Goal: Task Accomplishment & Management: Manage account settings

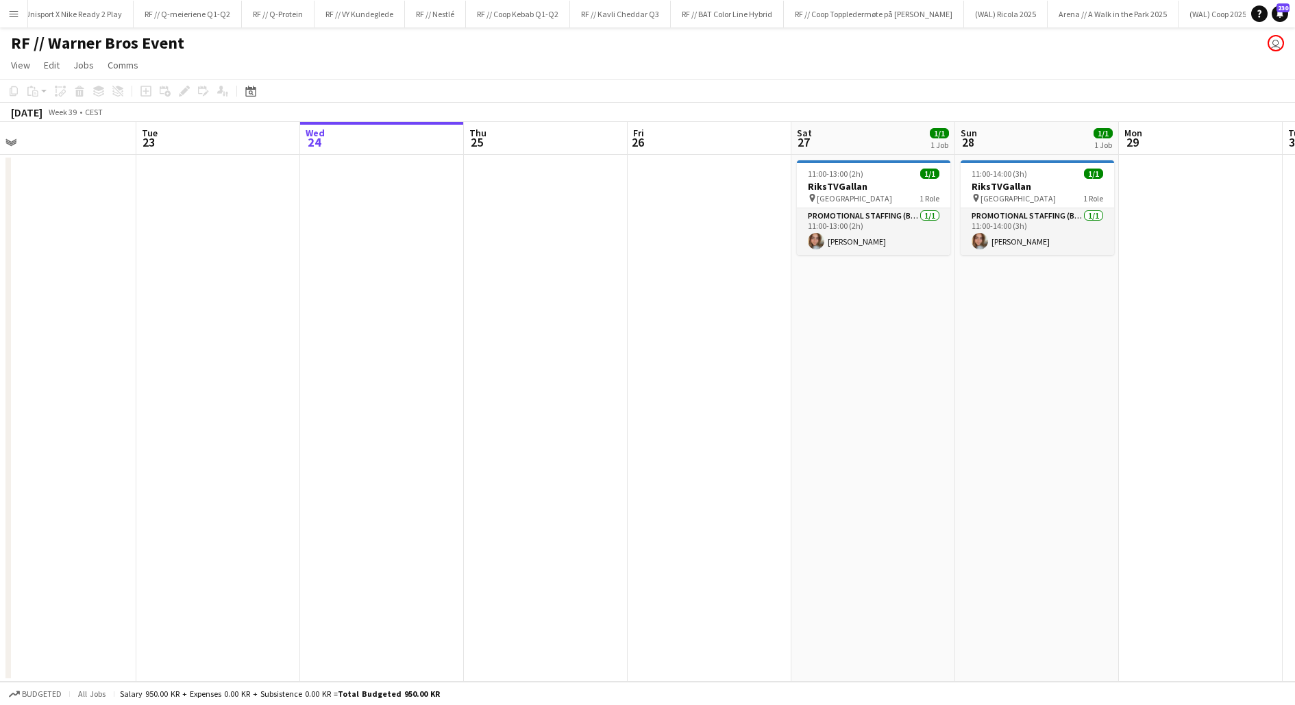
scroll to position [0, 330]
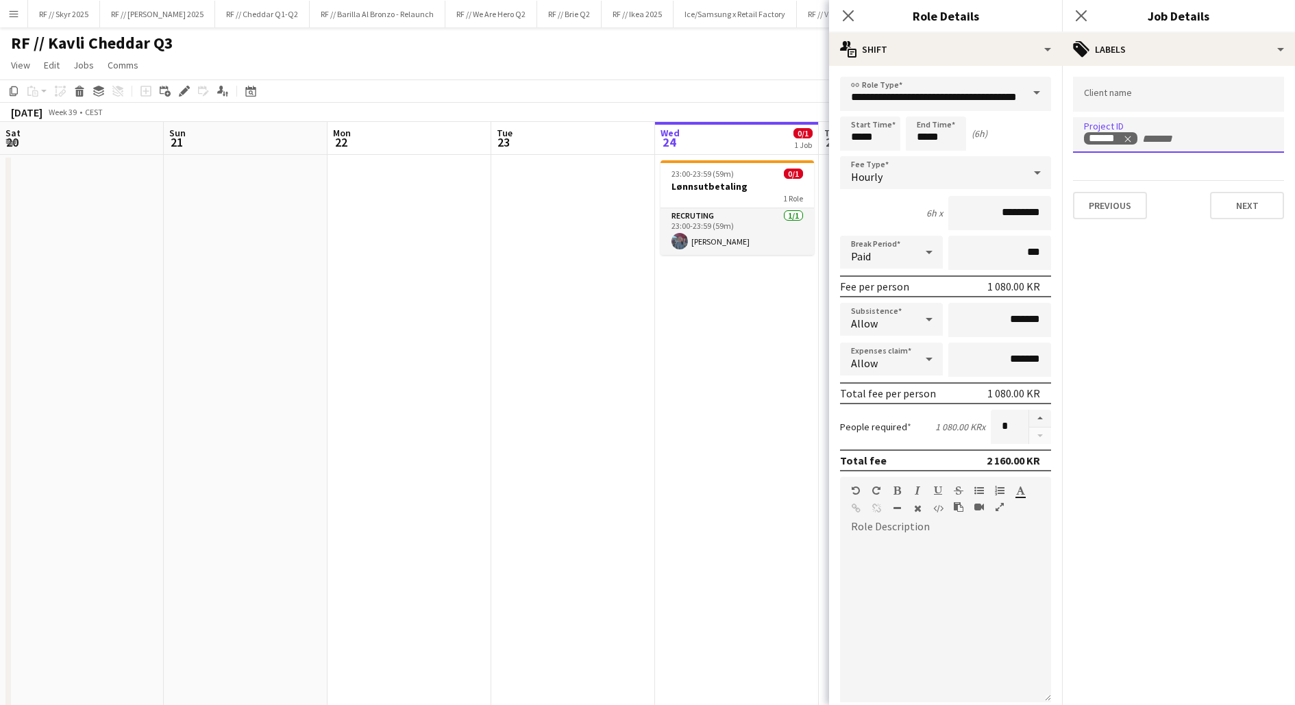
scroll to position [0, 398]
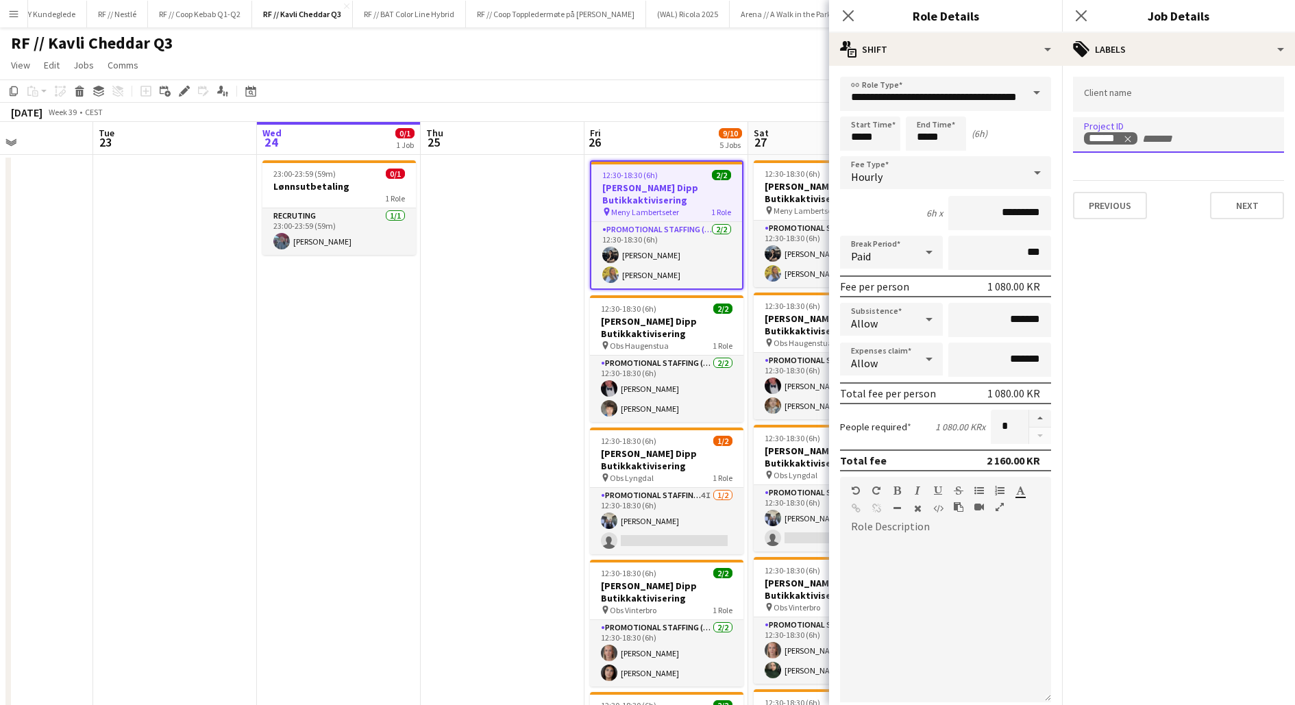
click at [481, 392] on app-date-cell at bounding box center [503, 568] width 164 height 827
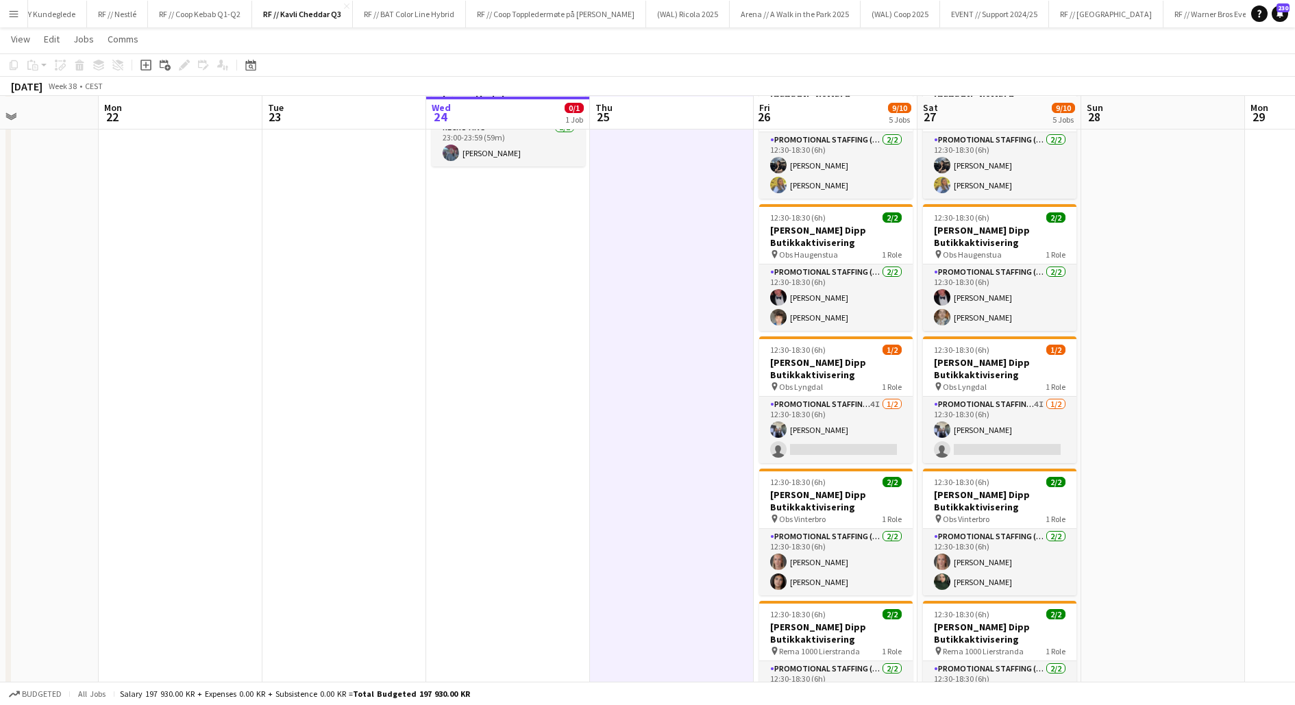
scroll to position [89, 0]
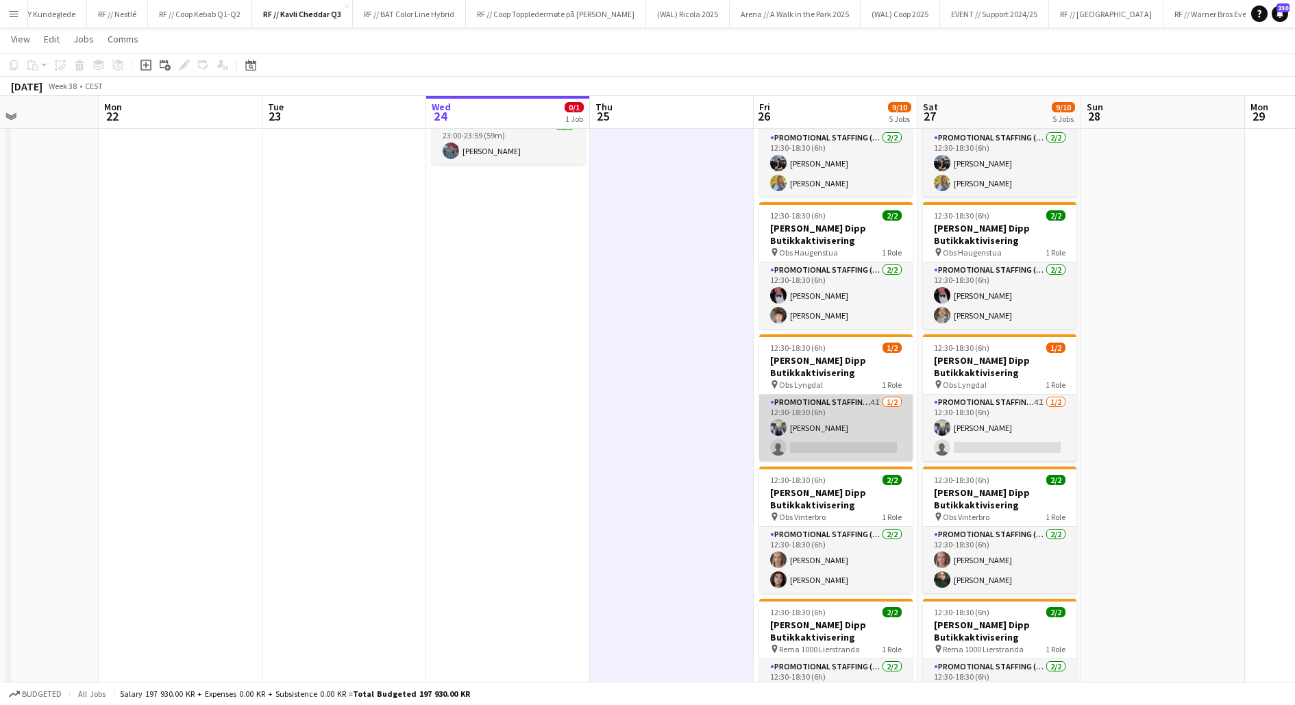
click at [812, 441] on app-card-role "Promotional Staffing (Promotional Staff) 4I [DATE] 12:30-18:30 (6h) [PERSON_NAM…" at bounding box center [836, 428] width 154 height 66
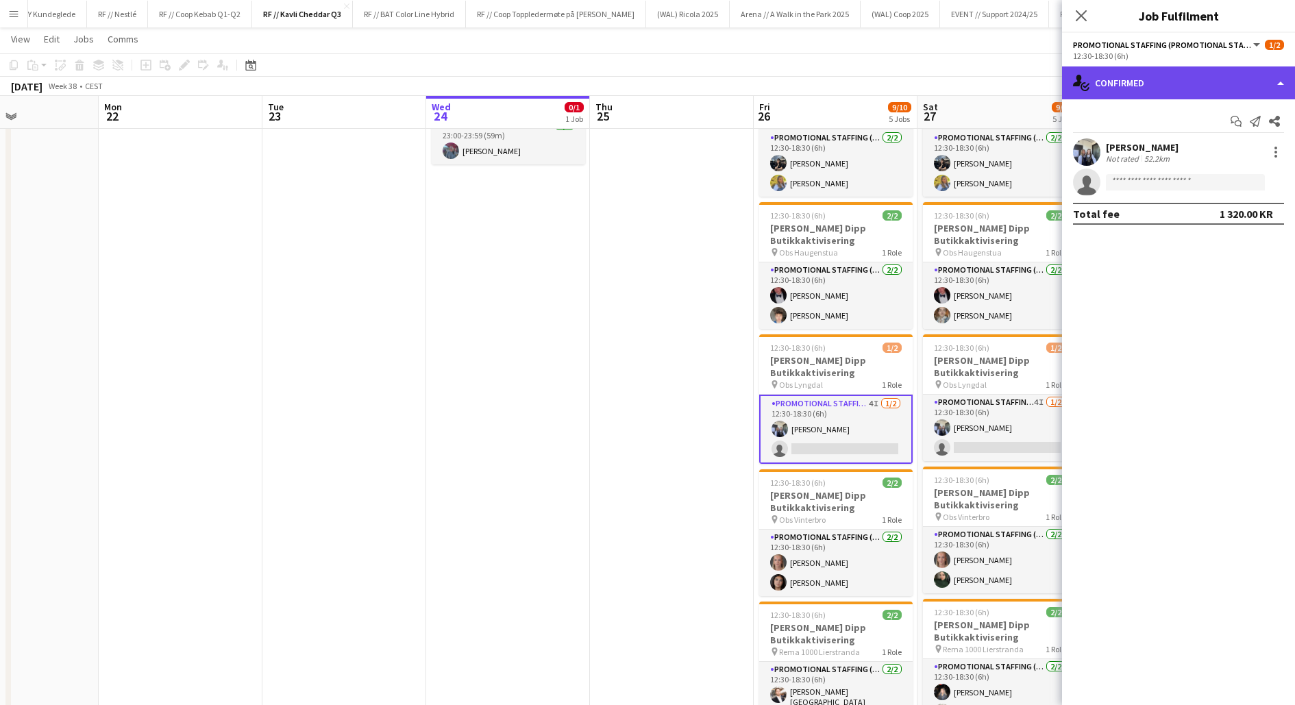
click at [1150, 90] on div "single-neutral-actions-check-2 Confirmed" at bounding box center [1178, 82] width 233 height 33
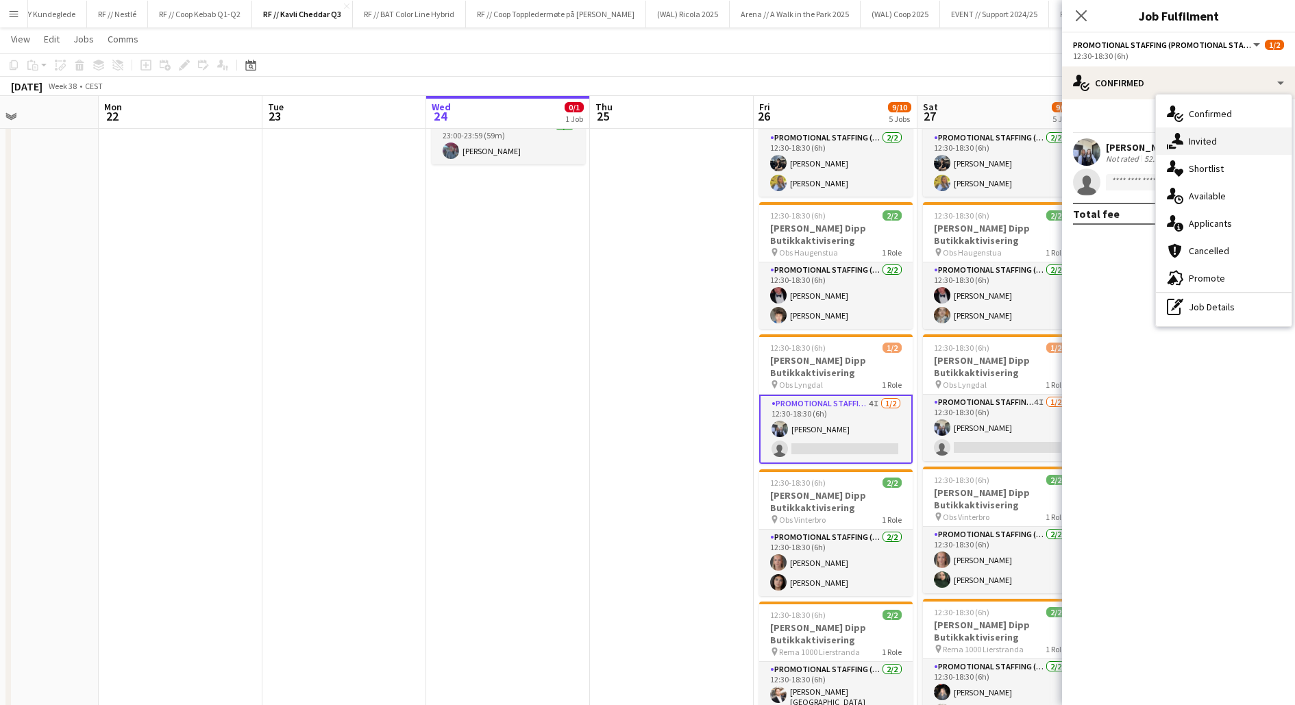
click at [1197, 134] on div "single-neutral-actions-share-1 Invited" at bounding box center [1224, 140] width 136 height 27
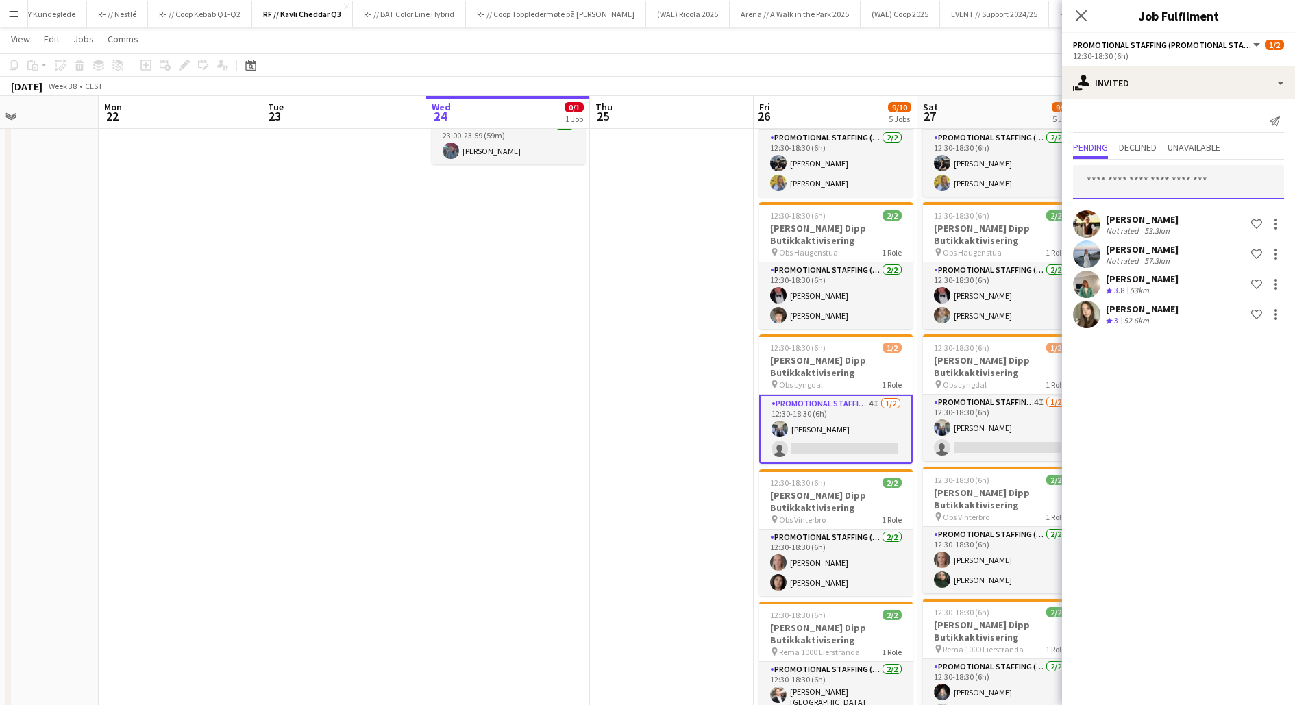
click at [1171, 179] on input "text" at bounding box center [1178, 182] width 211 height 34
type input "*****"
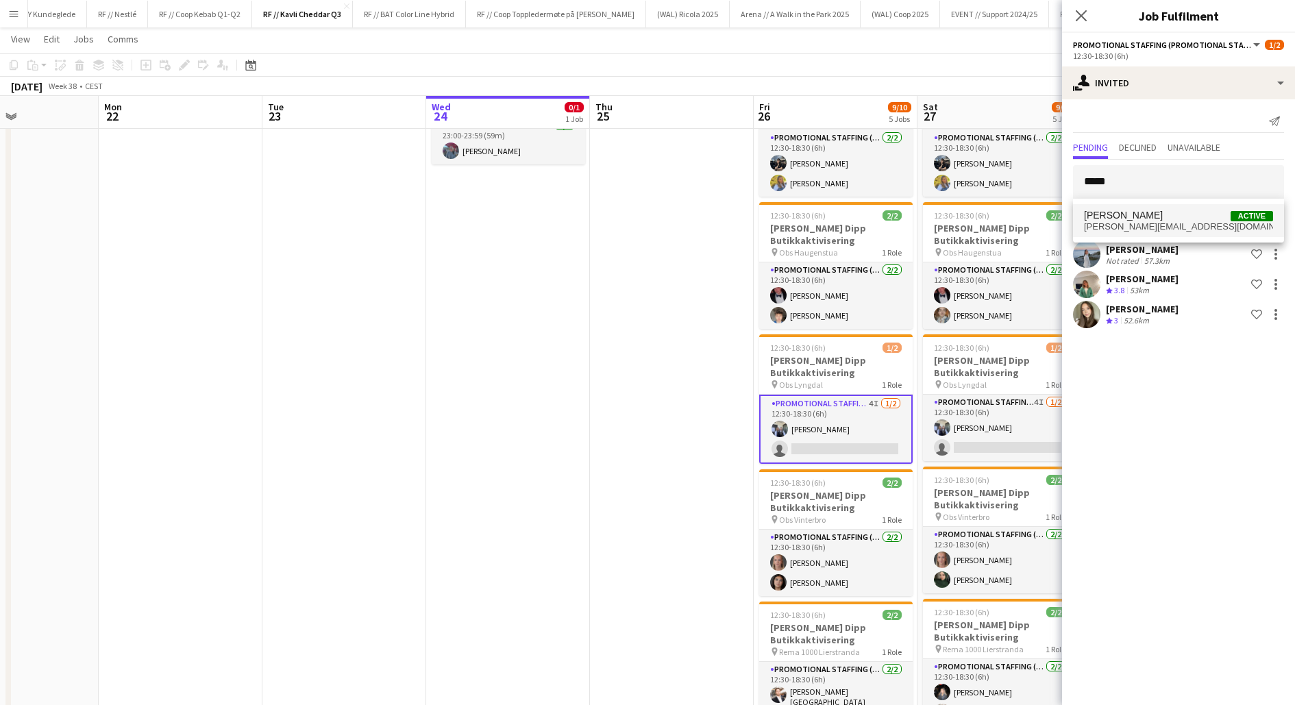
click at [1175, 217] on span "[PERSON_NAME] Active" at bounding box center [1178, 216] width 189 height 12
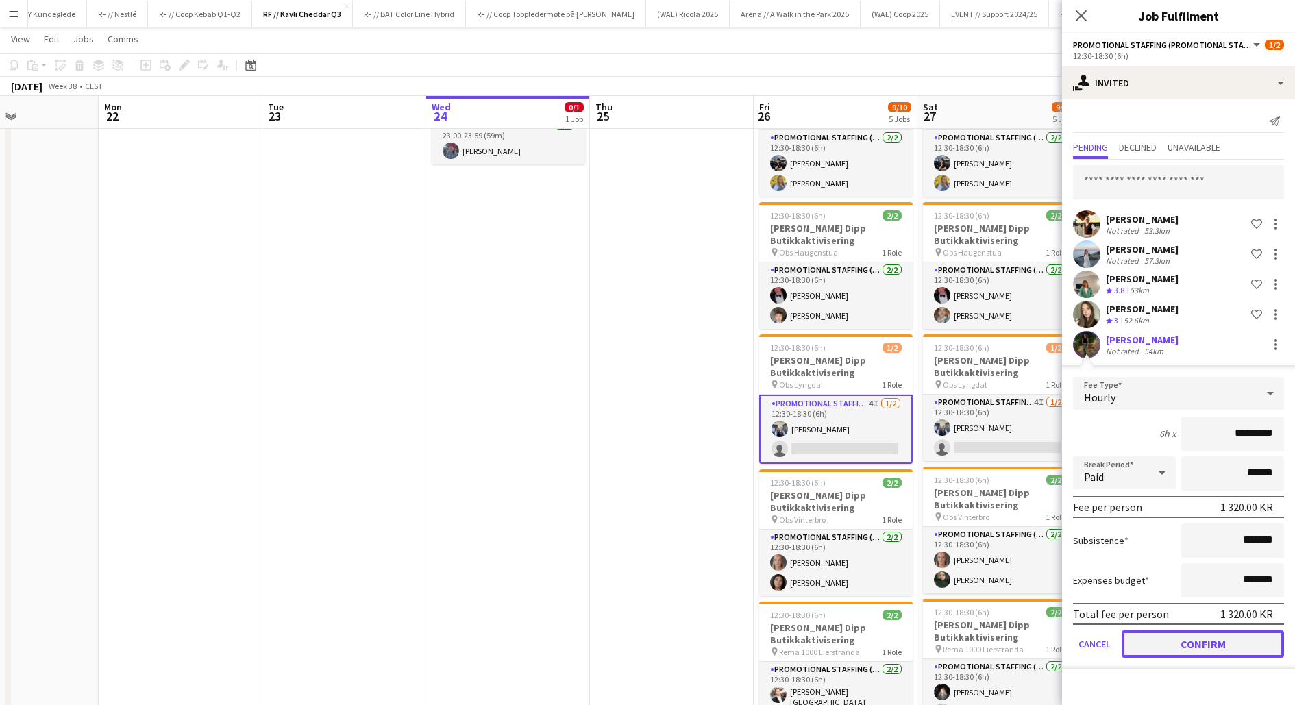
click at [1189, 646] on button "Confirm" at bounding box center [1203, 644] width 162 height 27
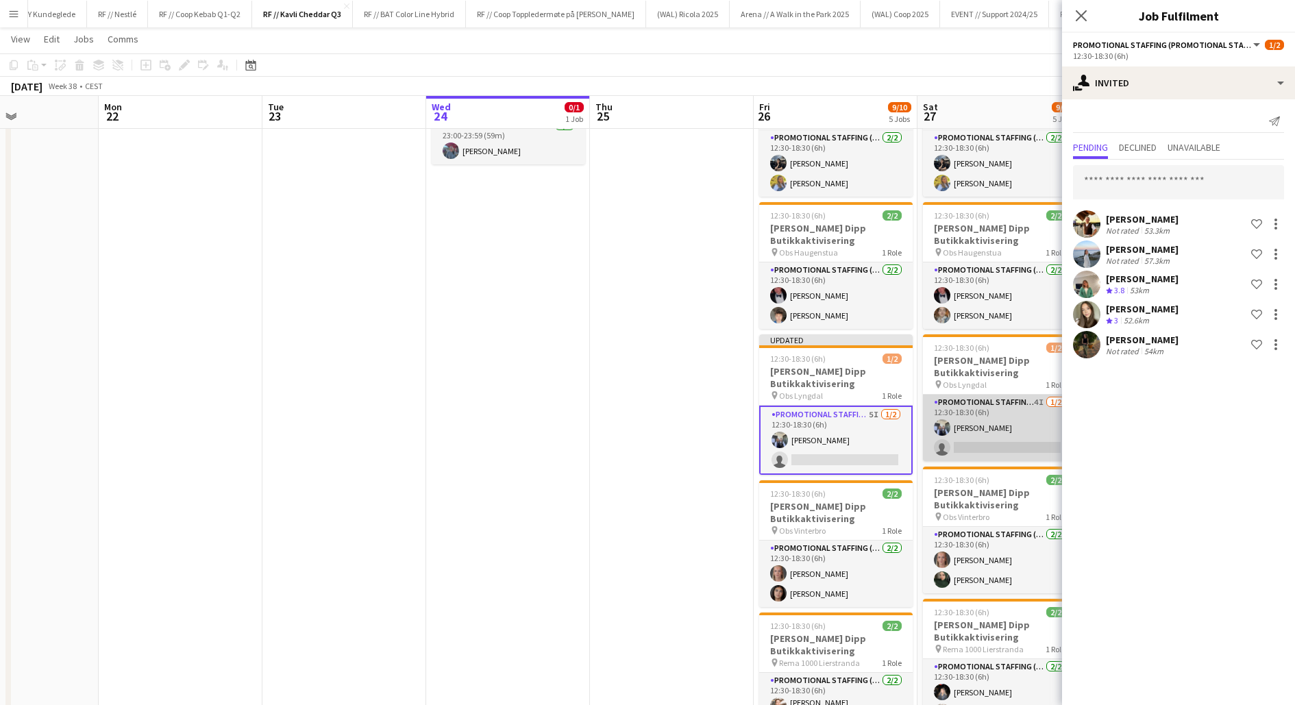
click at [966, 444] on app-card-role "Promotional Staffing (Promotional Staff) 4I [DATE] 12:30-18:30 (6h) [PERSON_NAM…" at bounding box center [1000, 428] width 154 height 66
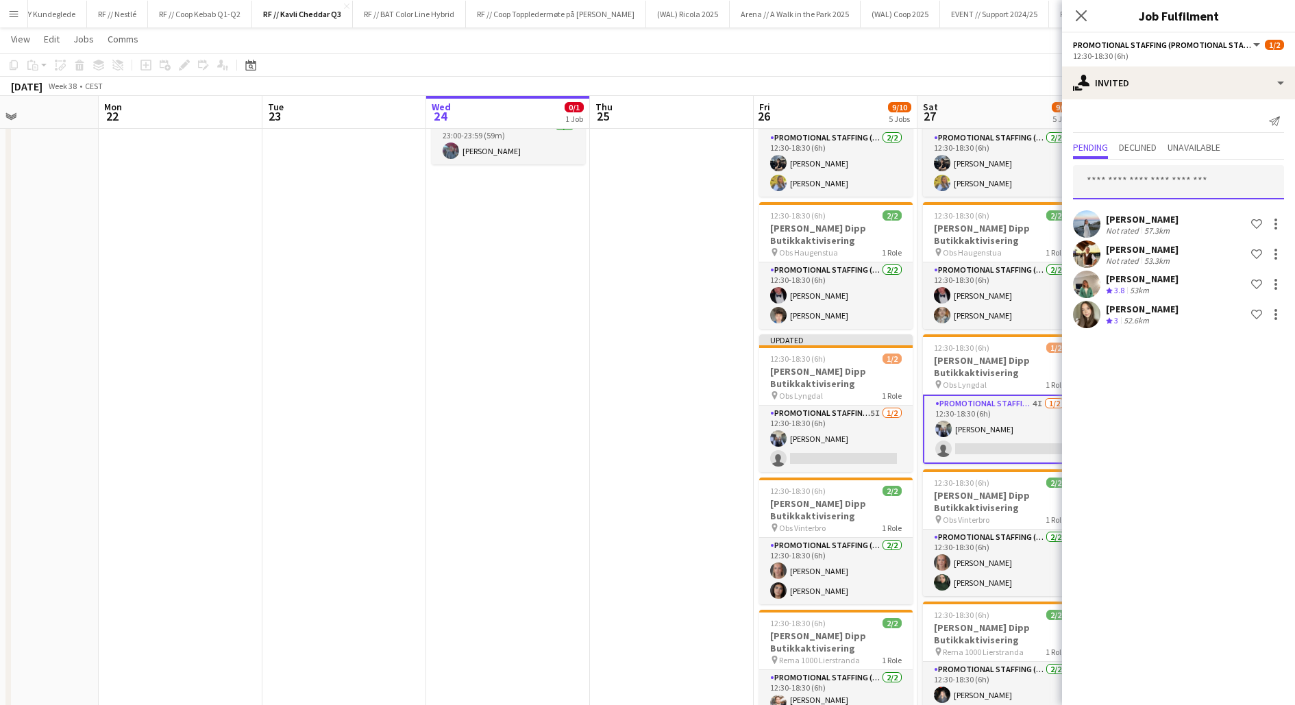
click at [1162, 173] on input "text" at bounding box center [1178, 182] width 211 height 34
type input "*****"
click at [1167, 227] on span "[PERSON_NAME][EMAIL_ADDRESS][DOMAIN_NAME]" at bounding box center [1178, 226] width 189 height 11
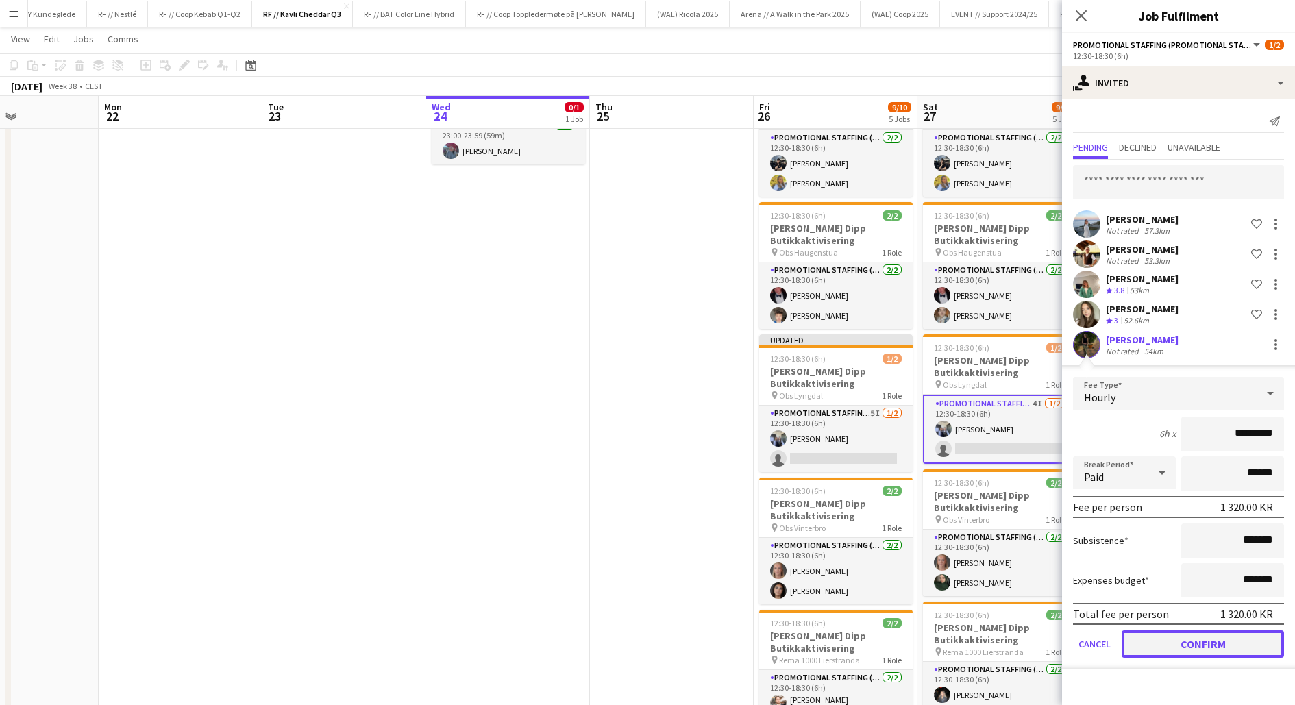
click at [1199, 650] on button "Confirm" at bounding box center [1203, 644] width 162 height 27
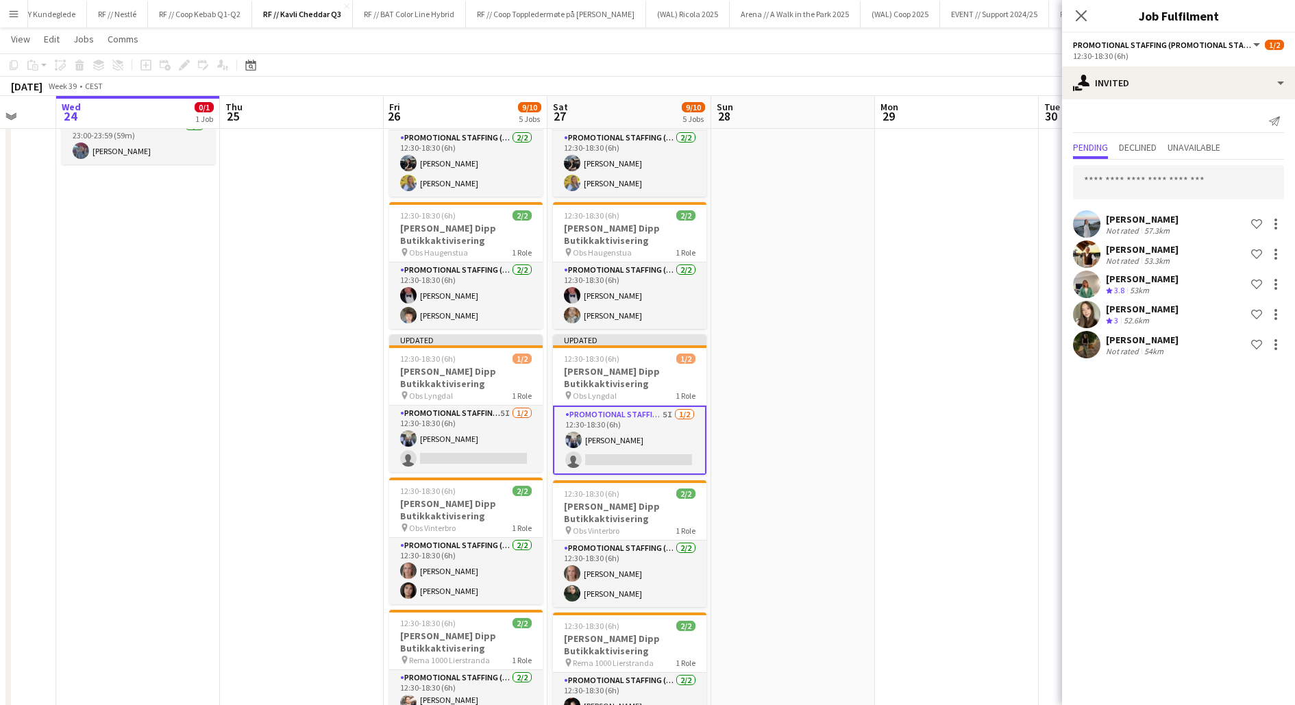
scroll to position [0, 452]
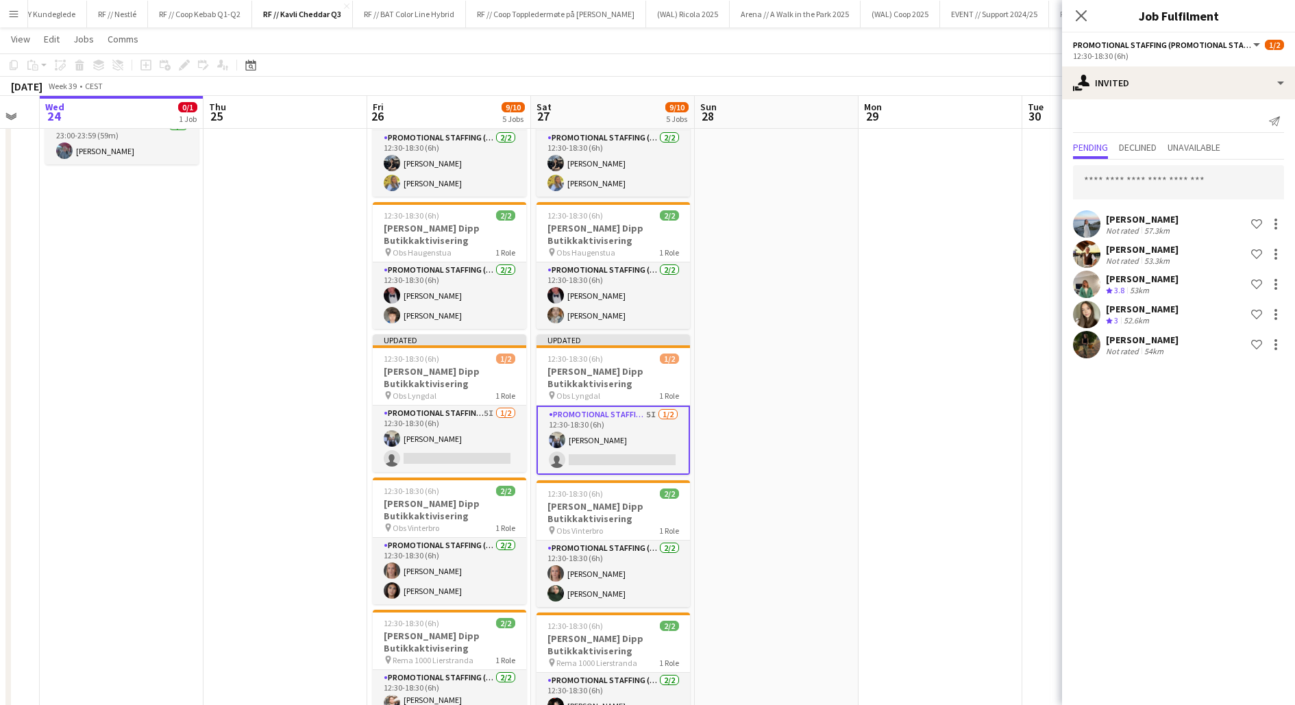
click at [966, 263] on app-date-cell at bounding box center [941, 477] width 164 height 827
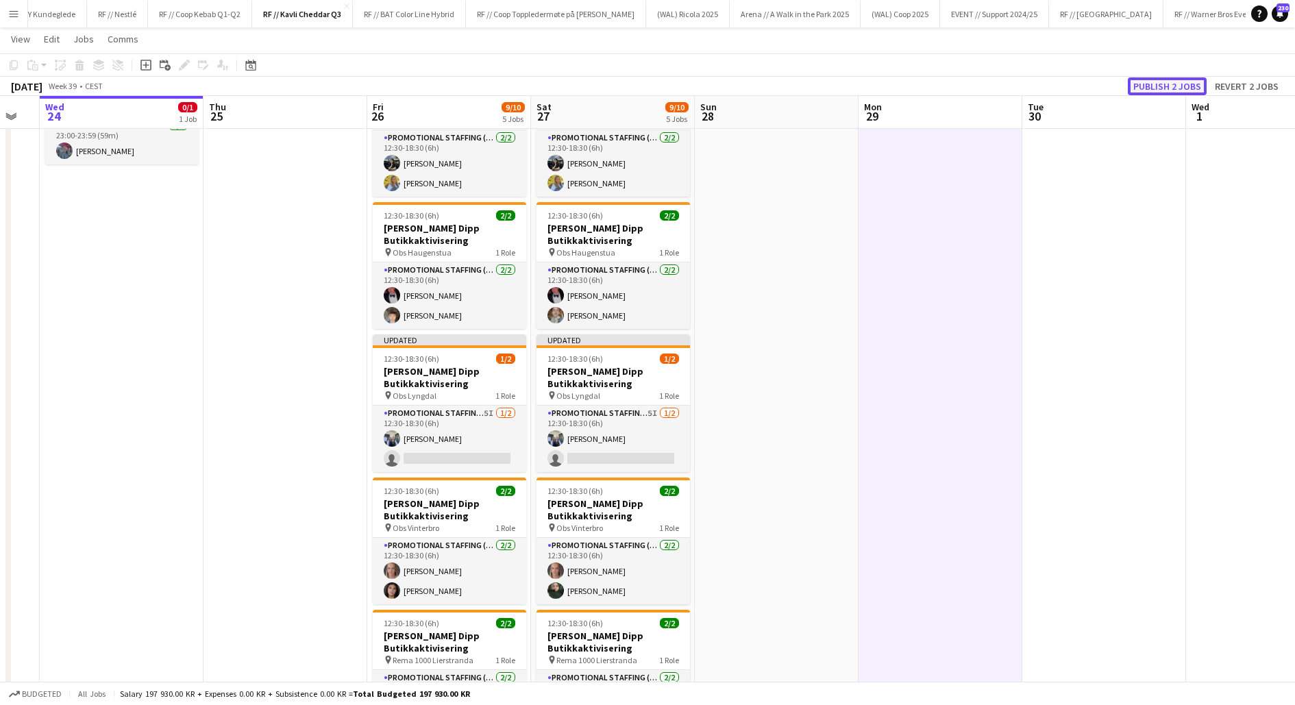
click at [1176, 88] on button "Publish 2 jobs" at bounding box center [1167, 86] width 79 height 18
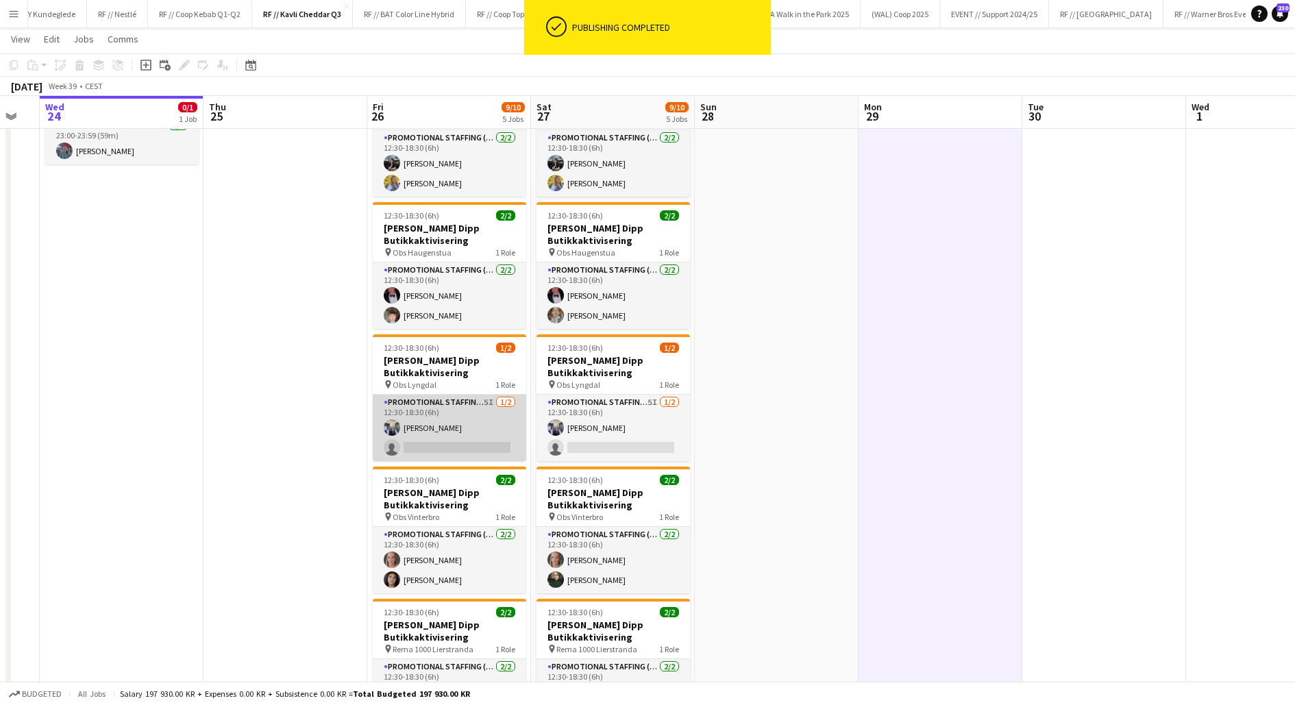
click at [489, 441] on app-card-role "Promotional Staffing (Promotional Staff) 5I [DATE] 12:30-18:30 (6h) [PERSON_NAM…" at bounding box center [450, 428] width 154 height 66
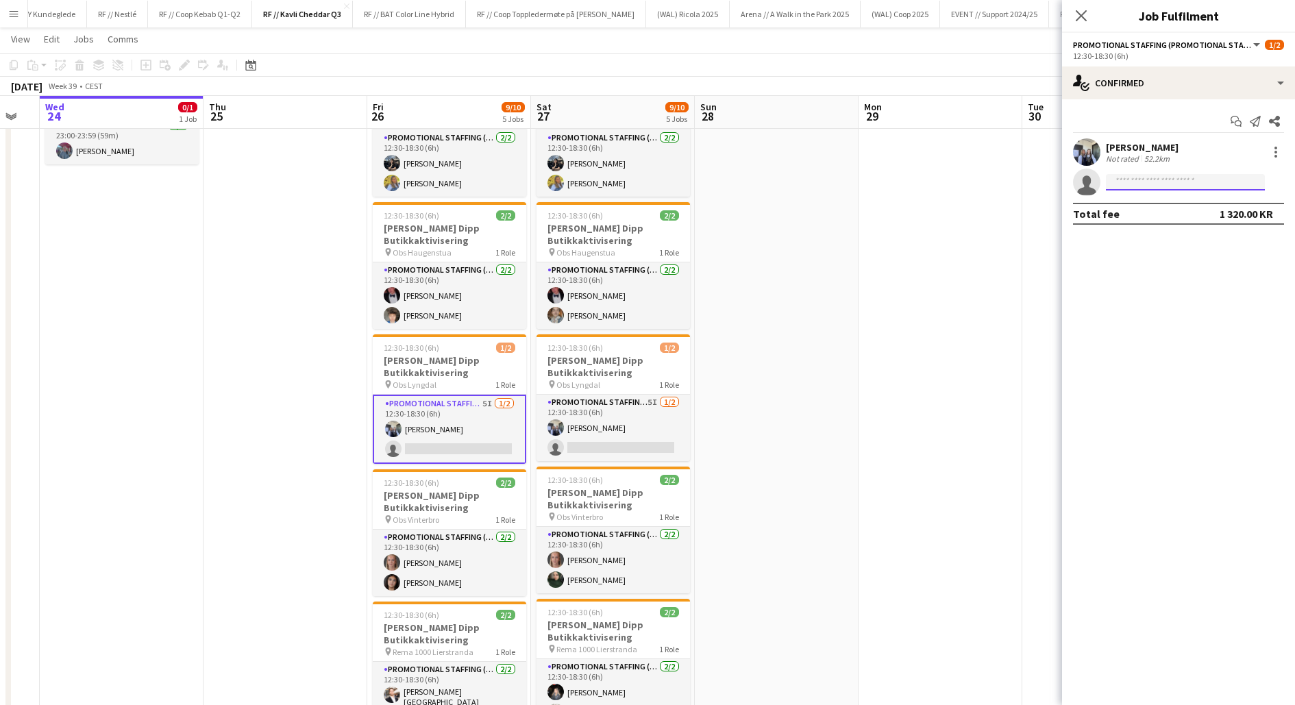
click at [1149, 180] on input at bounding box center [1185, 182] width 159 height 16
type input "*****"
click at [1138, 206] on span "[PERSON_NAME]" at bounding box center [1156, 202] width 79 height 12
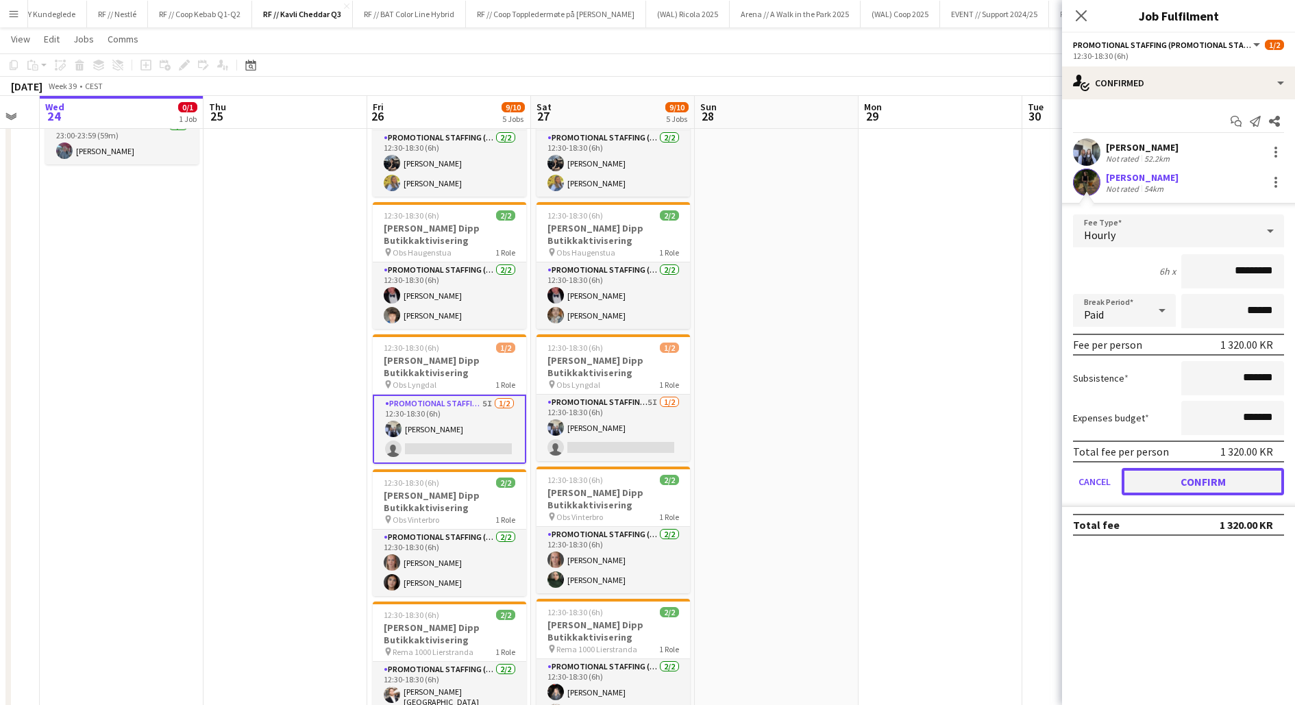
click at [1192, 480] on button "Confirm" at bounding box center [1203, 481] width 162 height 27
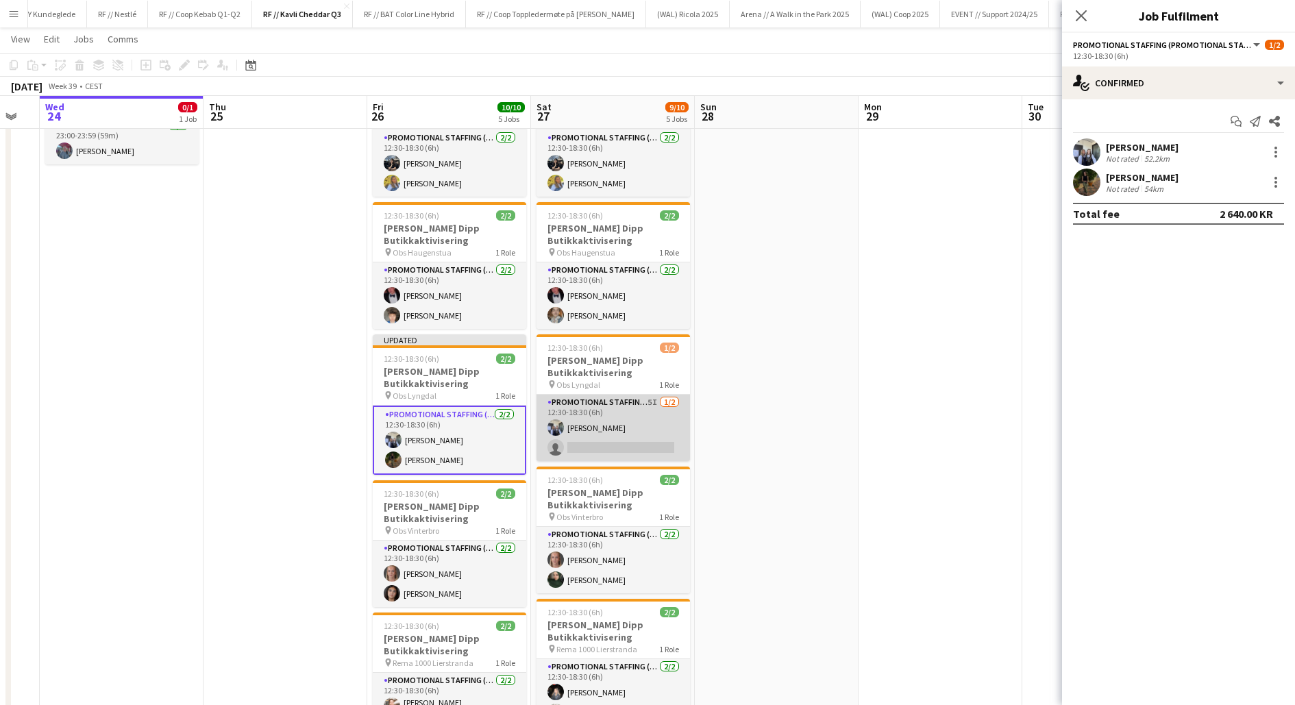
click at [639, 431] on app-card-role "Promotional Staffing (Promotional Staff) 5I [DATE] 12:30-18:30 (6h) [PERSON_NAM…" at bounding box center [614, 428] width 154 height 66
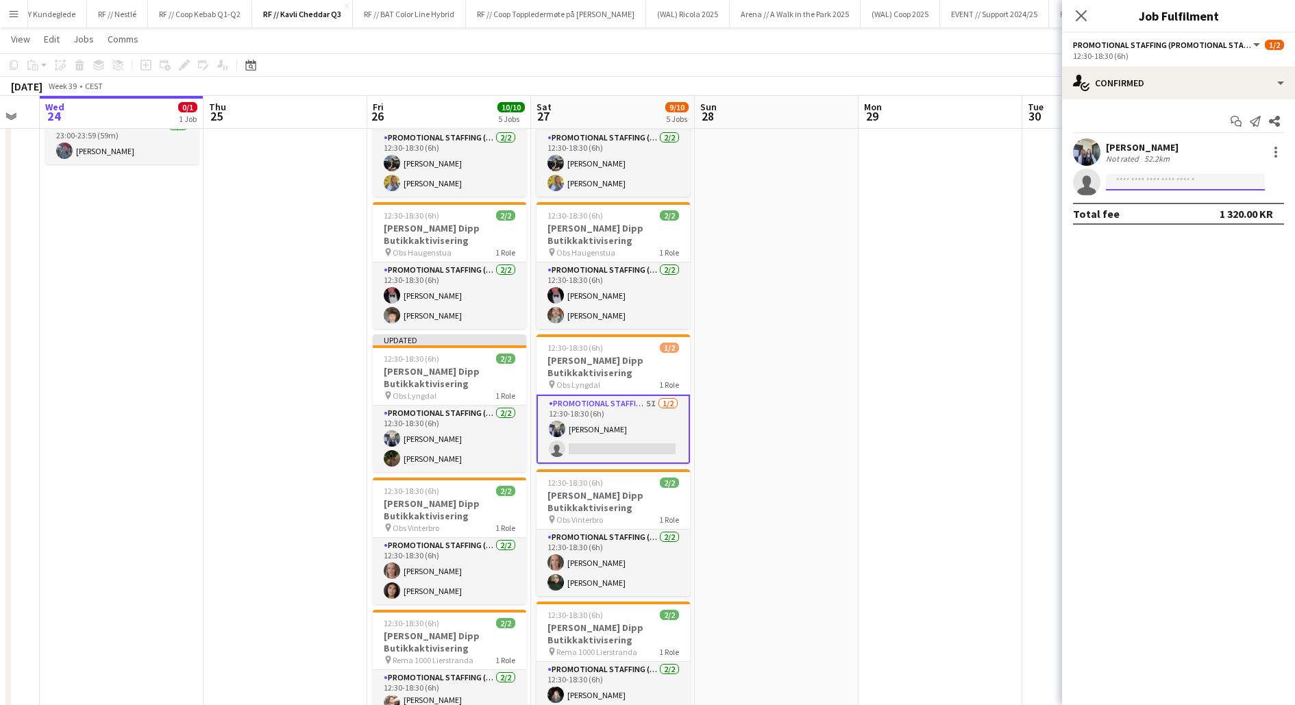
click at [1139, 182] on input at bounding box center [1185, 182] width 159 height 16
type input "*****"
click at [1143, 214] on span "[PERSON_NAME][EMAIL_ADDRESS][DOMAIN_NAME]" at bounding box center [1185, 213] width 137 height 11
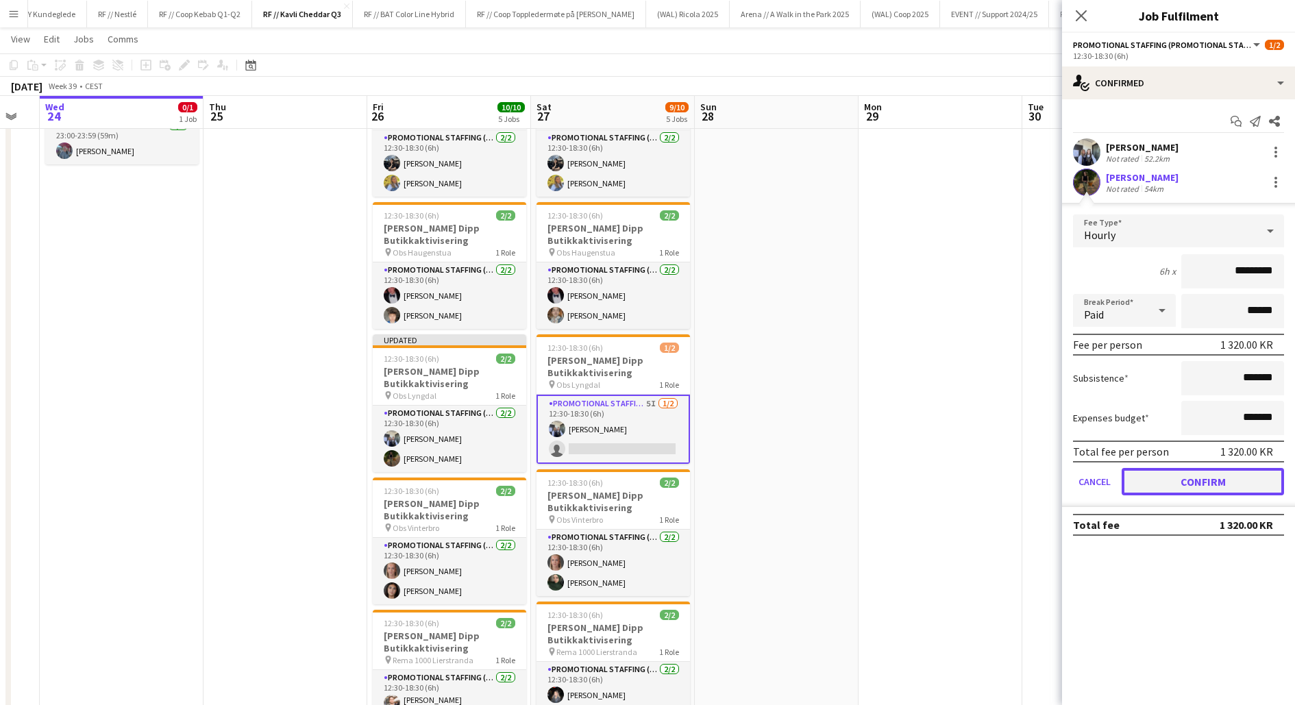
click at [1166, 481] on button "Confirm" at bounding box center [1203, 481] width 162 height 27
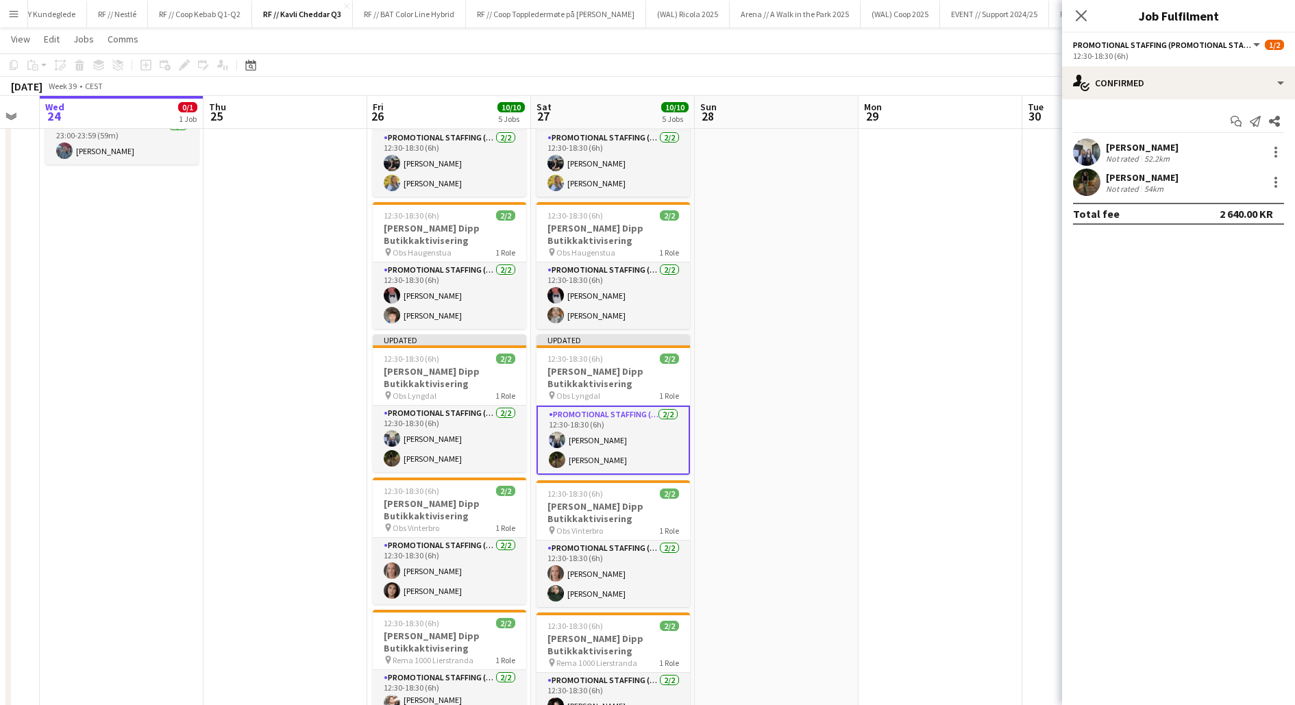
click at [782, 404] on app-date-cell at bounding box center [777, 477] width 164 height 827
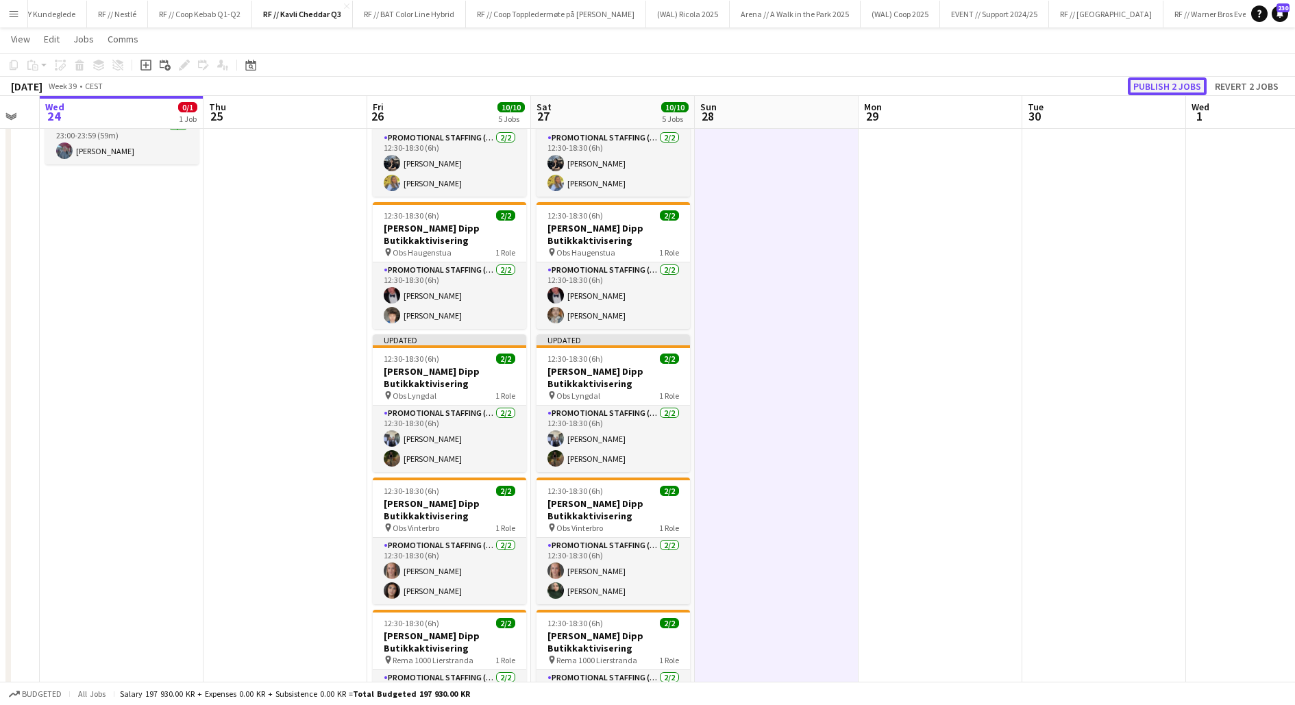
click at [1150, 85] on button "Publish 2 jobs" at bounding box center [1167, 86] width 79 height 18
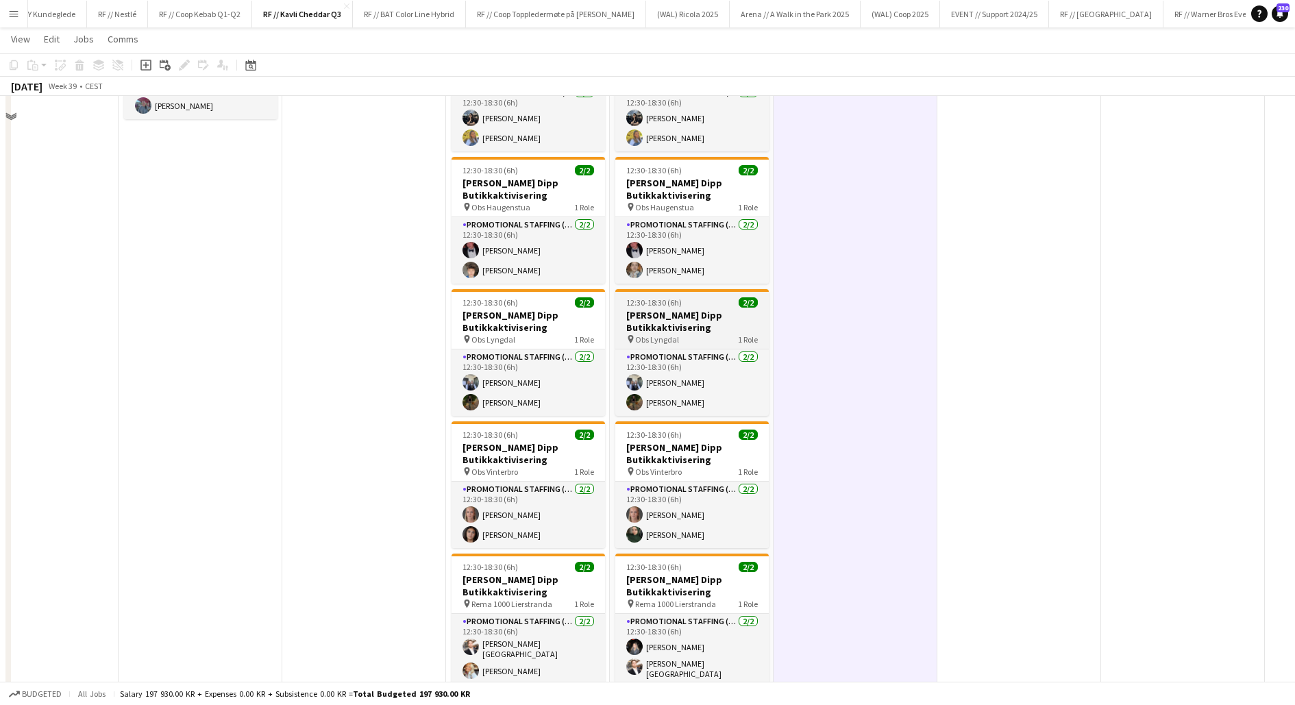
scroll to position [0, 0]
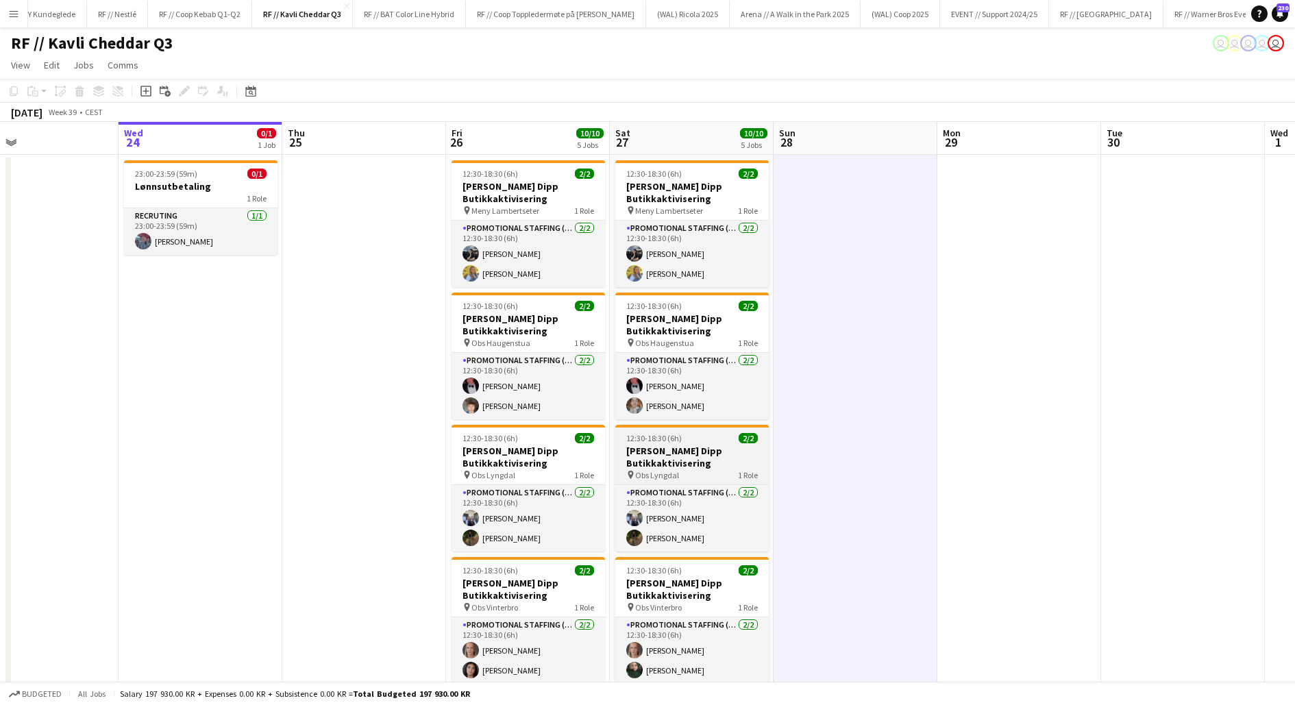
click at [665, 456] on h3 "[PERSON_NAME] Dipp Butikkaktivisering" at bounding box center [692, 457] width 154 height 25
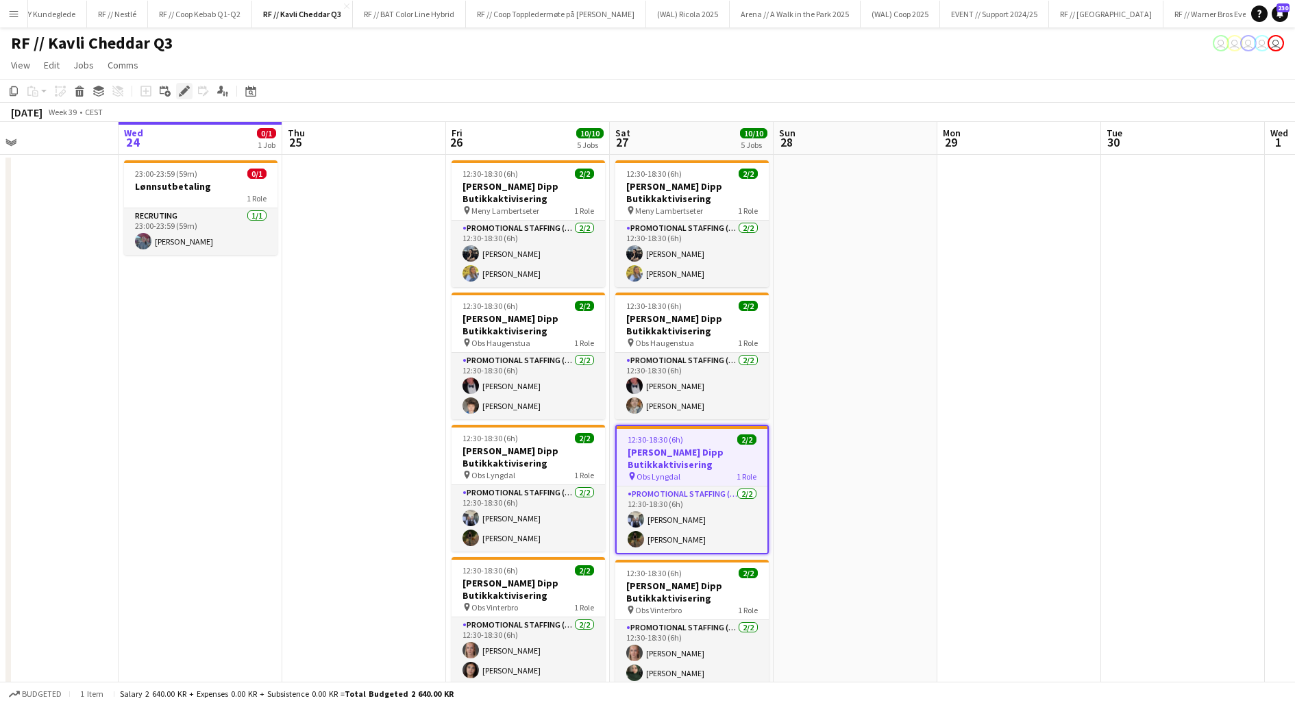
click at [186, 91] on icon "Edit" at bounding box center [184, 91] width 11 height 11
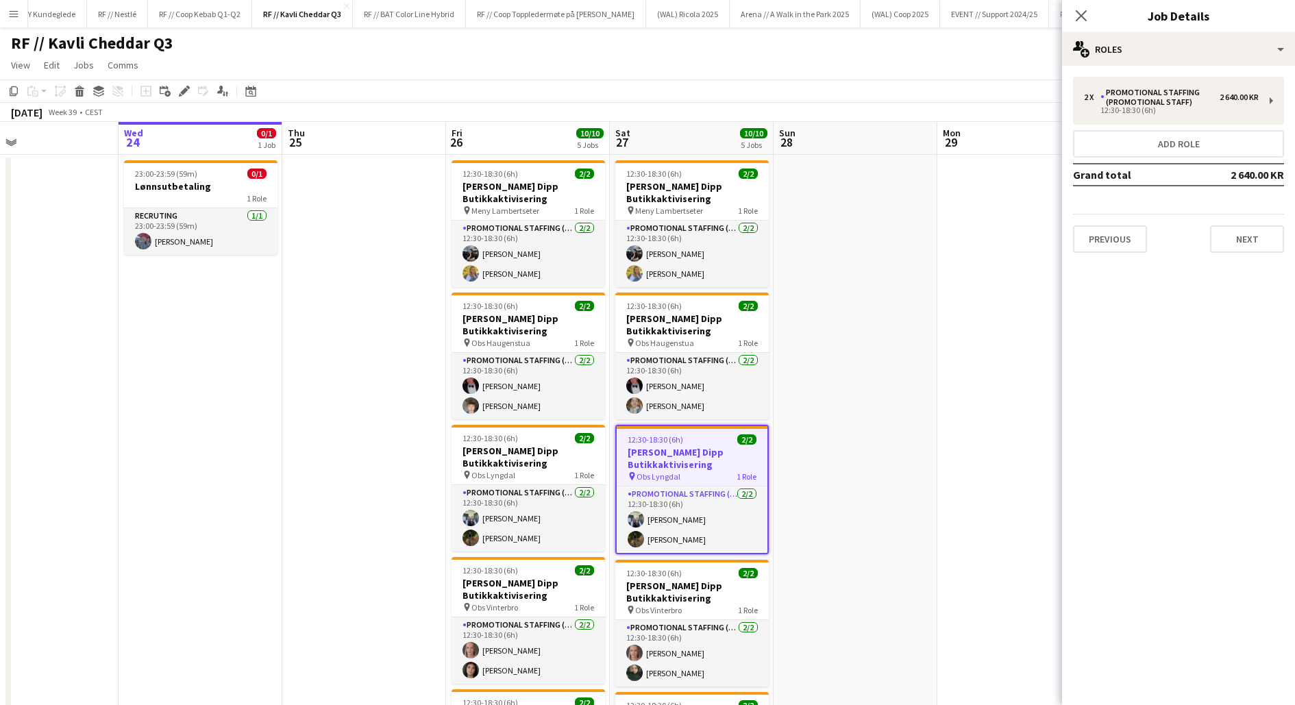
click at [907, 397] on app-date-cell at bounding box center [856, 568] width 164 height 827
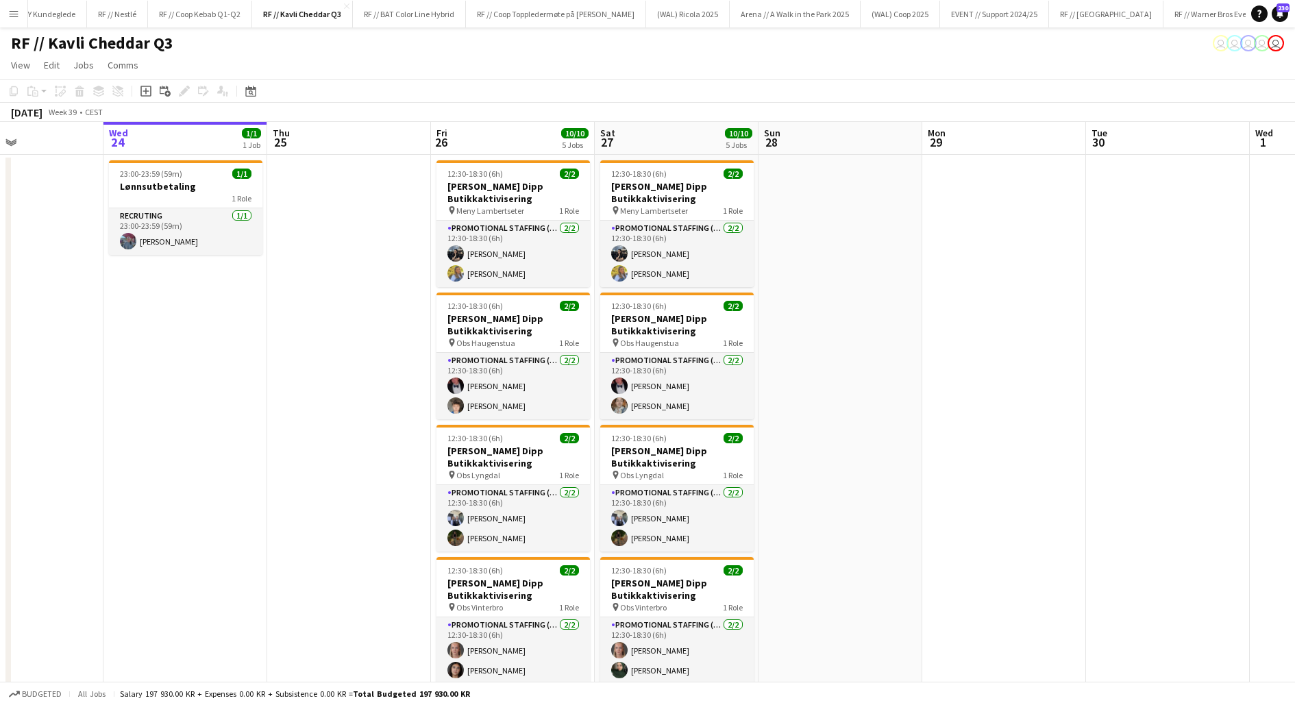
scroll to position [165, 0]
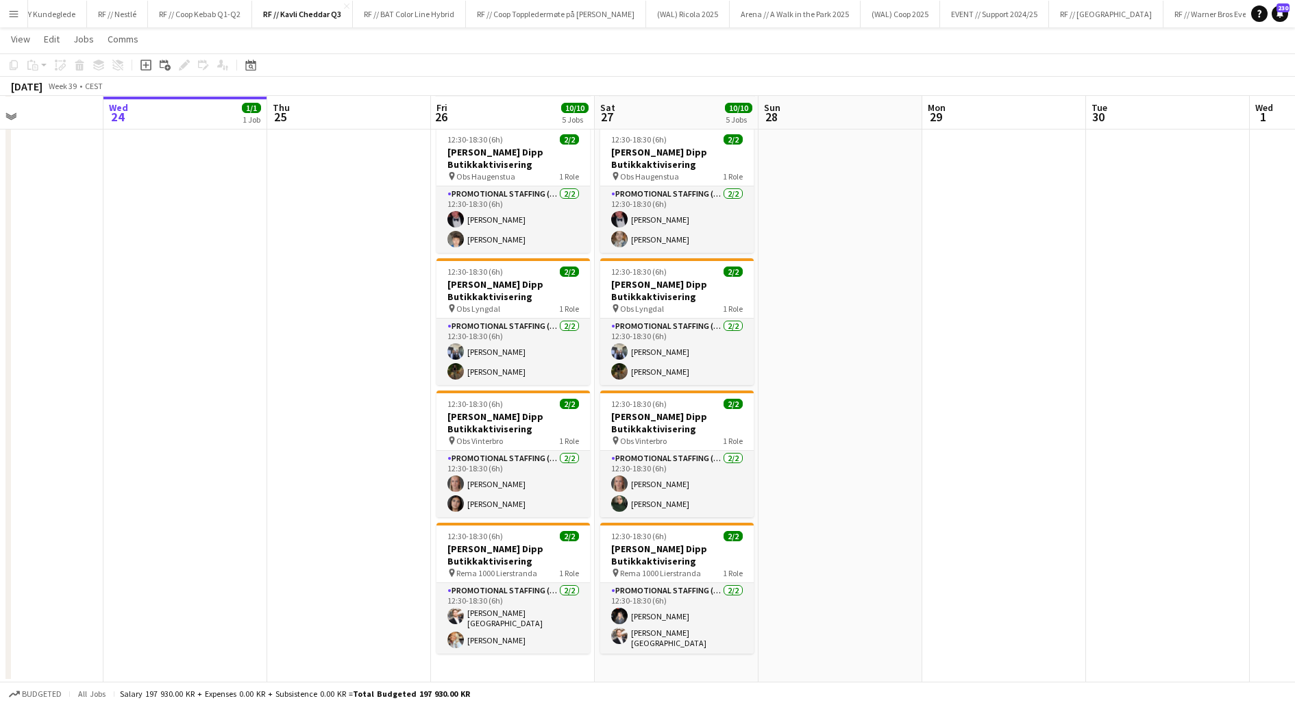
click at [824, 515] on app-date-cell at bounding box center [841, 335] width 164 height 694
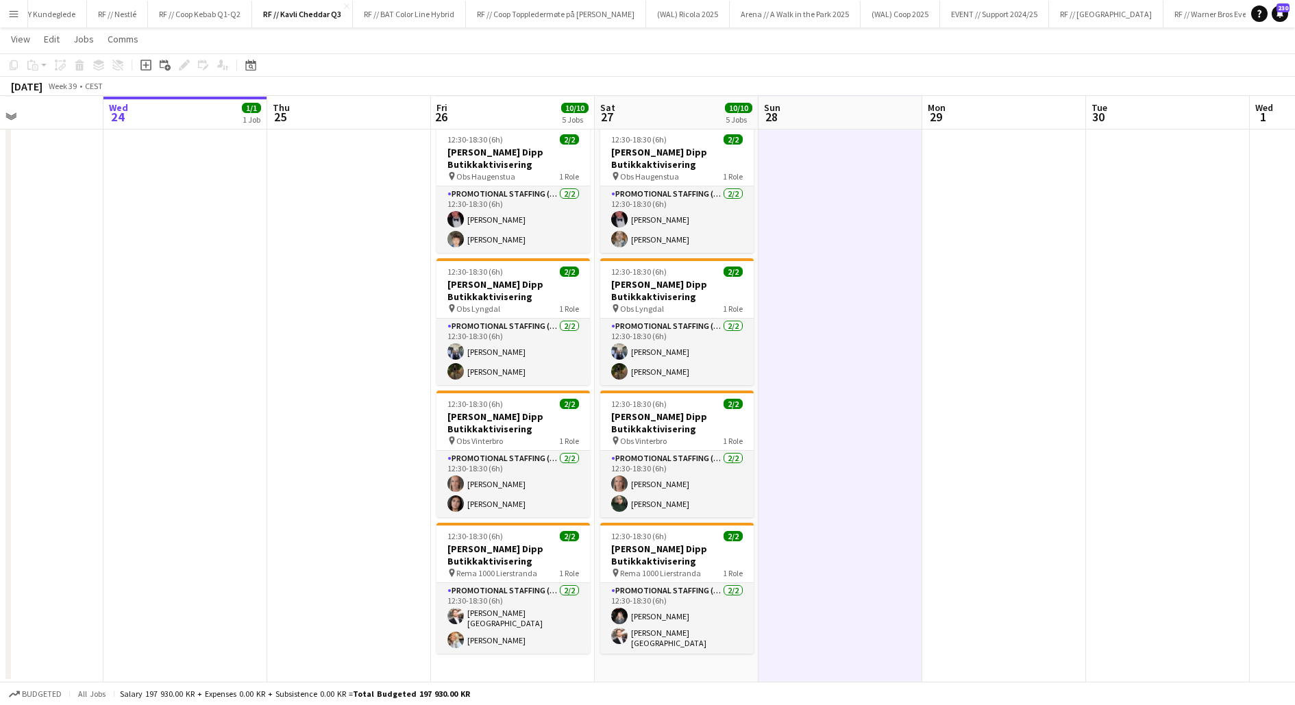
click at [343, 528] on app-date-cell at bounding box center [349, 335] width 164 height 694
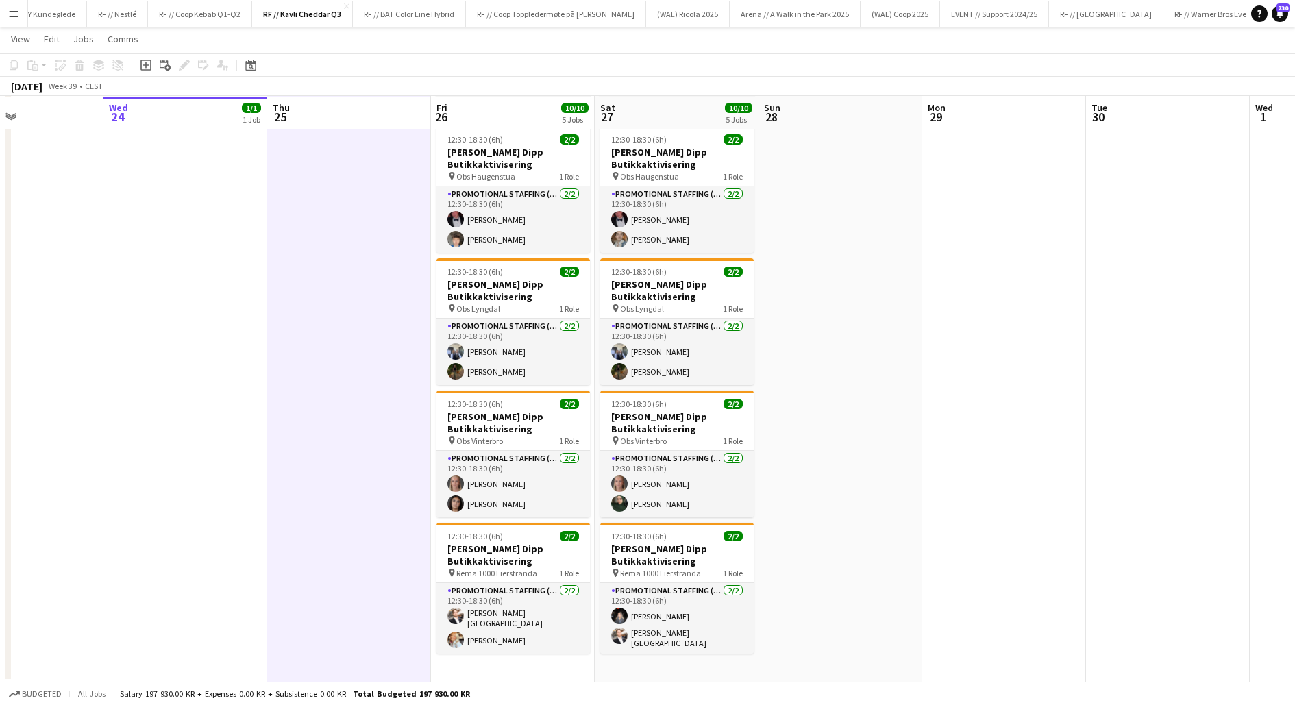
click at [343, 528] on app-date-cell at bounding box center [349, 335] width 164 height 694
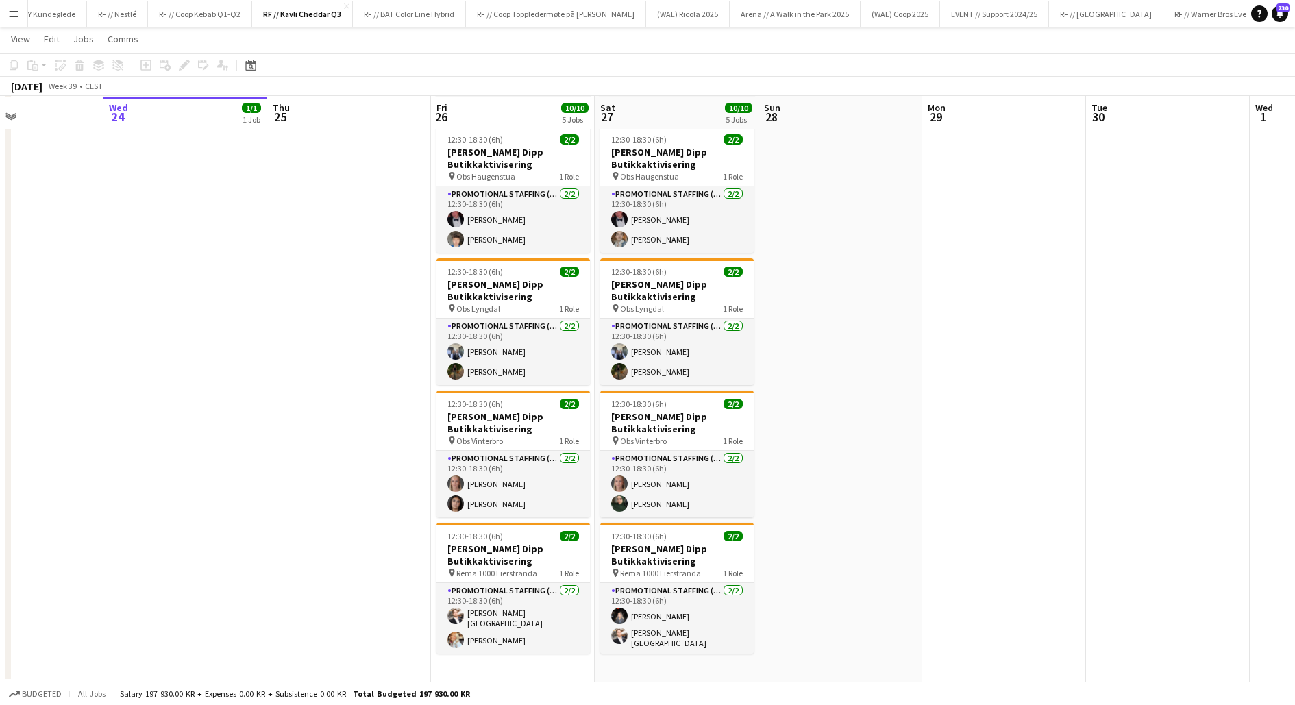
scroll to position [0, 0]
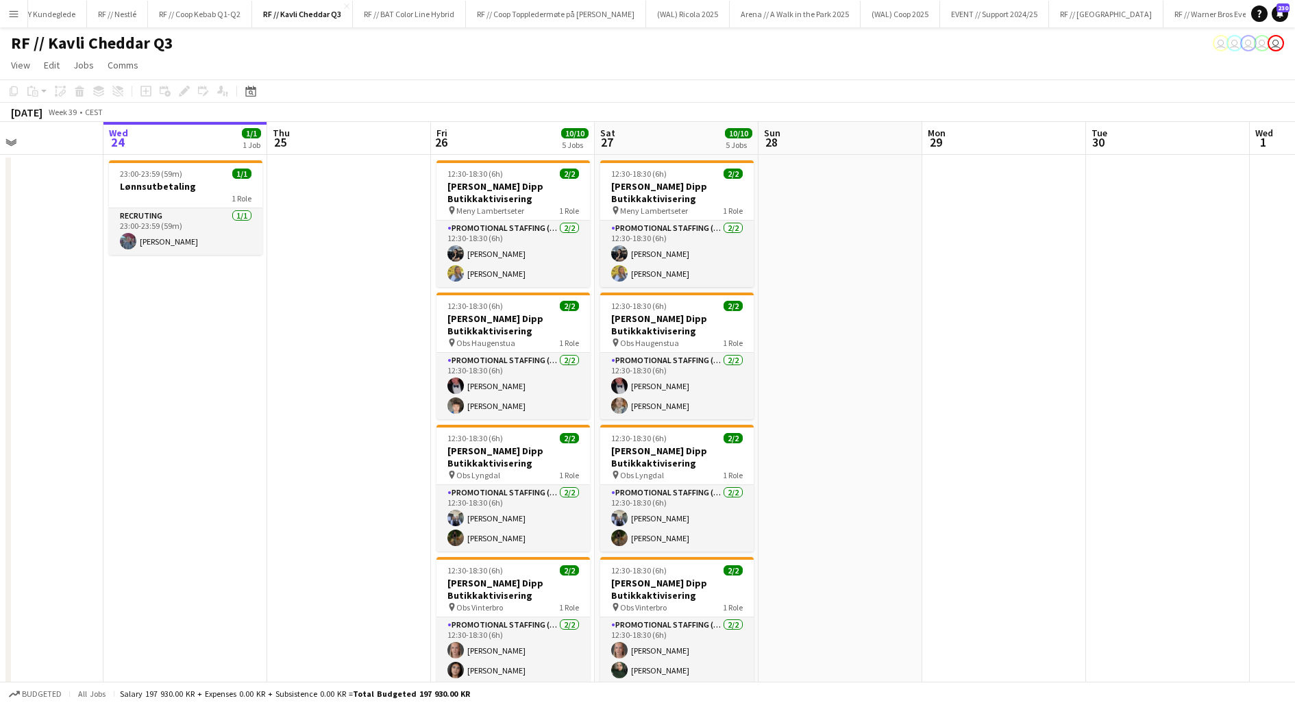
click at [363, 402] on app-date-cell at bounding box center [349, 502] width 164 height 694
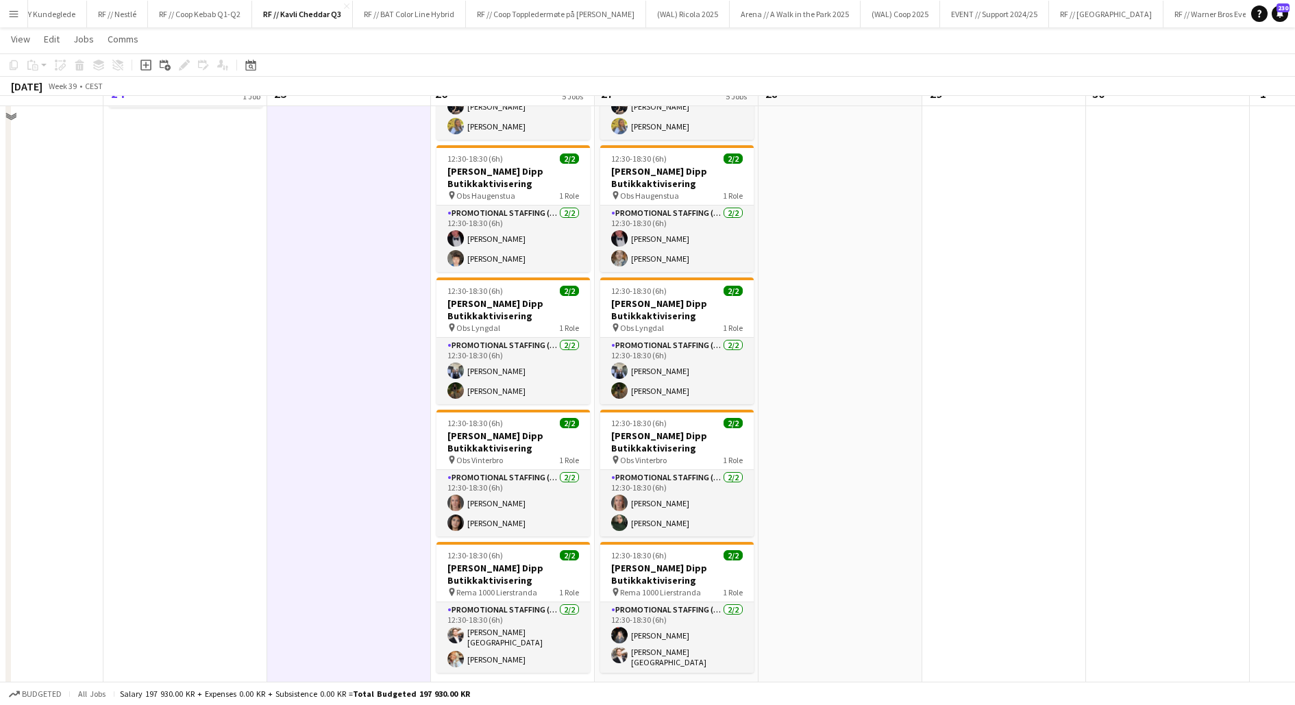
scroll to position [165, 0]
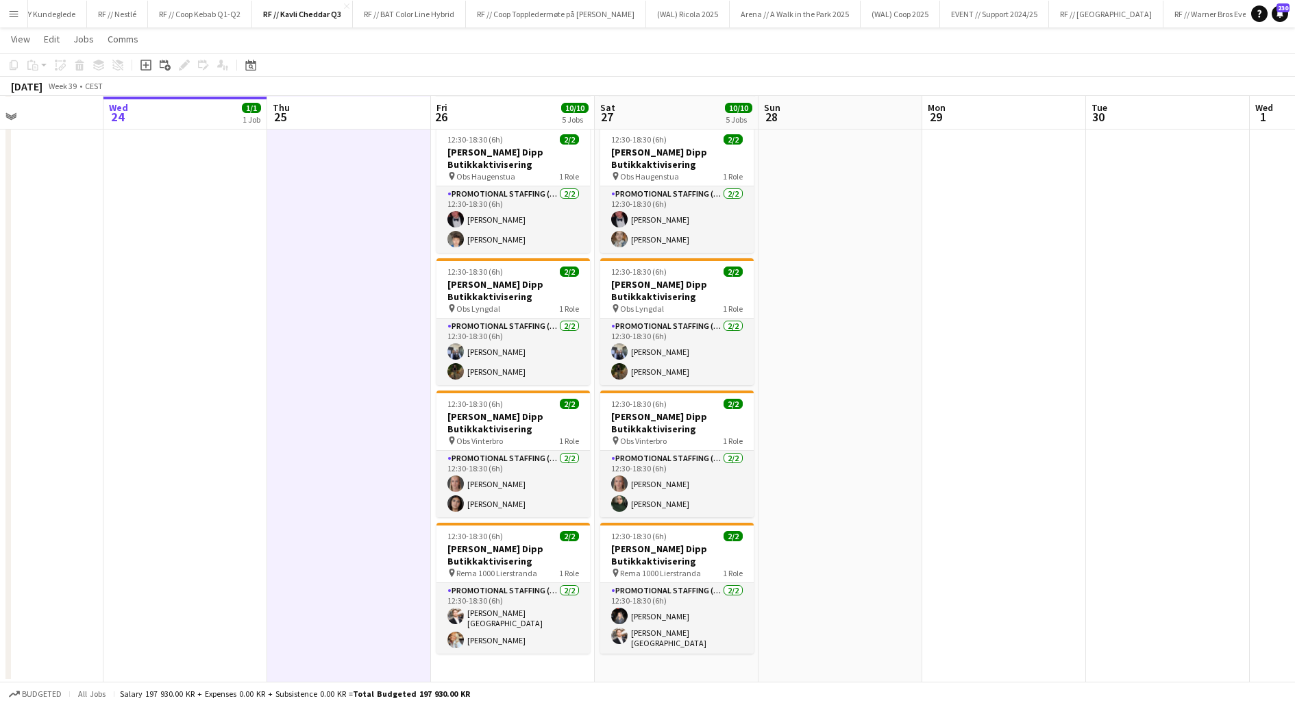
click at [794, 588] on app-date-cell at bounding box center [841, 335] width 164 height 694
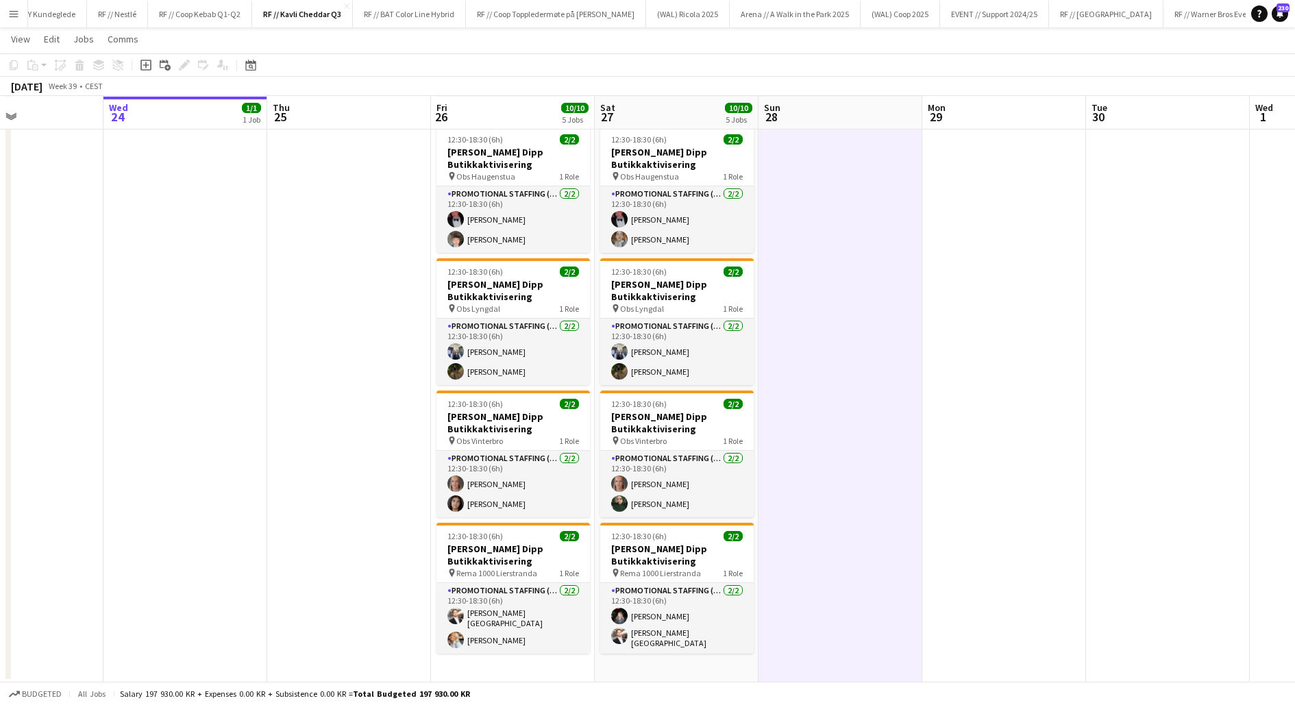
click at [794, 588] on app-date-cell at bounding box center [841, 335] width 164 height 694
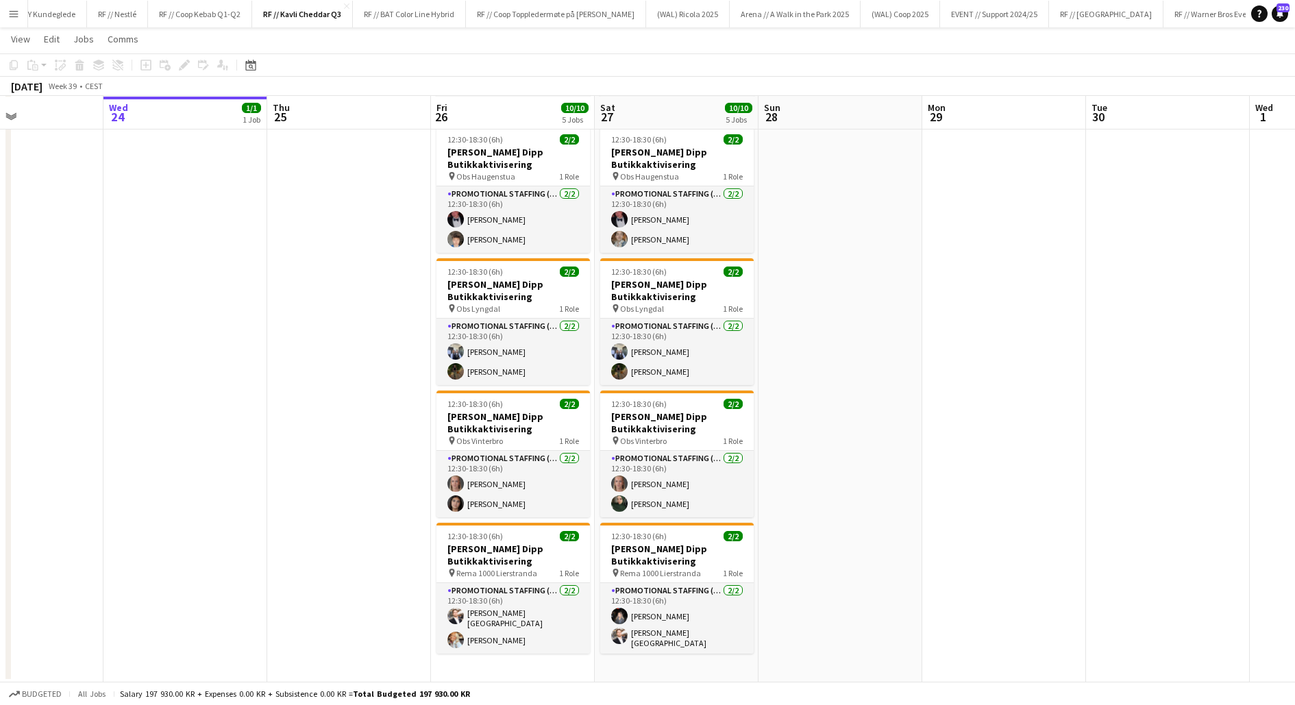
click at [329, 465] on app-date-cell at bounding box center [349, 335] width 164 height 694
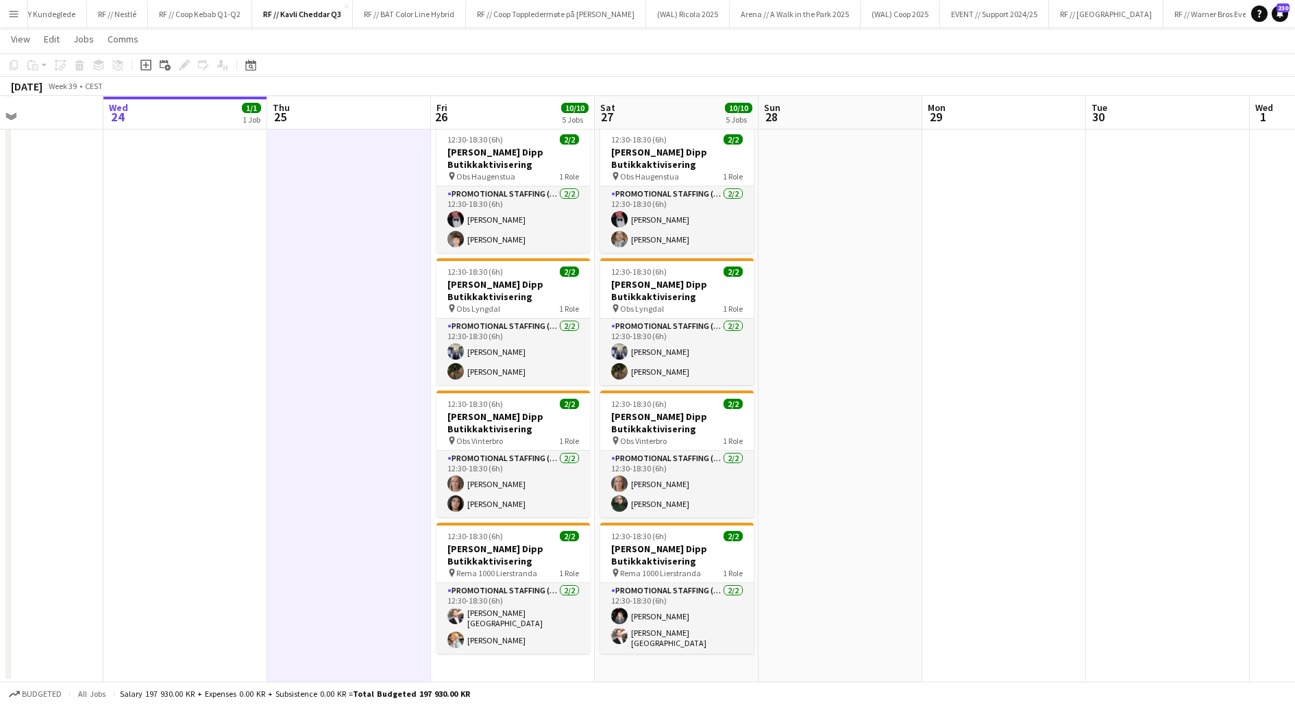
click at [390, 441] on app-date-cell at bounding box center [349, 335] width 164 height 694
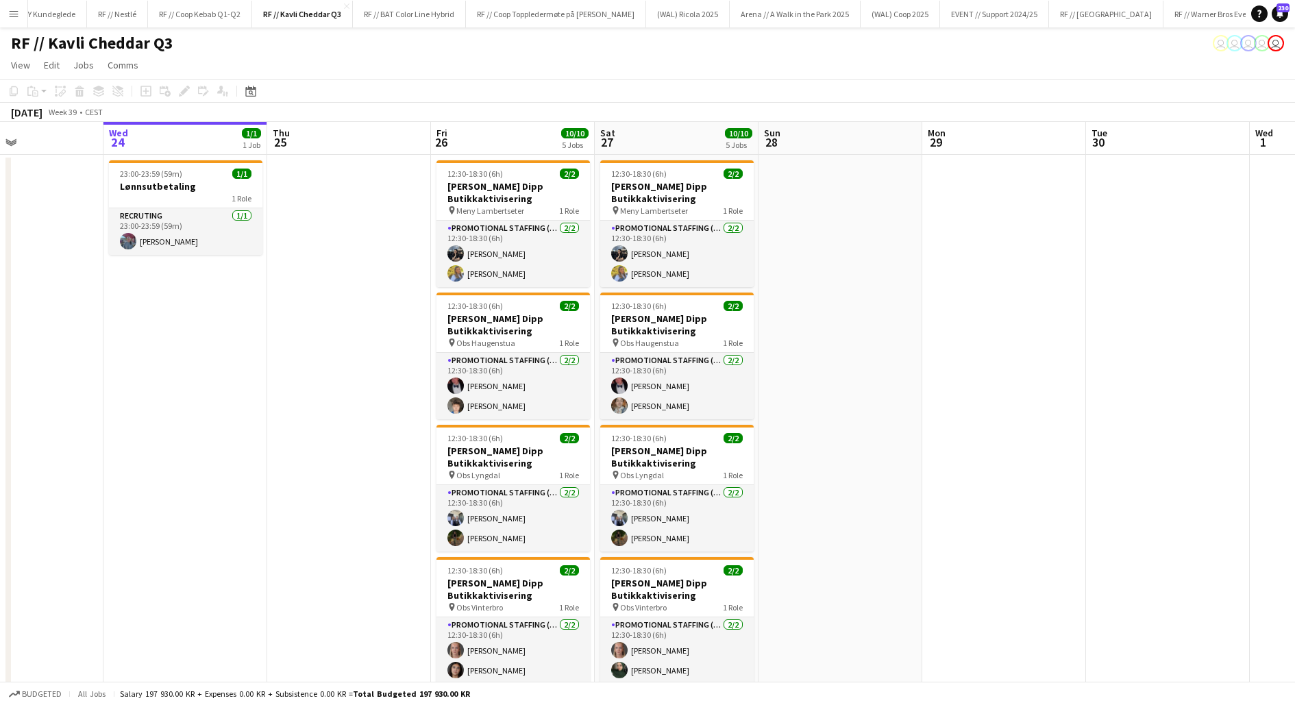
scroll to position [0, 552]
click at [341, 405] on app-date-cell at bounding box center [349, 502] width 164 height 694
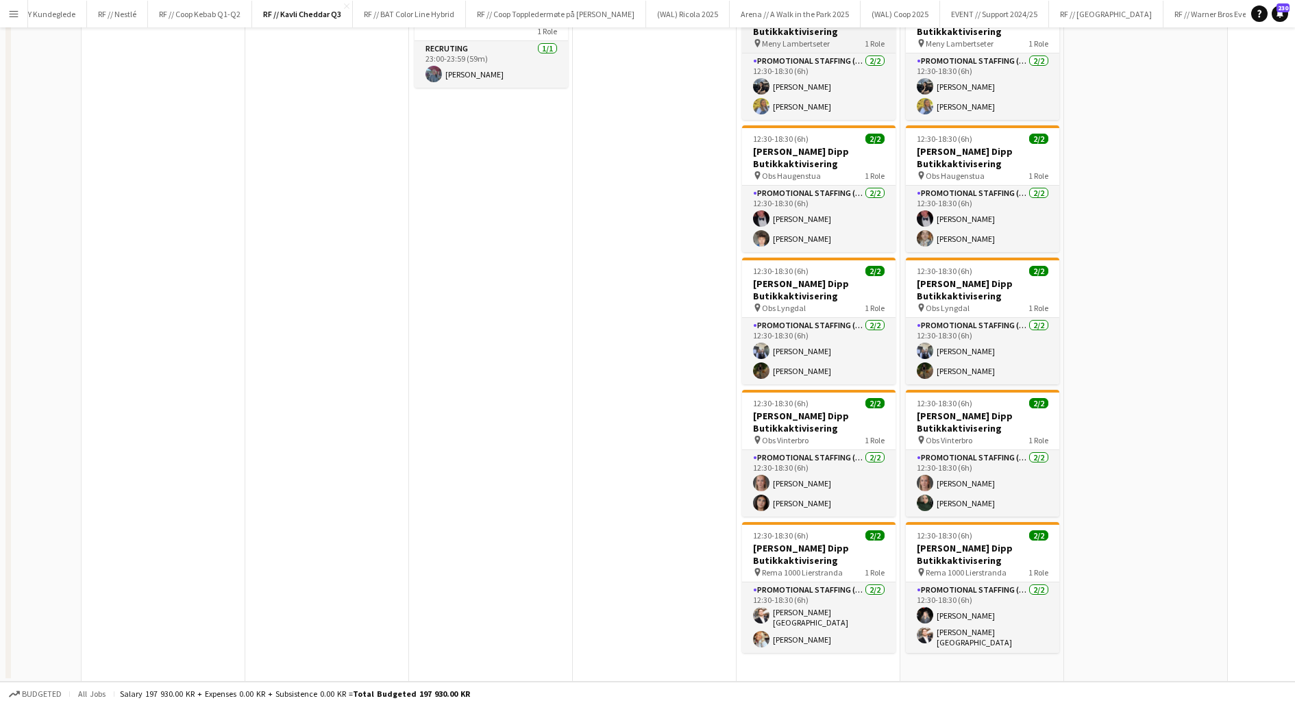
scroll to position [0, 0]
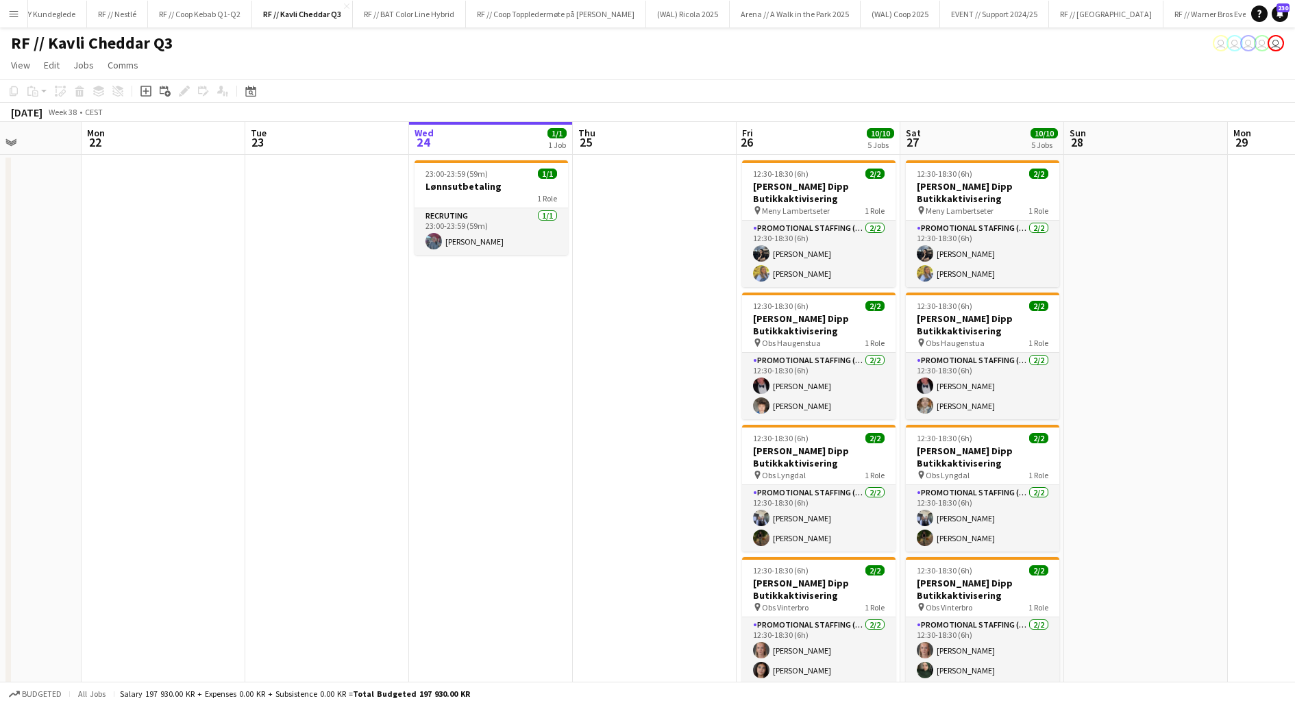
click at [679, 366] on app-date-cell at bounding box center [655, 502] width 164 height 694
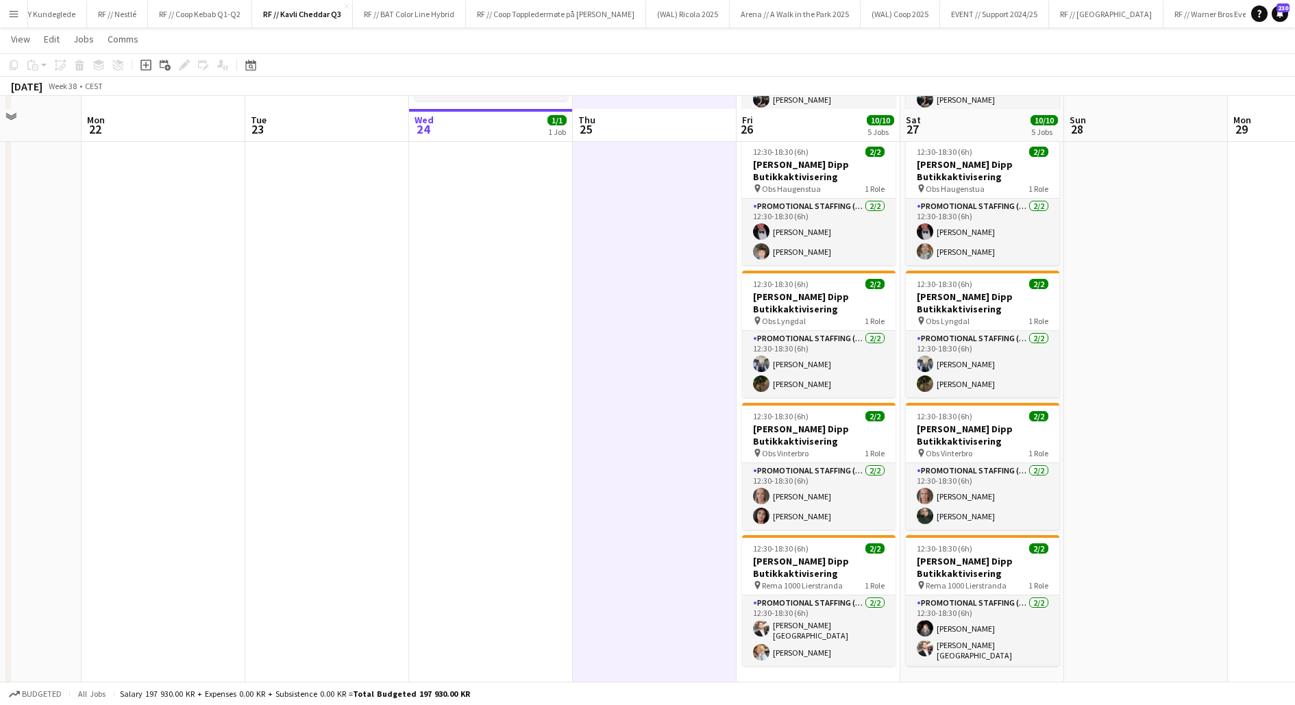
scroll to position [165, 0]
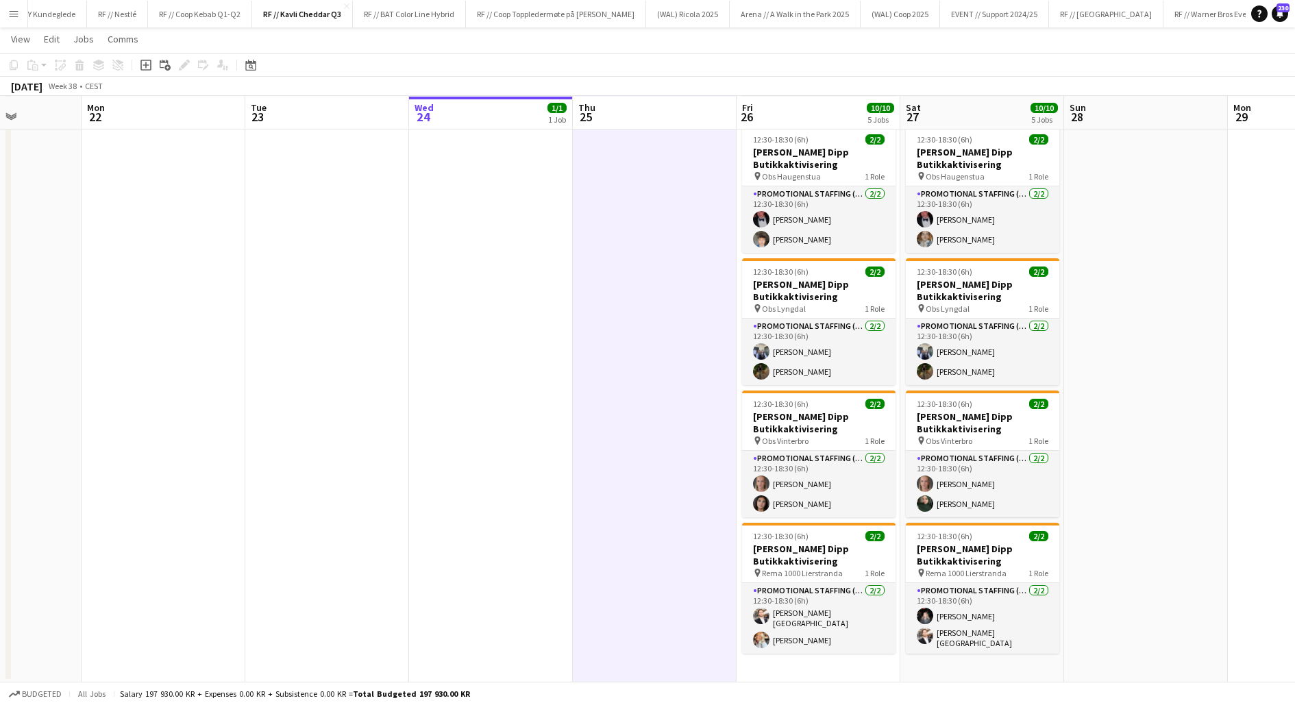
click at [681, 584] on app-date-cell at bounding box center [655, 335] width 164 height 694
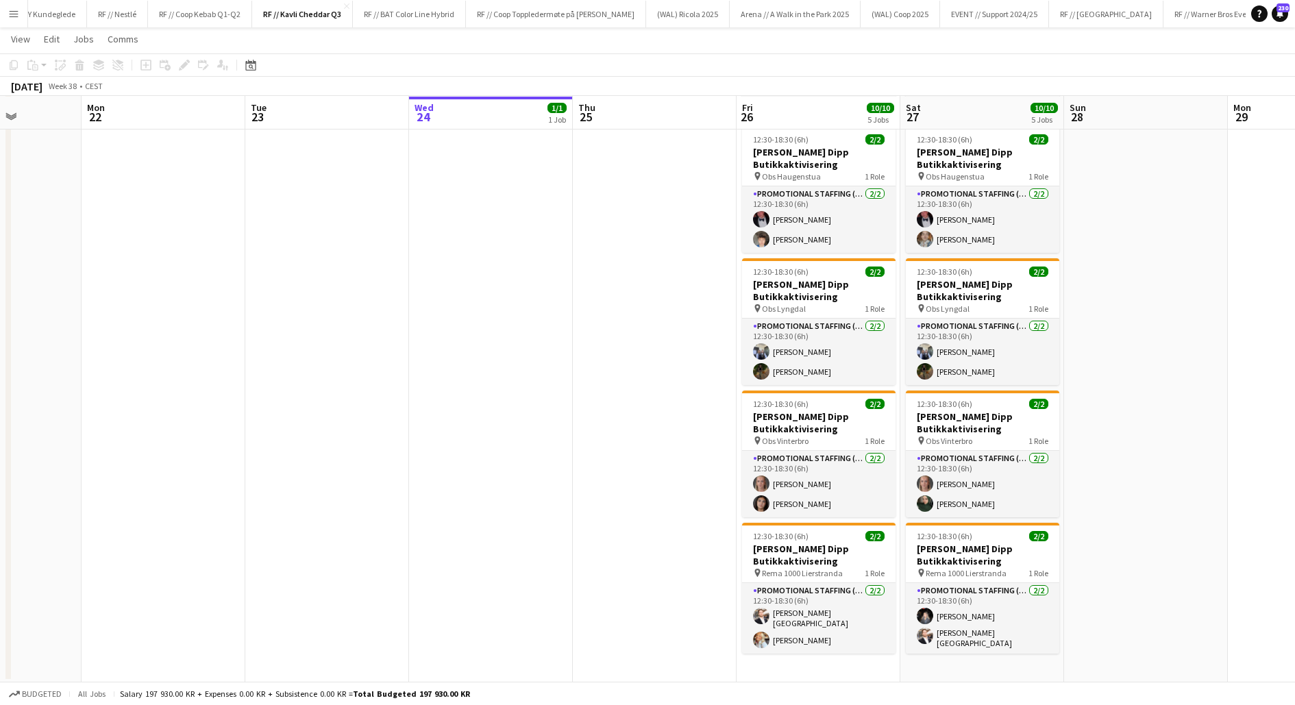
scroll to position [0, 0]
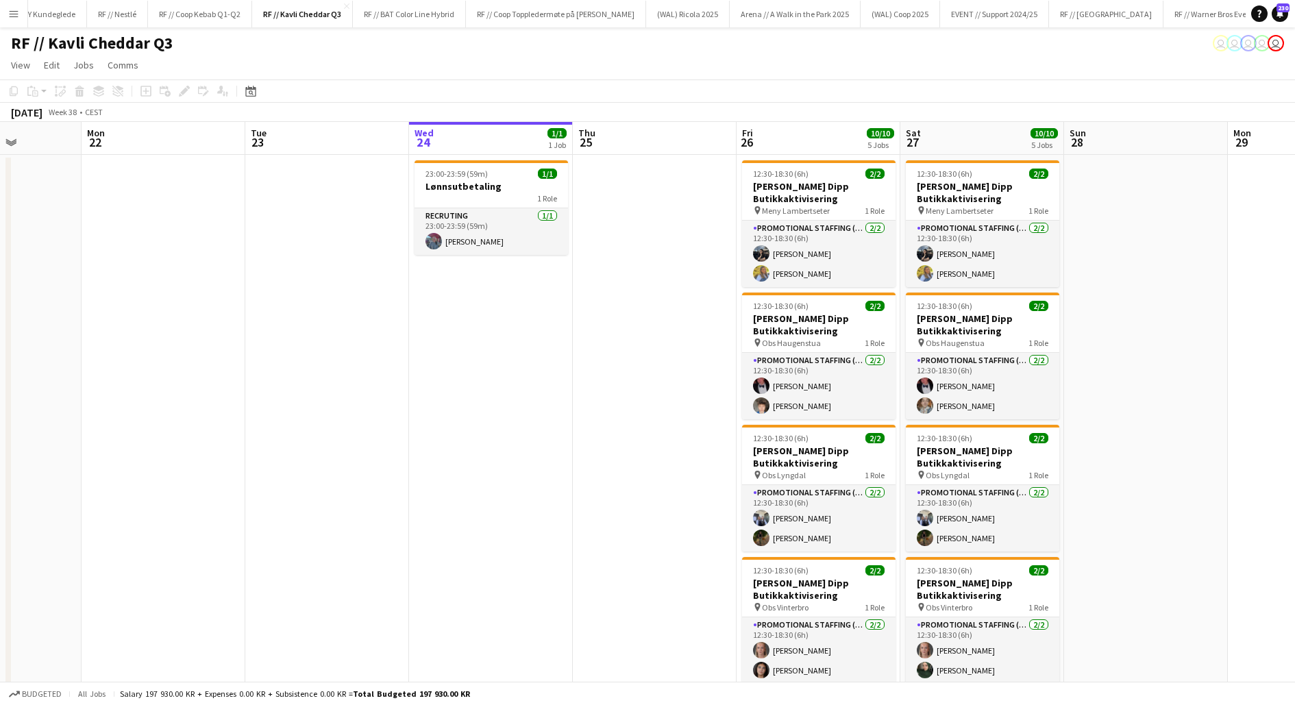
click at [687, 350] on app-date-cell at bounding box center [655, 502] width 164 height 694
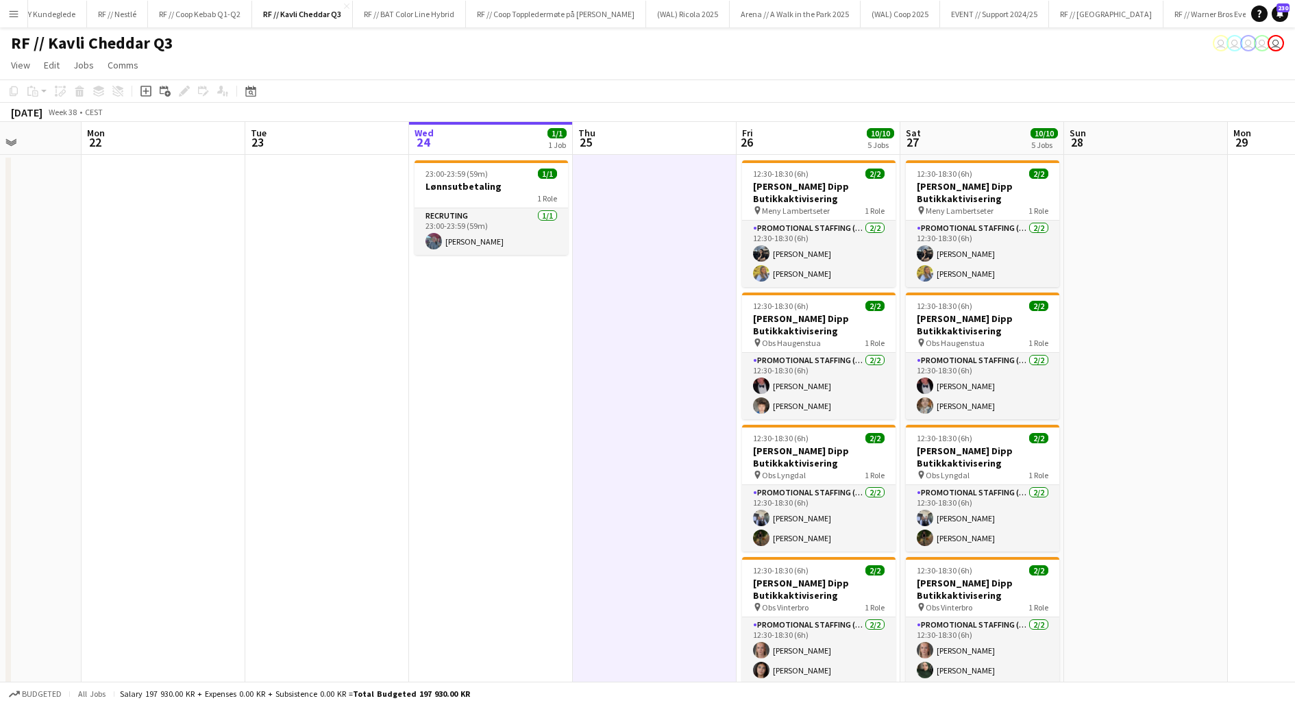
click at [699, 377] on app-date-cell at bounding box center [655, 502] width 164 height 694
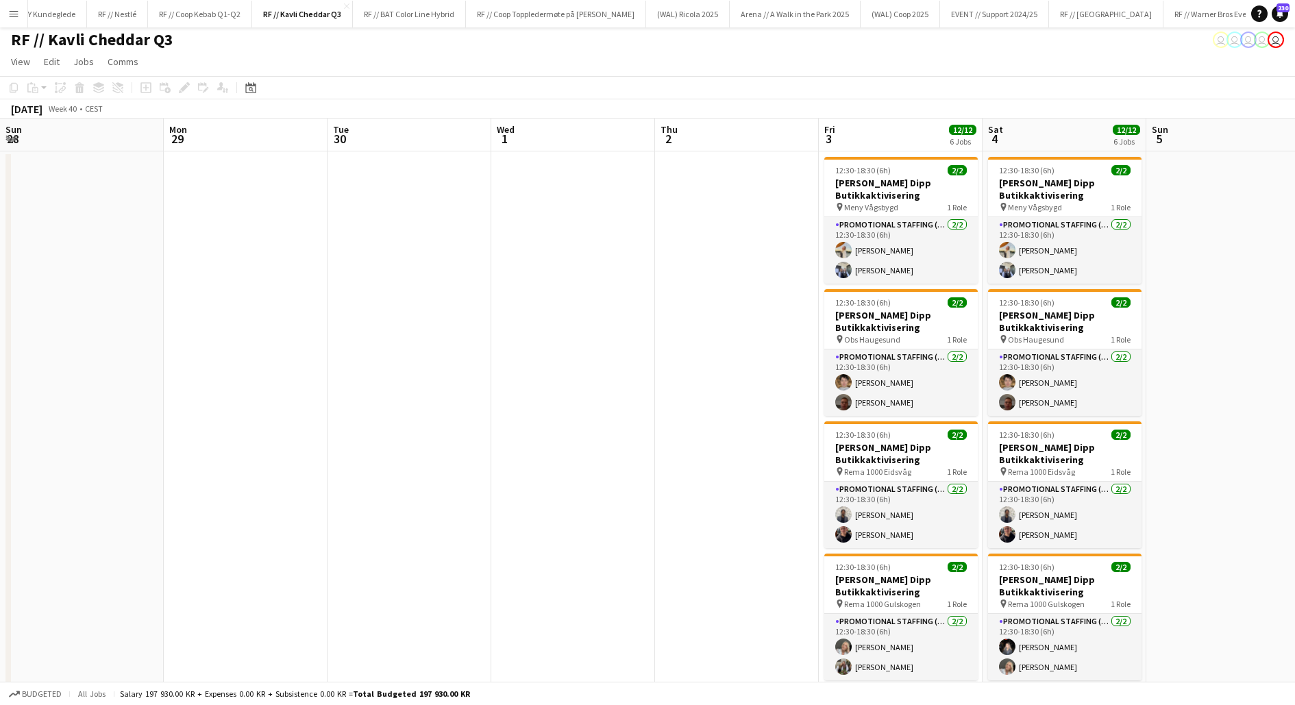
scroll to position [0, 277]
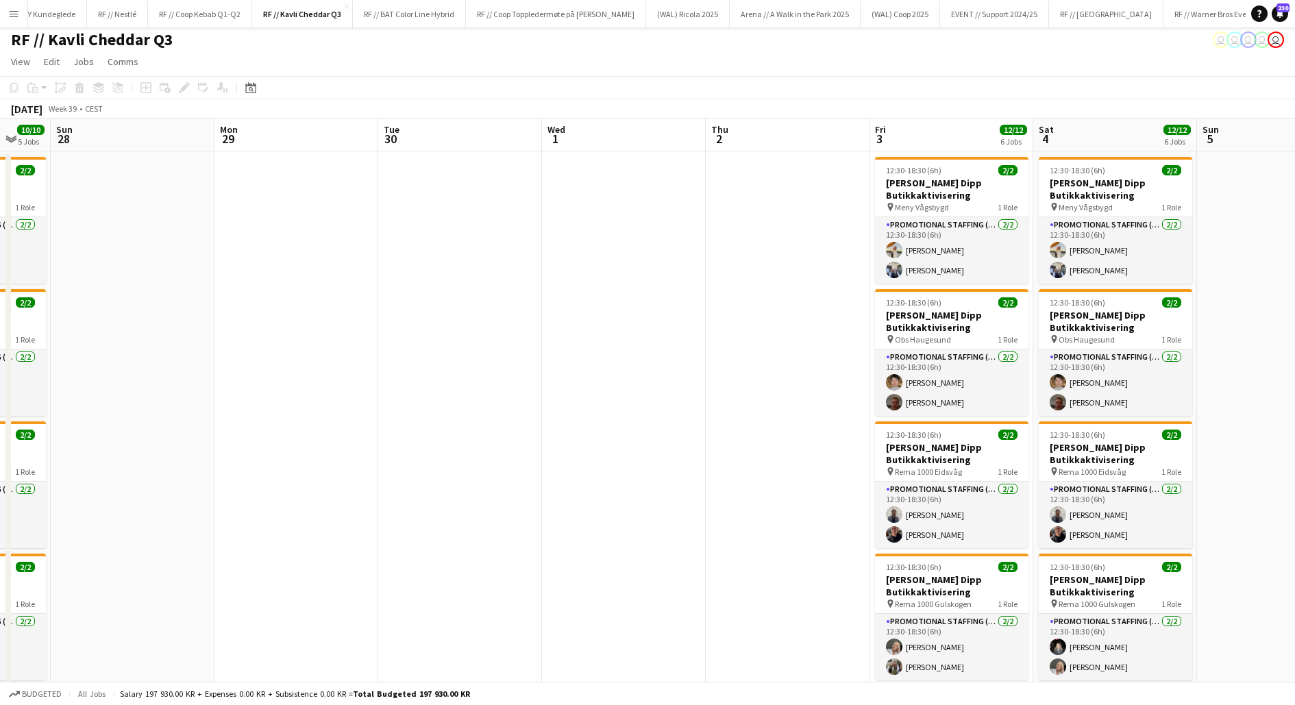
click at [755, 305] on app-date-cell at bounding box center [788, 564] width 164 height 827
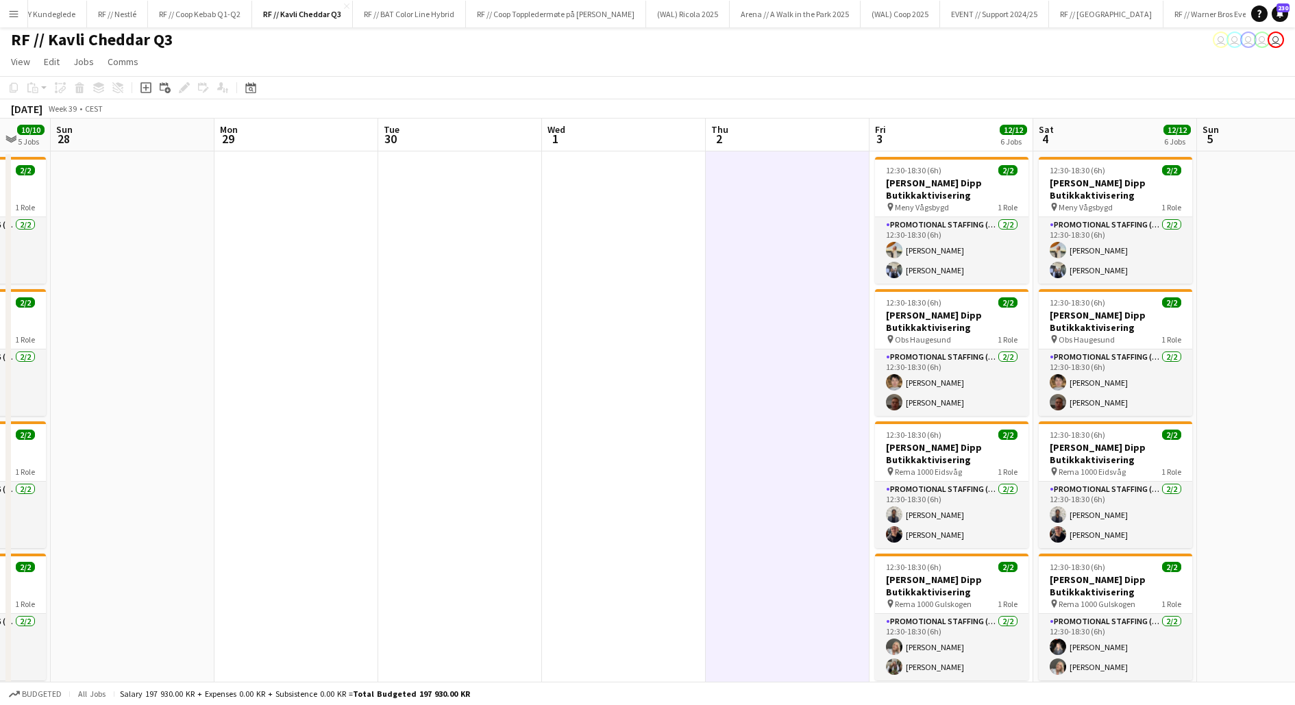
click at [755, 305] on app-date-cell at bounding box center [788, 564] width 164 height 827
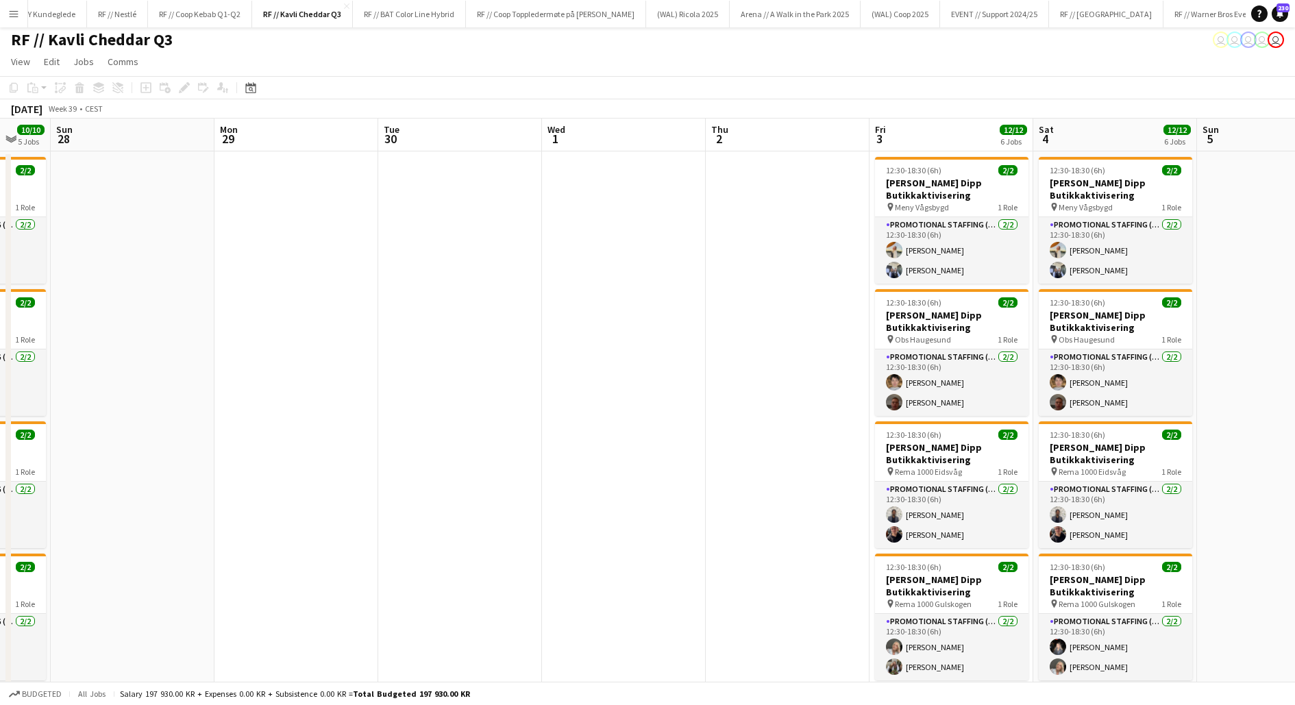
click at [273, 236] on app-date-cell at bounding box center [297, 564] width 164 height 827
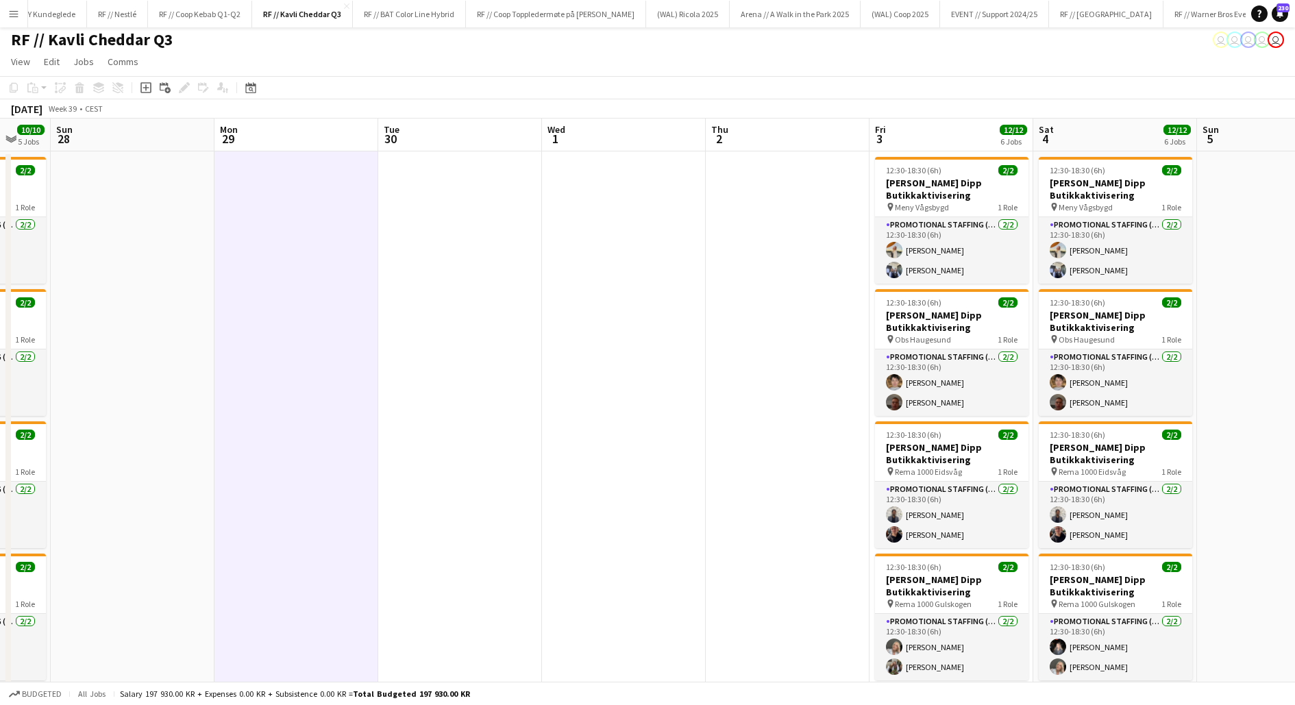
click at [273, 236] on app-date-cell at bounding box center [297, 564] width 164 height 827
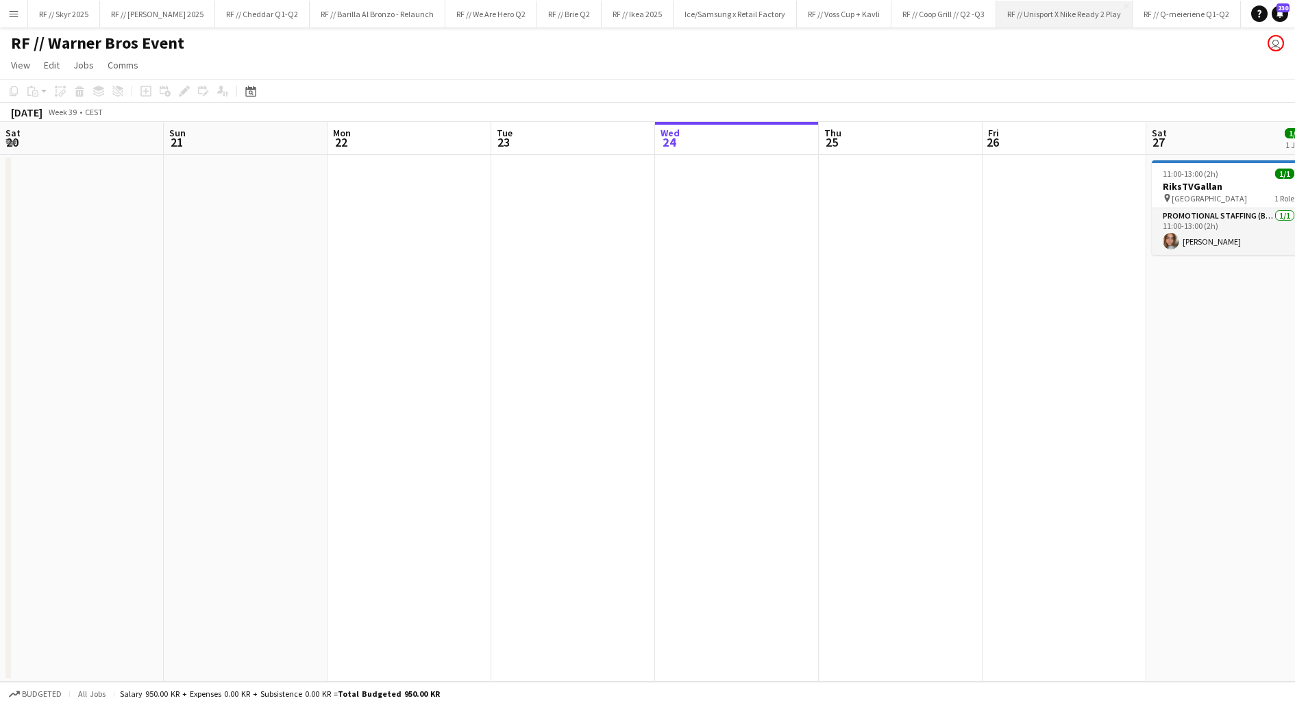
scroll to position [0, 330]
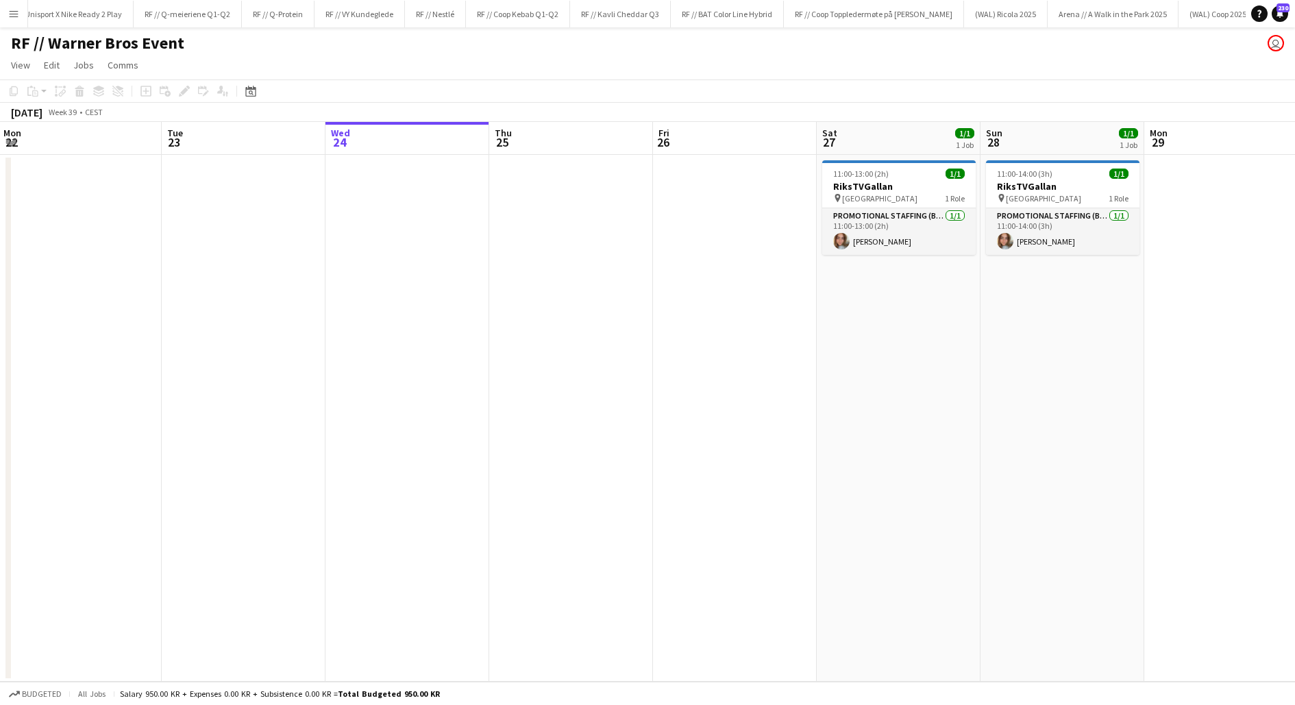
click at [16, 10] on app-icon "Menu" at bounding box center [13, 13] width 11 height 11
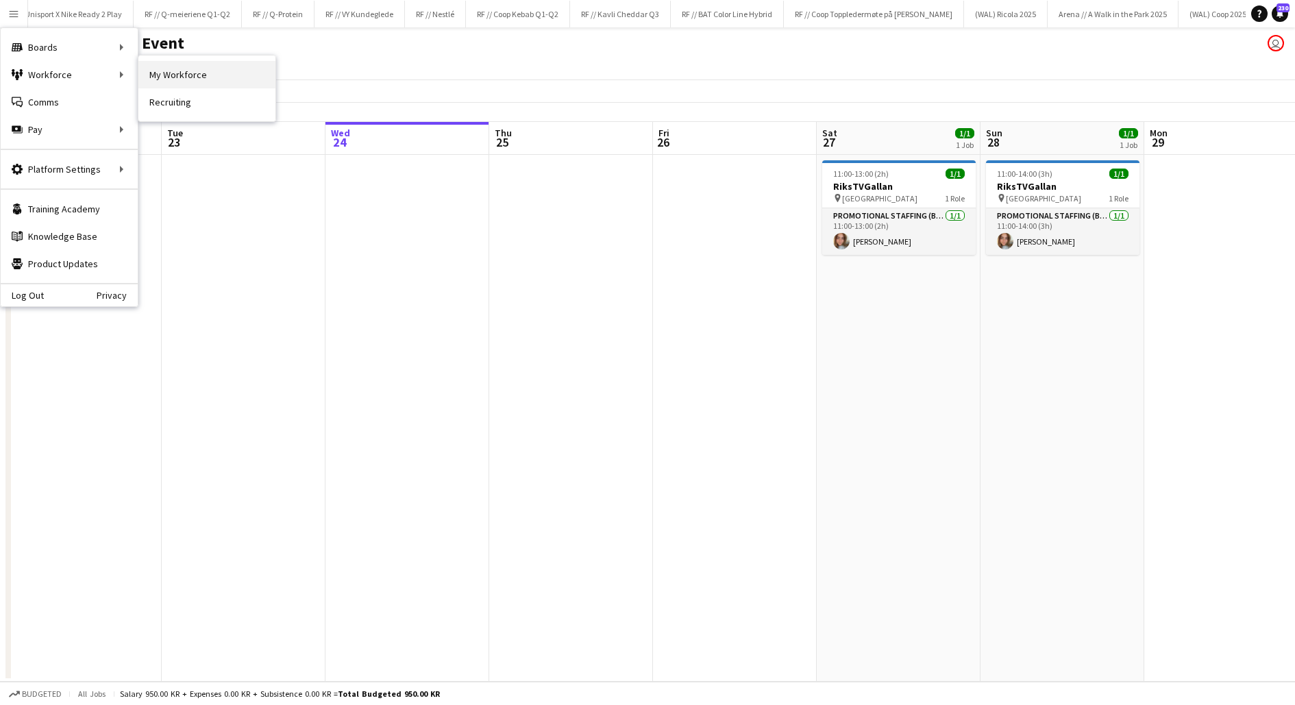
click at [160, 72] on link "My Workforce" at bounding box center [206, 74] width 137 height 27
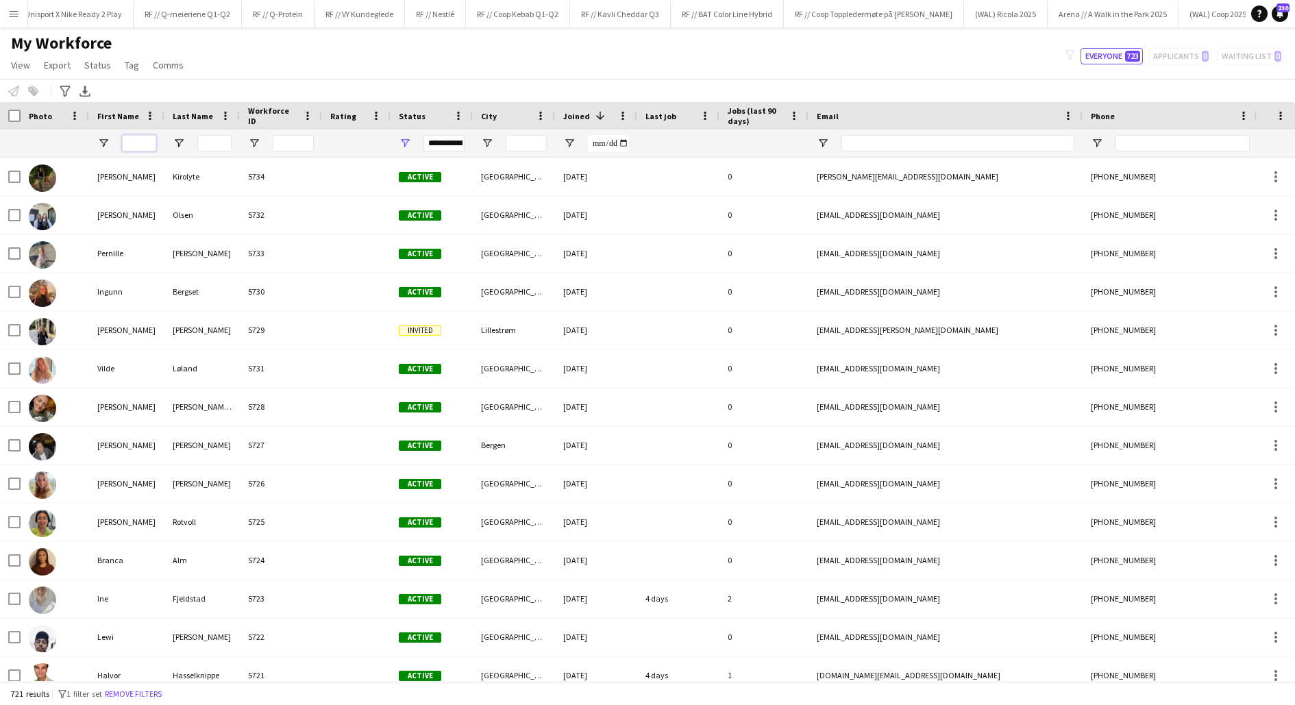
click at [143, 142] on input "First Name Filter Input" at bounding box center [139, 143] width 34 height 16
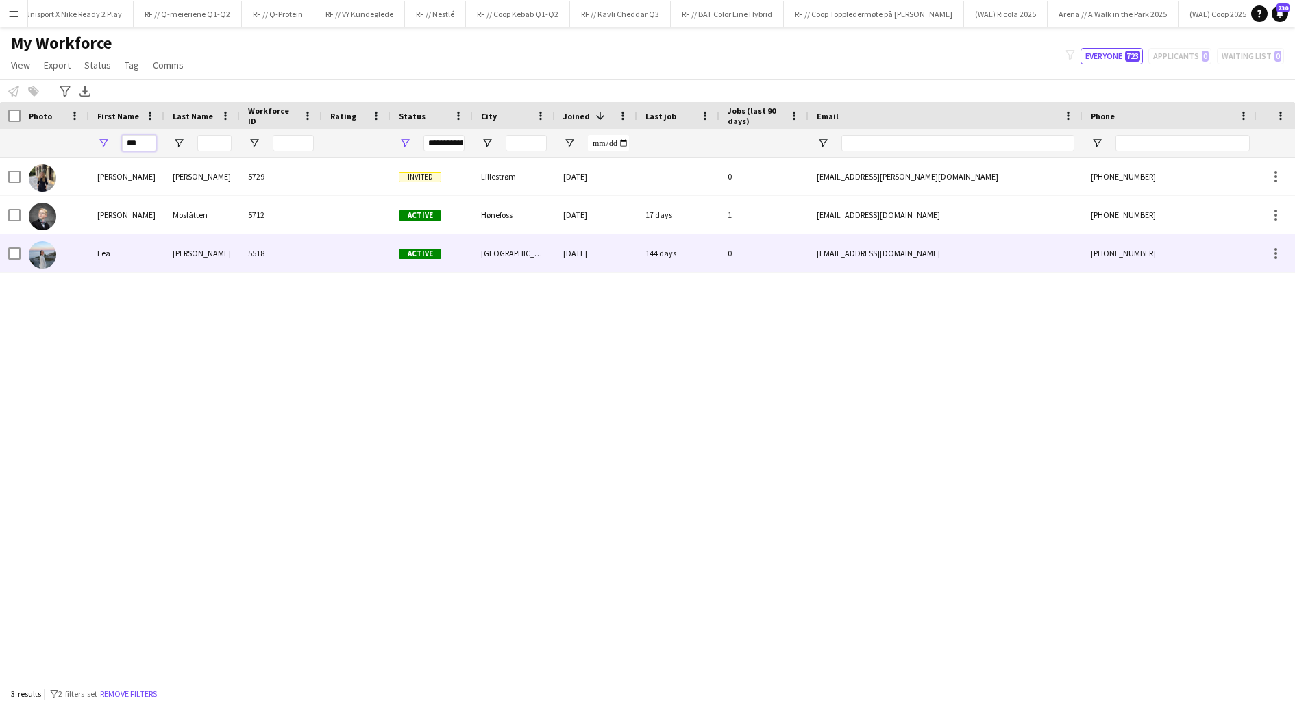
type input "***"
click at [235, 250] on div "Rike Nahiry" at bounding box center [201, 253] width 75 height 38
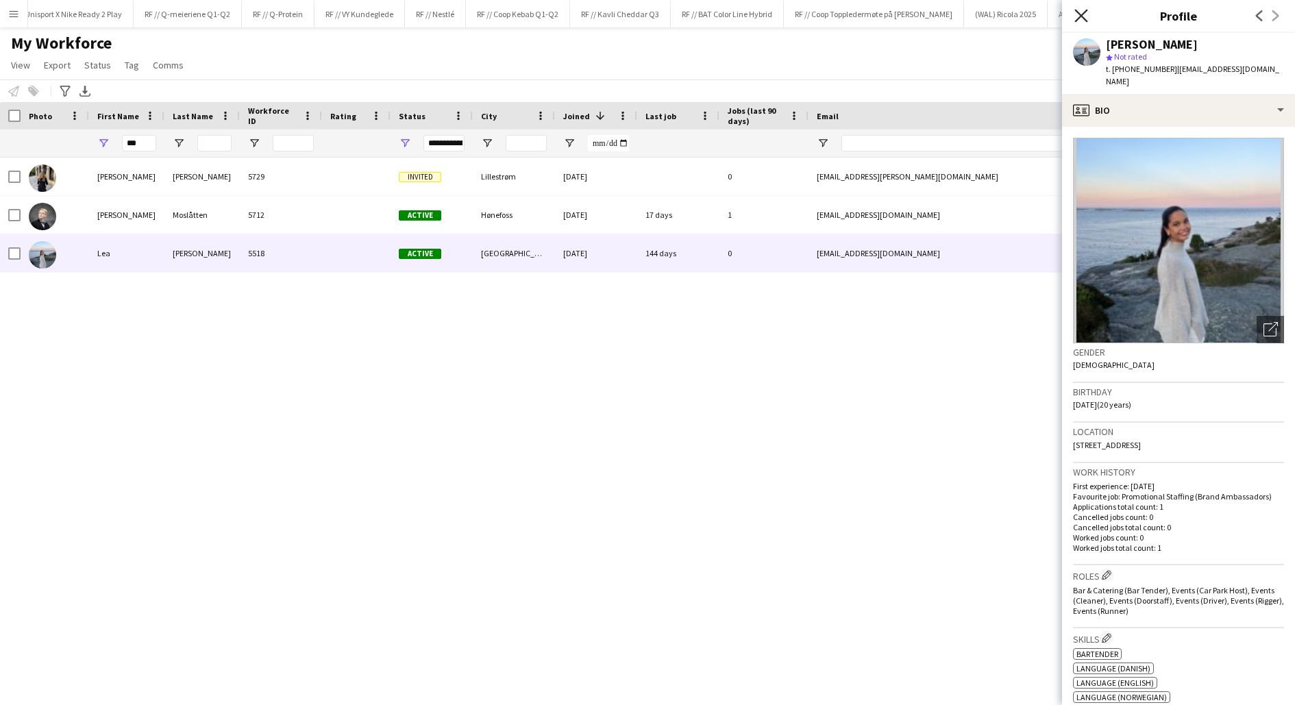
click at [1084, 19] on icon at bounding box center [1081, 15] width 13 height 13
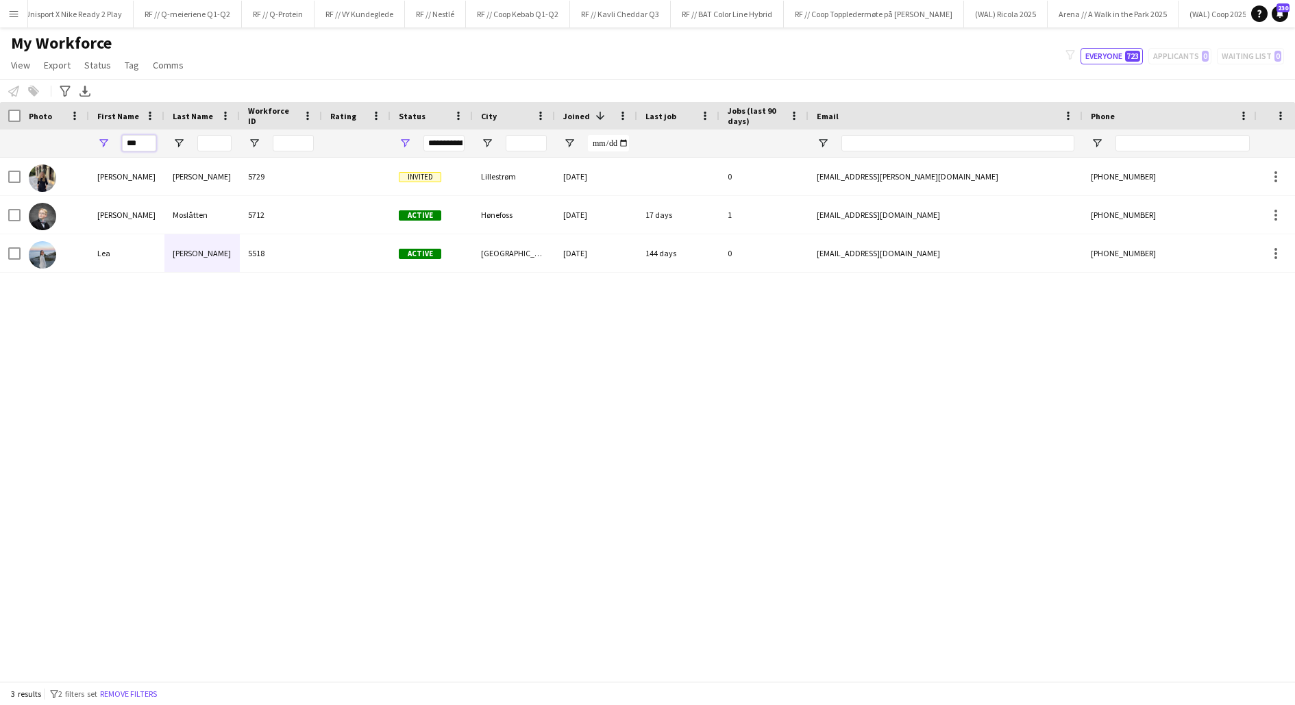
click at [134, 141] on input "***" at bounding box center [139, 143] width 34 height 16
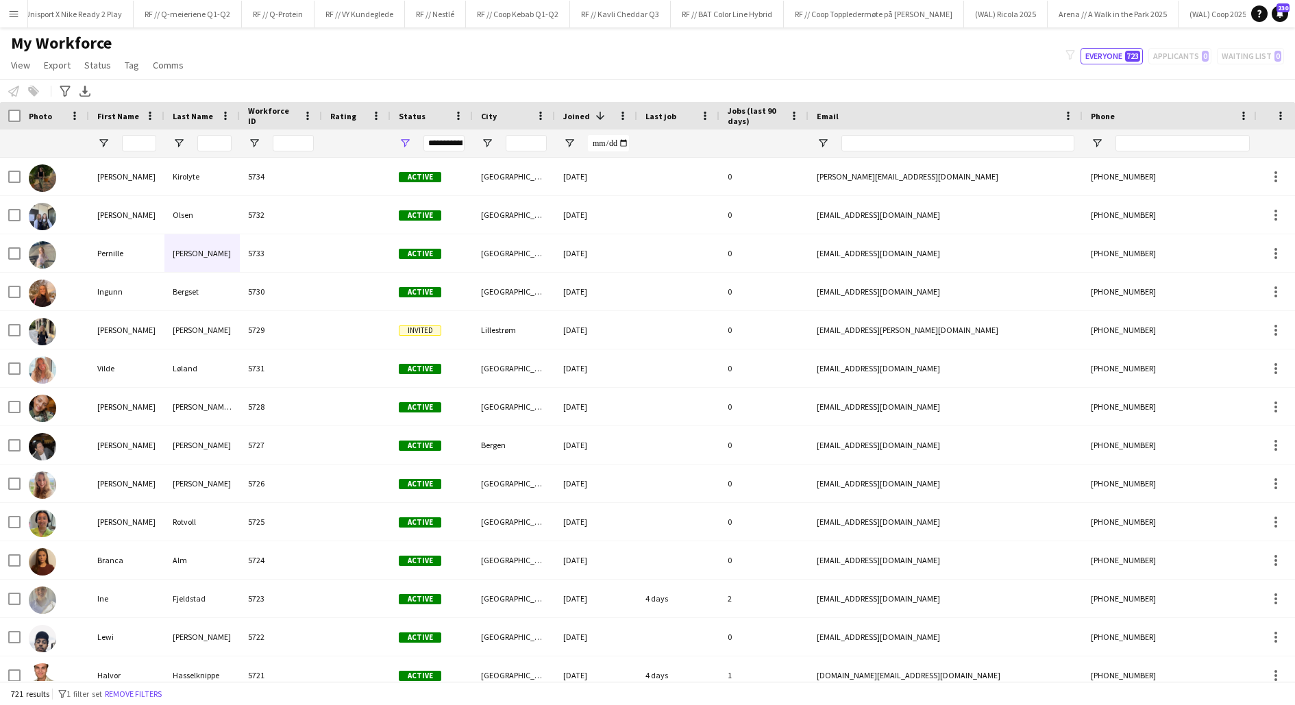
click at [236, 66] on div "My Workforce View Views Default view New view Update view Delete view Edit name…" at bounding box center [647, 56] width 1295 height 47
click at [132, 149] on input "First Name Filter Input" at bounding box center [139, 143] width 34 height 16
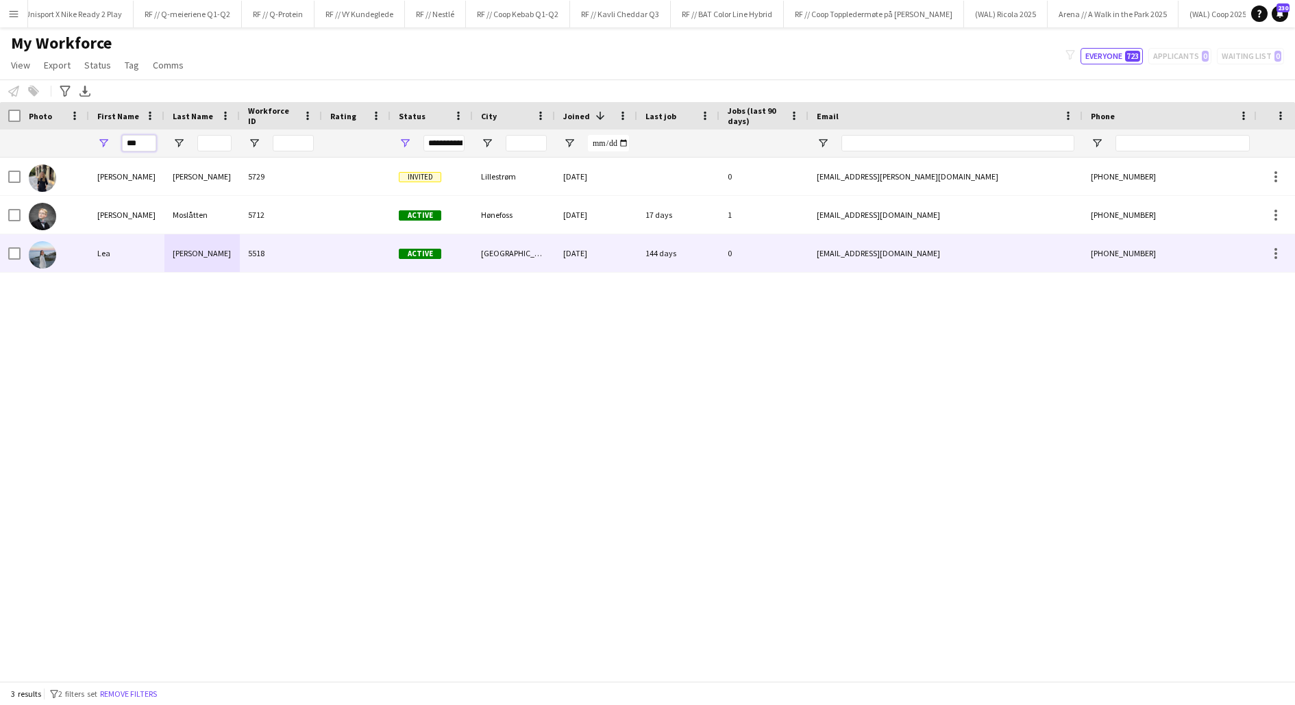
type input "***"
click at [90, 258] on div "Lea" at bounding box center [126, 253] width 75 height 38
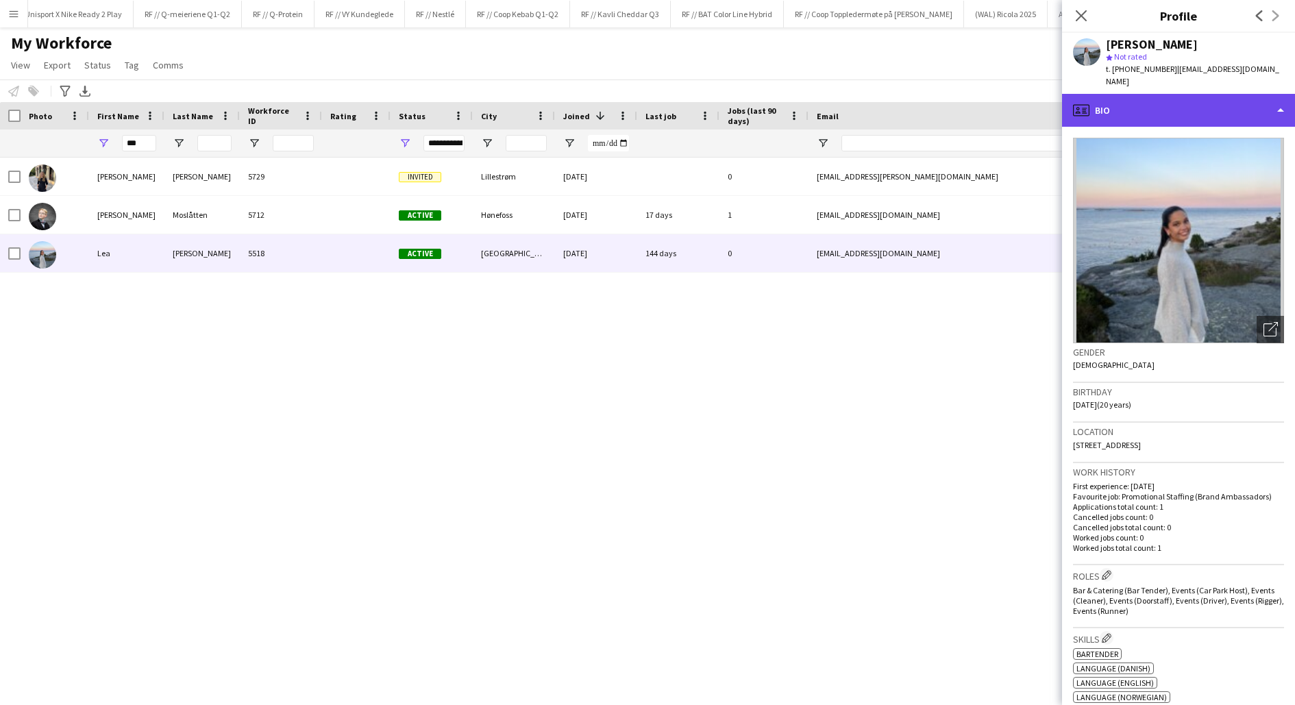
click at [1174, 106] on div "profile Bio" at bounding box center [1178, 110] width 233 height 33
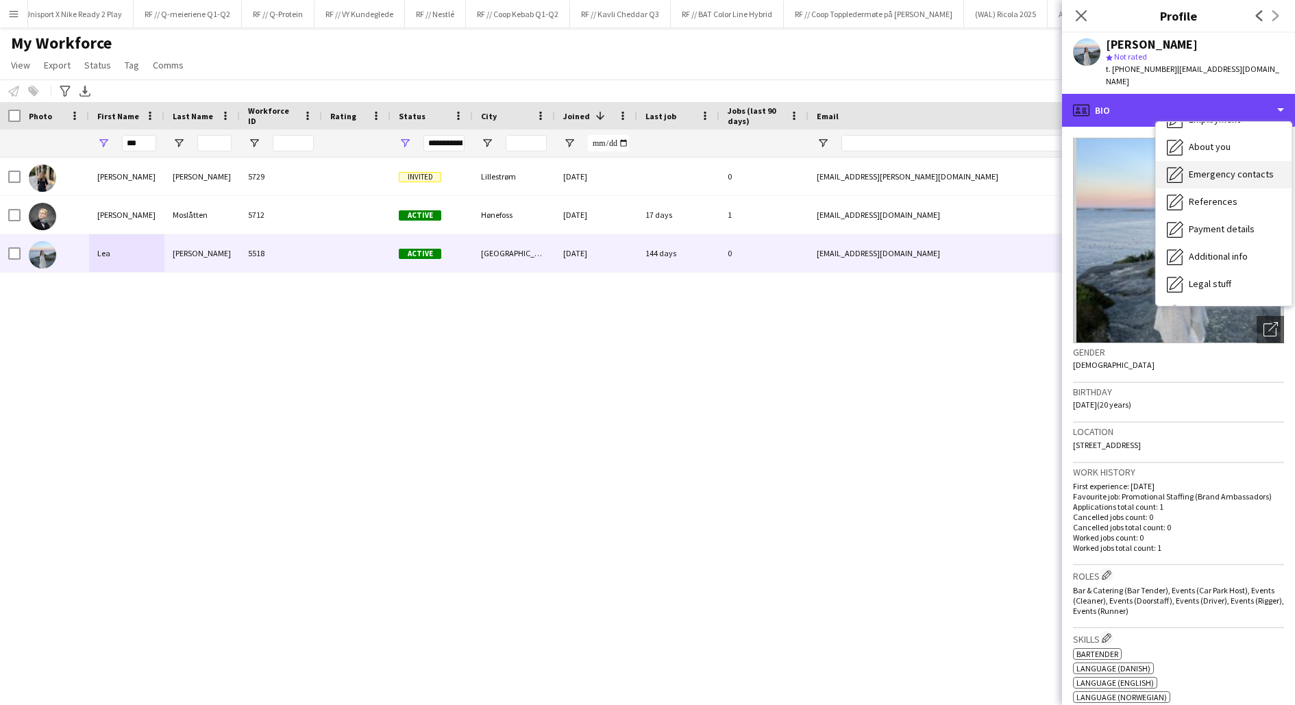
scroll to position [128, 0]
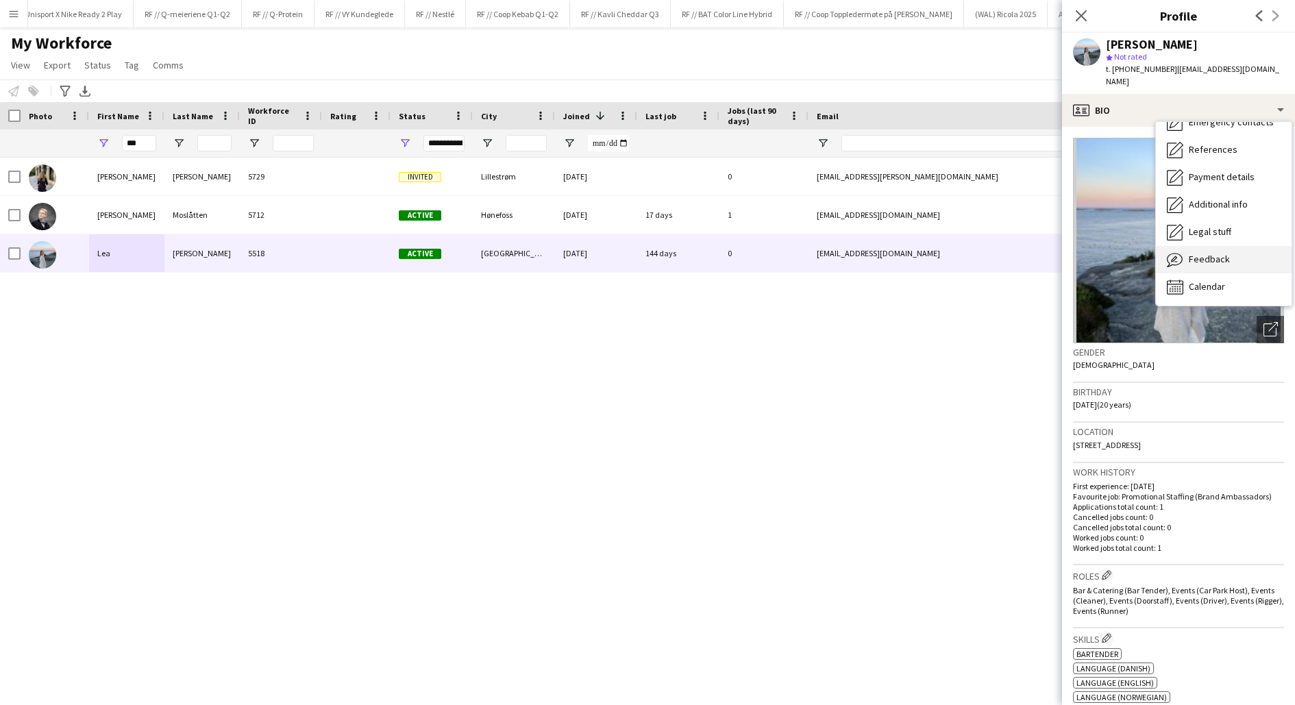
click at [1194, 253] on span "Feedback" at bounding box center [1209, 259] width 41 height 12
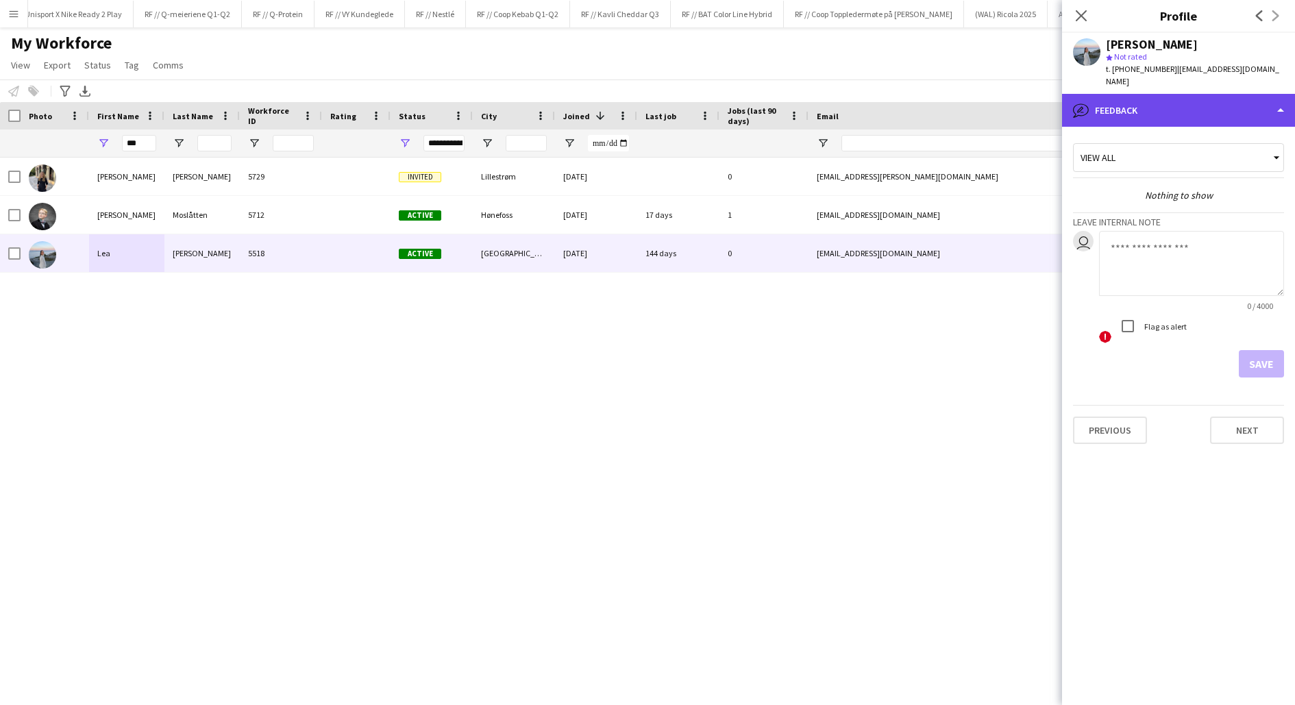
click at [1132, 101] on div "bubble-pencil Feedback" at bounding box center [1178, 110] width 233 height 33
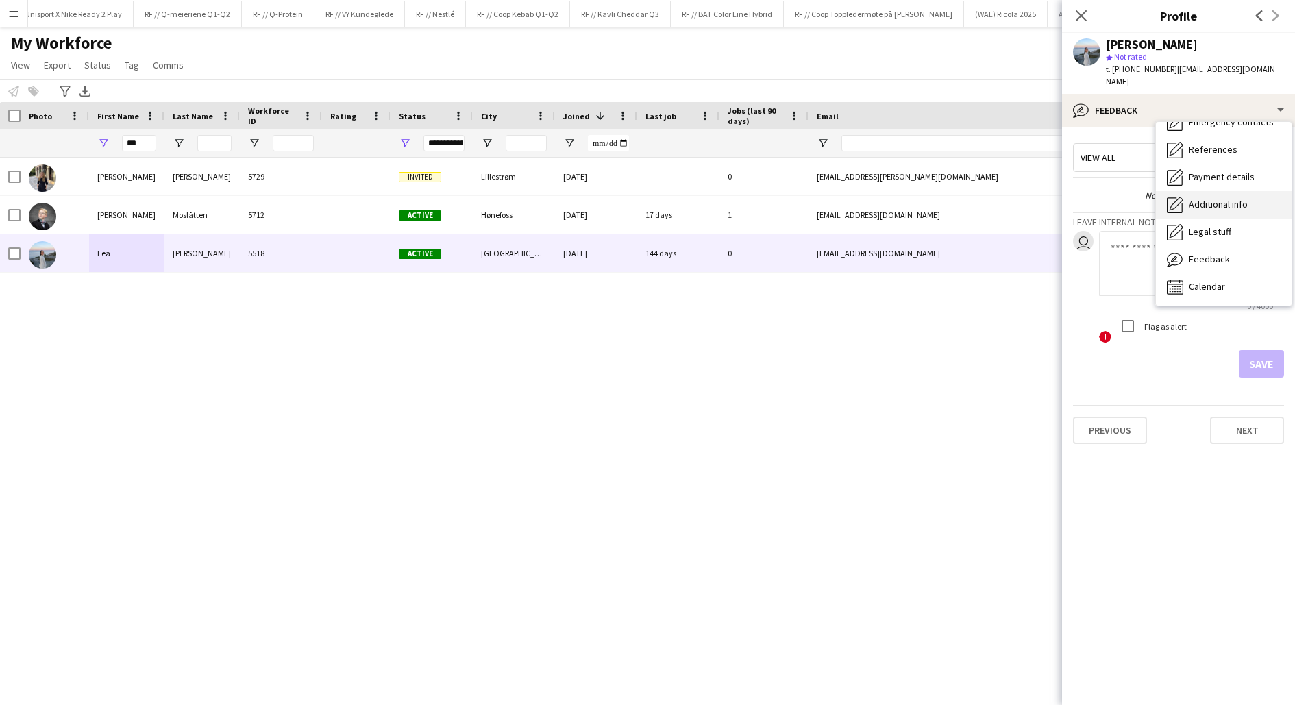
click at [1205, 198] on span "Additional info" at bounding box center [1218, 204] width 59 height 12
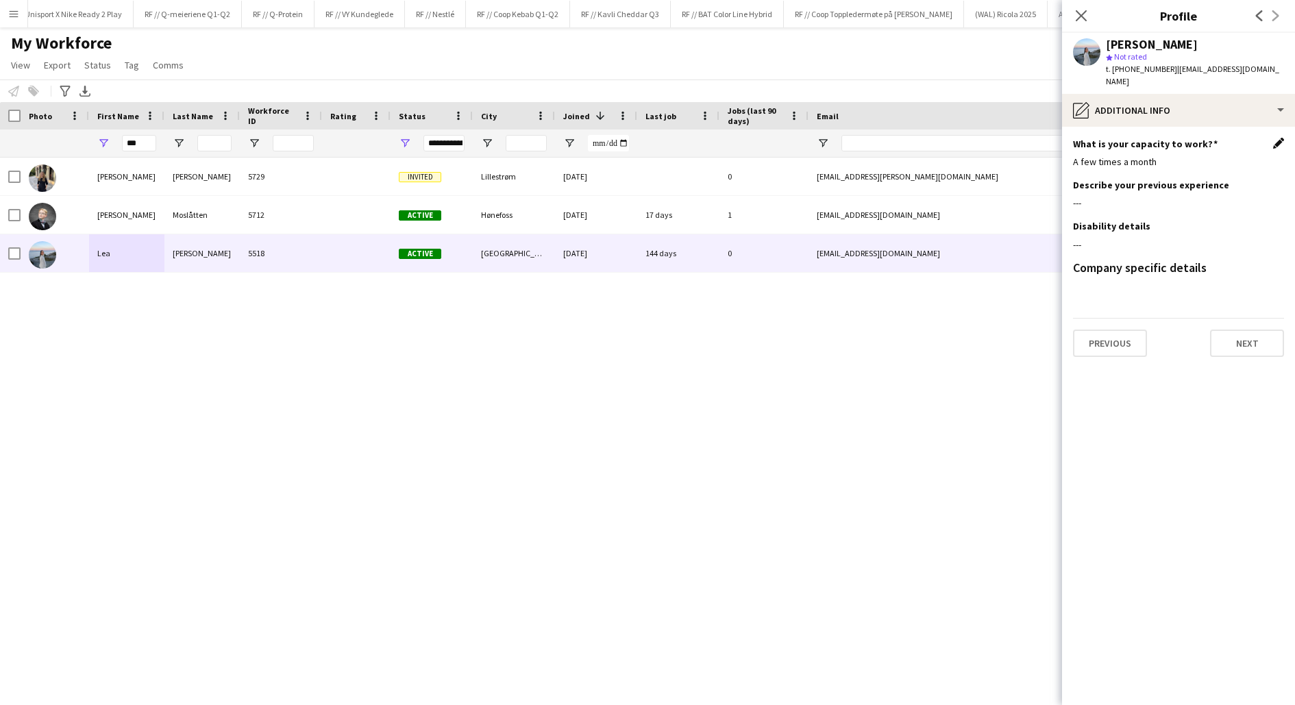
click at [1274, 138] on app-icon "Edit this field" at bounding box center [1278, 143] width 11 height 11
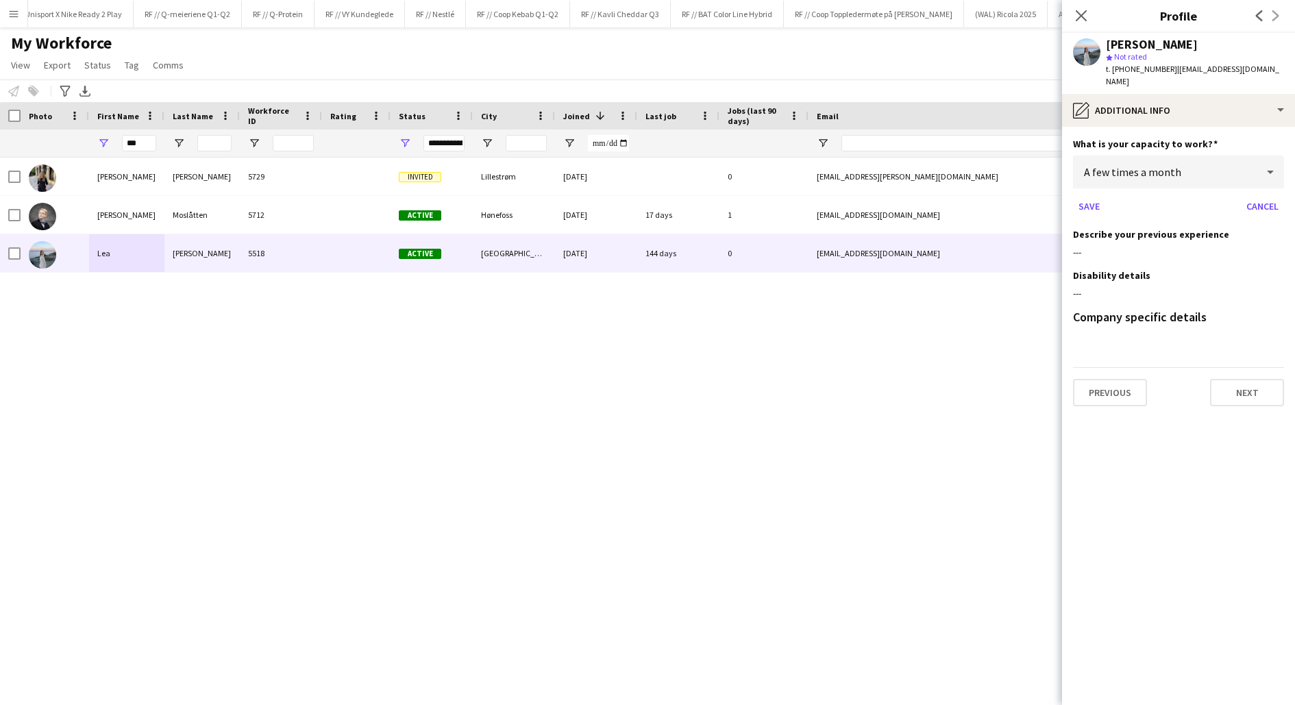
click at [1188, 158] on div "A few times a month" at bounding box center [1165, 172] width 184 height 33
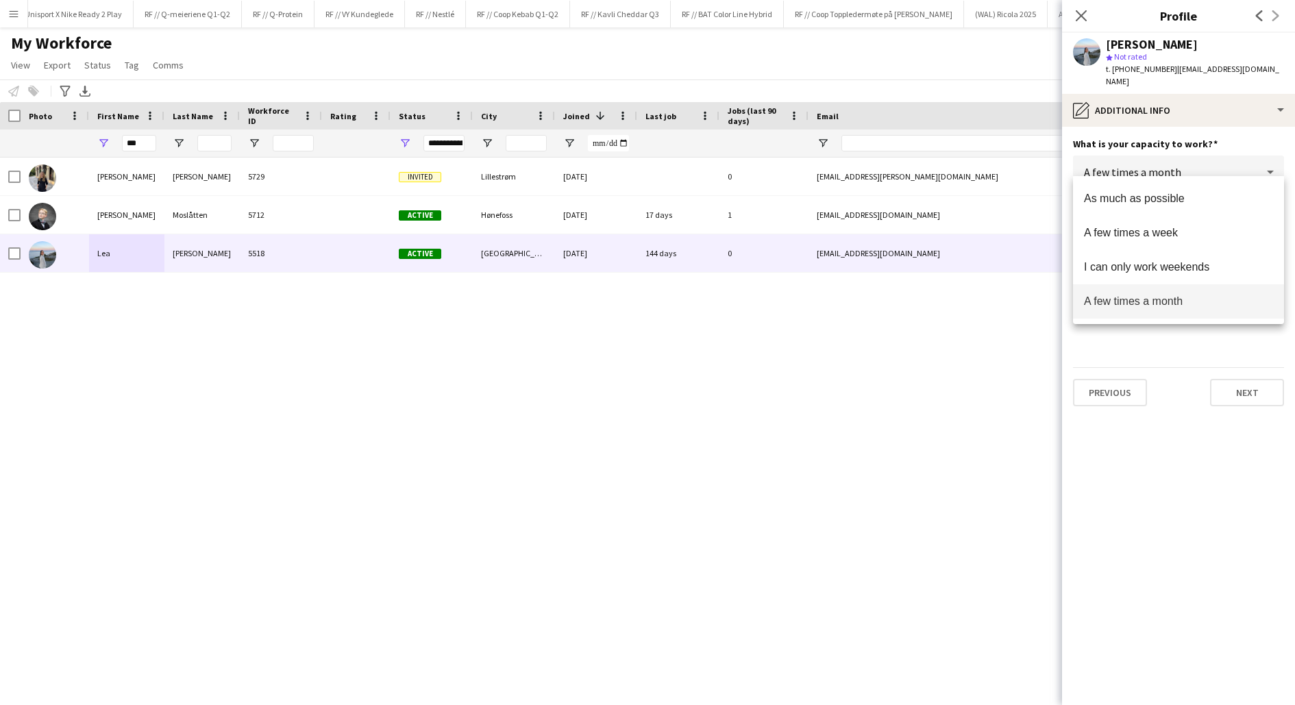
click at [1139, 122] on div at bounding box center [647, 352] width 1295 height 705
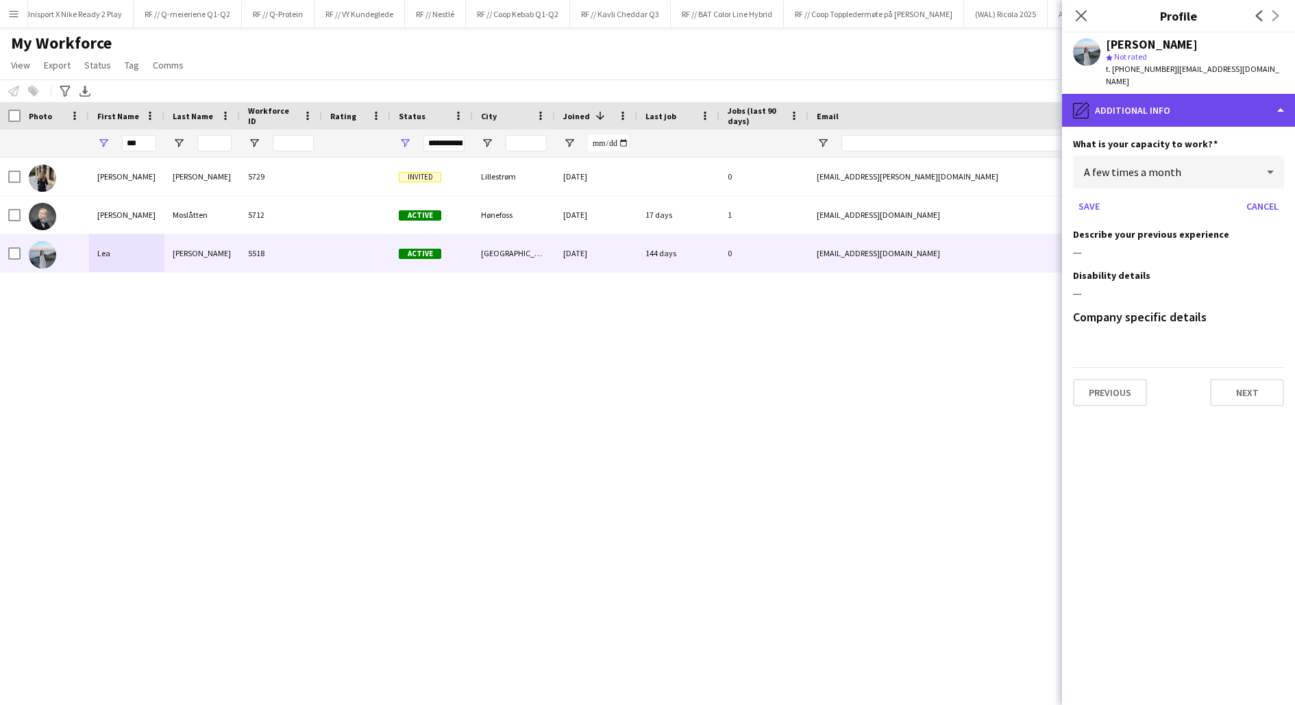
click at [1127, 94] on div "pencil4 Additional info" at bounding box center [1178, 110] width 233 height 33
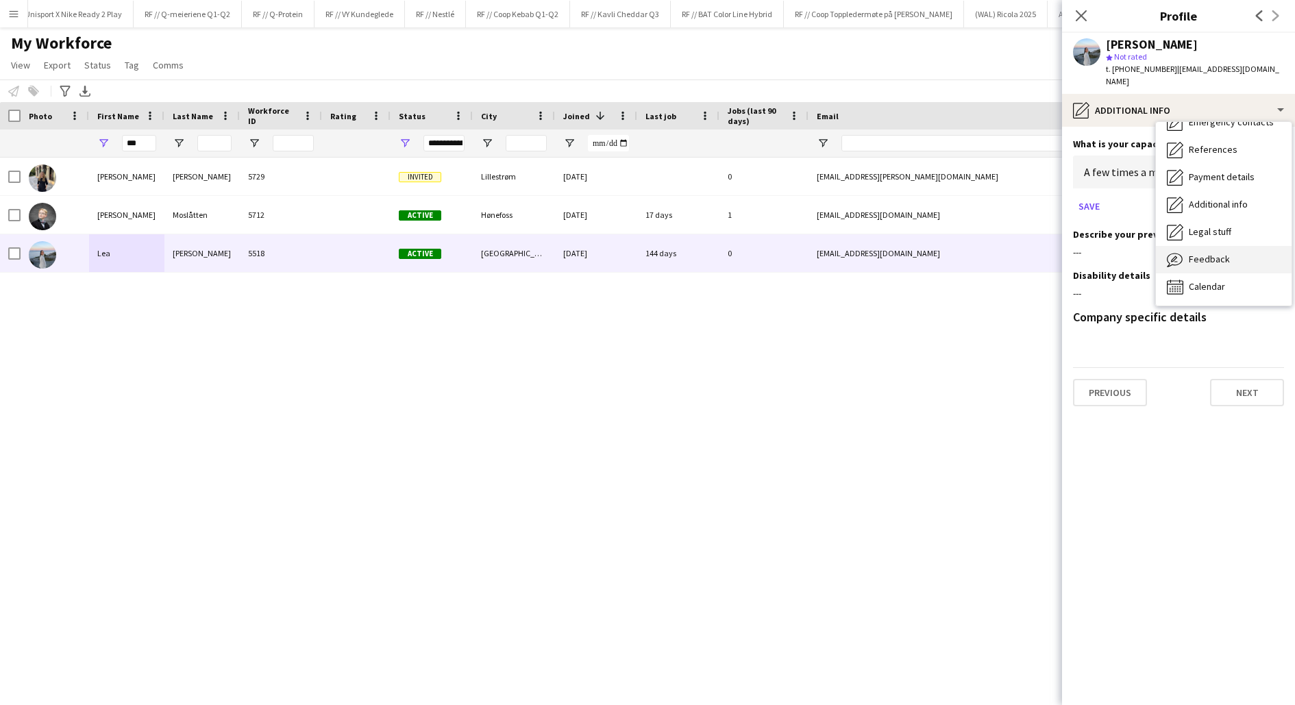
click at [1207, 253] on span "Feedback" at bounding box center [1209, 259] width 41 height 12
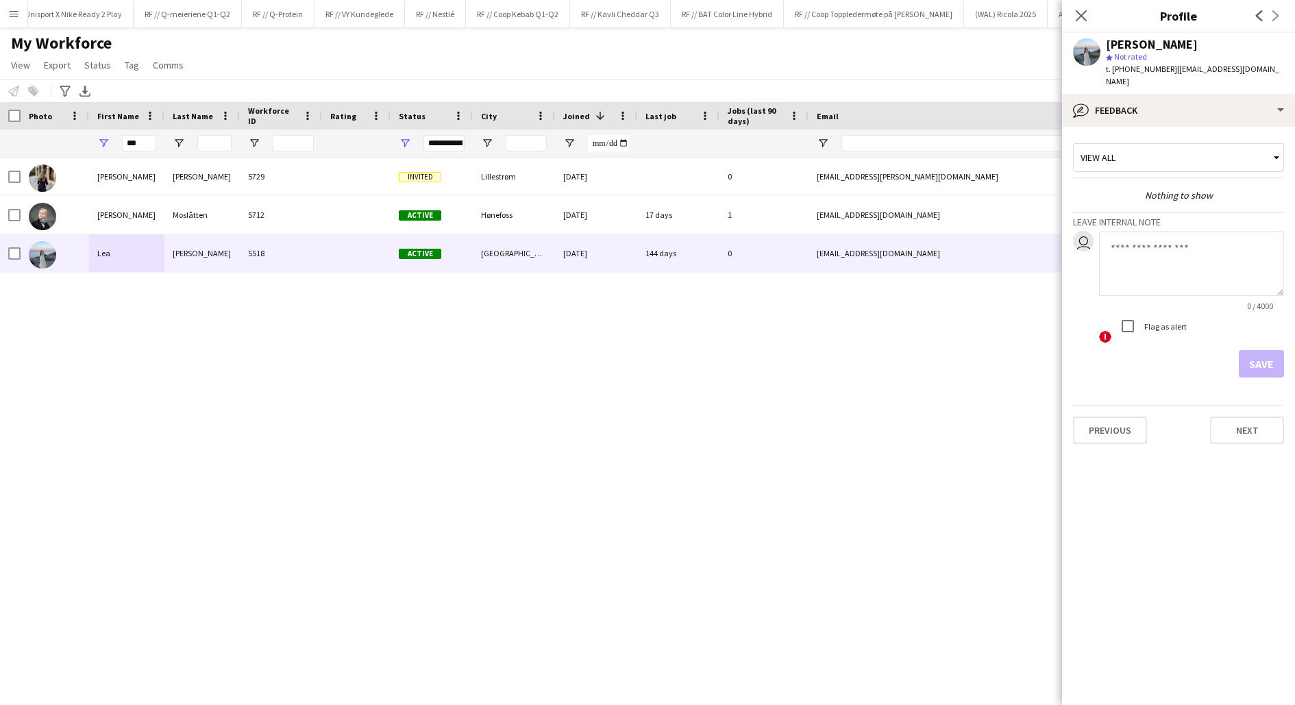
click at [1130, 236] on textarea at bounding box center [1191, 263] width 185 height 65
click at [1134, 247] on textarea "**********" at bounding box center [1191, 263] width 185 height 65
click at [1201, 256] on textarea "**********" at bounding box center [1191, 263] width 185 height 65
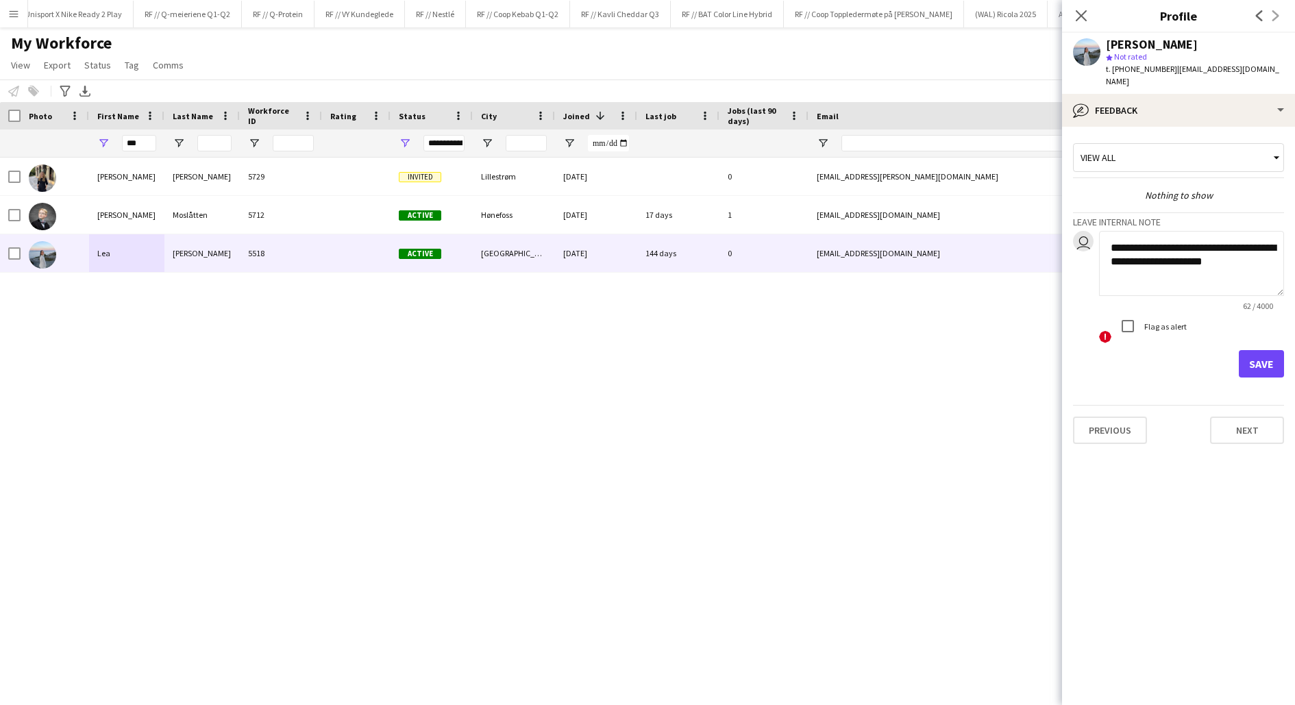
click at [1199, 249] on textarea "**********" at bounding box center [1191, 263] width 185 height 65
type textarea "**********"
click at [1257, 350] on button "Save" at bounding box center [1261, 363] width 45 height 27
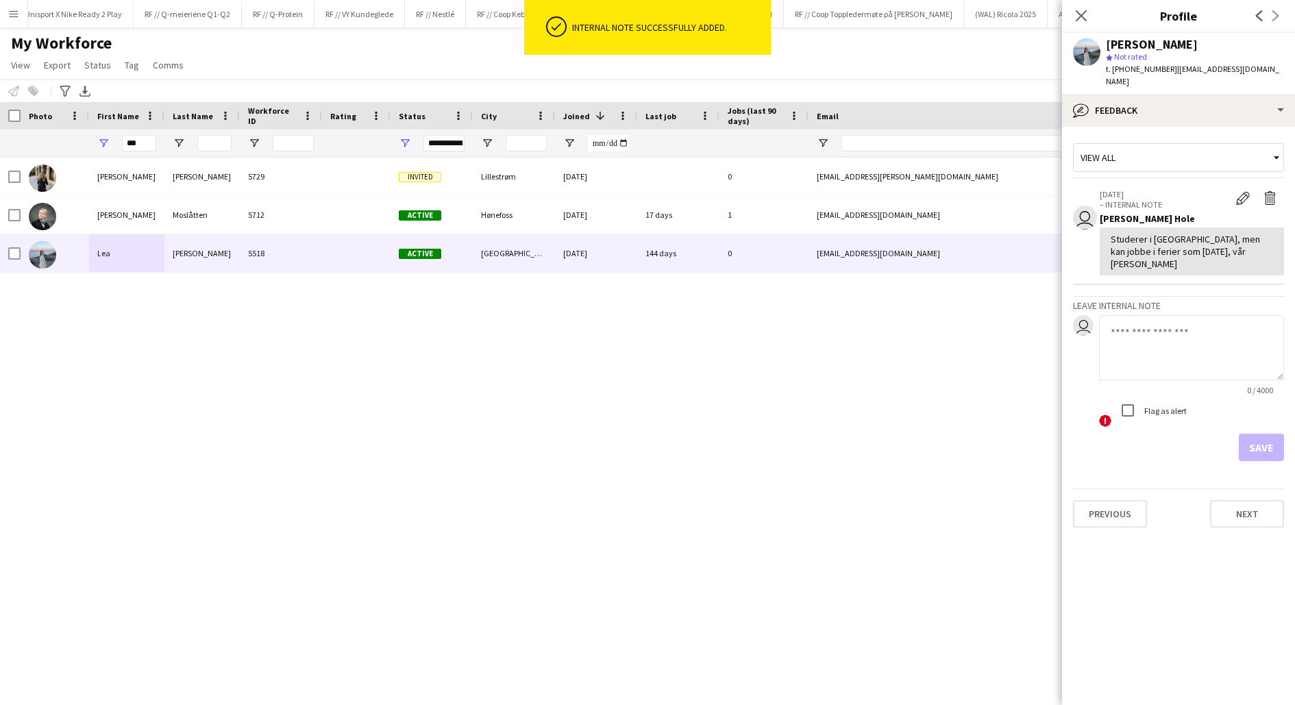
click at [1014, 343] on div "Lea Hope Adair 5729 Invited Lillestrøm 23-09-2025 0 lea.adair@icloud.com +47416…" at bounding box center [627, 420] width 1254 height 524
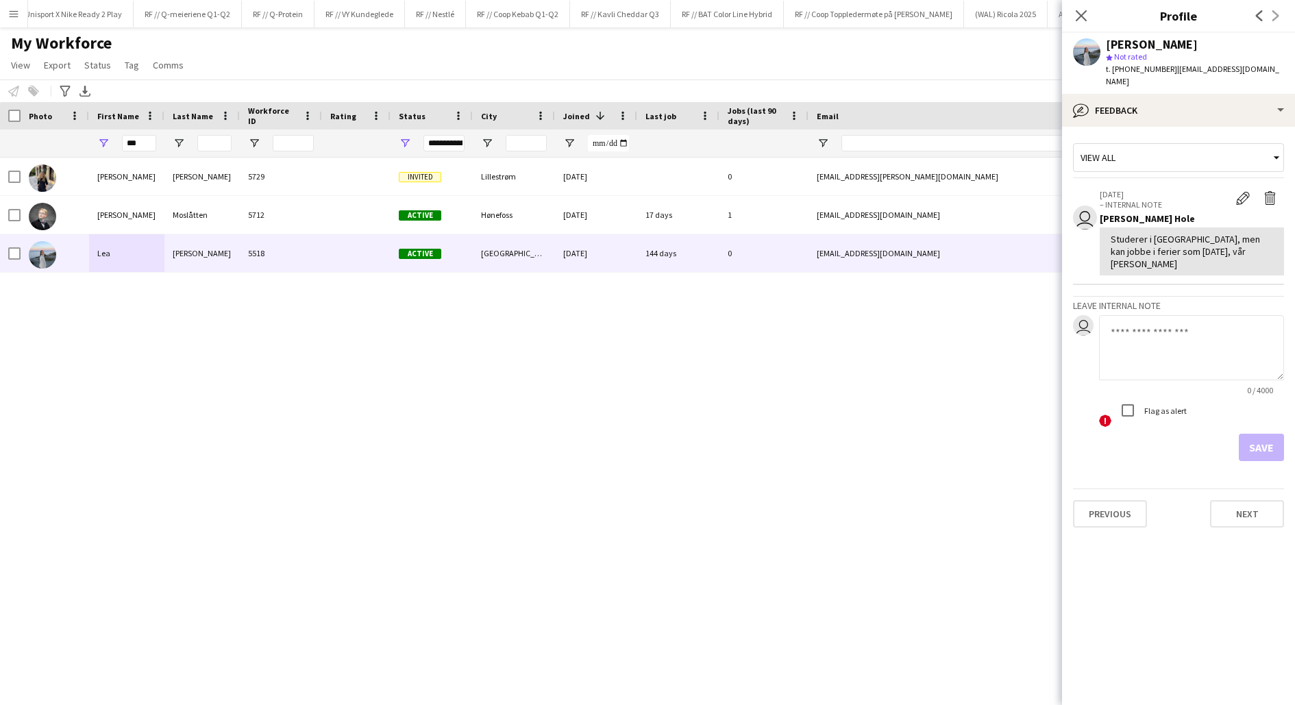
click at [902, 87] on div "Notify workforce Add to tag Select at least one crew to tag him or her. Advance…" at bounding box center [647, 91] width 1295 height 23
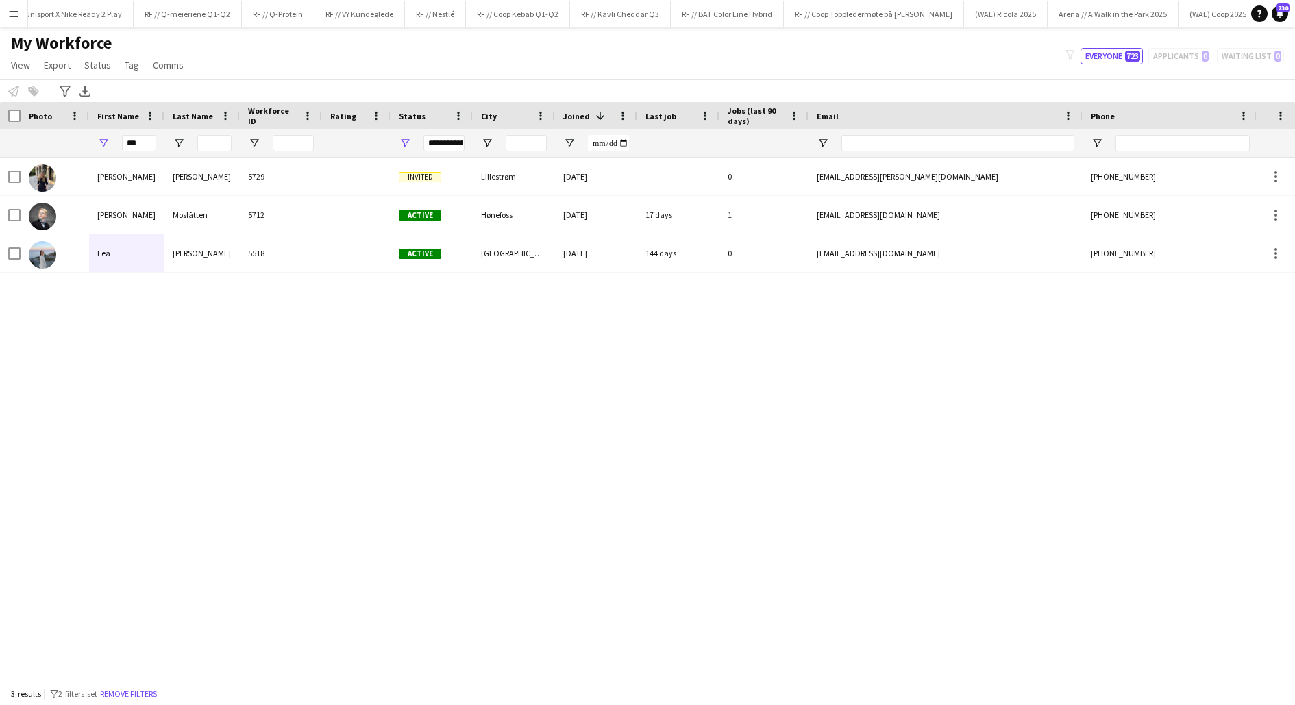
click at [583, 456] on div "Lea Hope Adair 5729 Invited Lillestrøm 23-09-2025 0 lea.adair@icloud.com +47416…" at bounding box center [627, 420] width 1254 height 524
click at [145, 144] on input "***" at bounding box center [139, 143] width 34 height 16
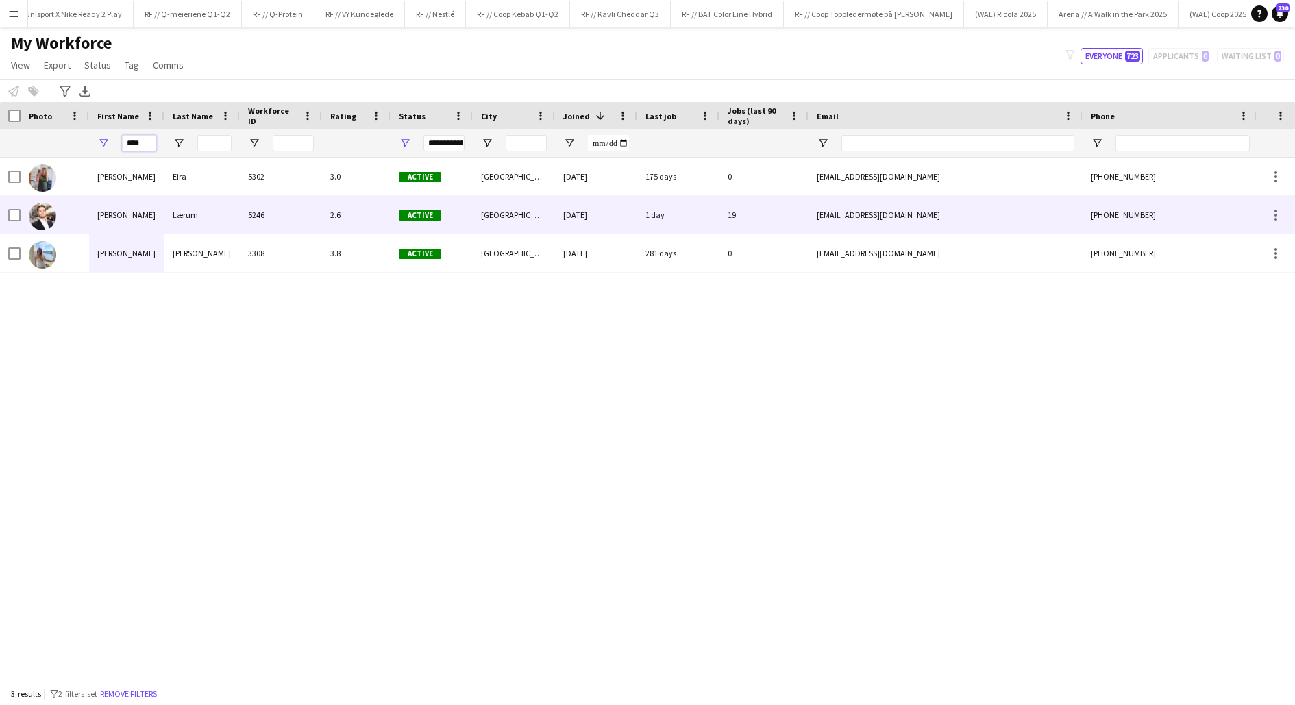
type input "****"
click at [141, 209] on div "Hans Torstein" at bounding box center [126, 215] width 75 height 38
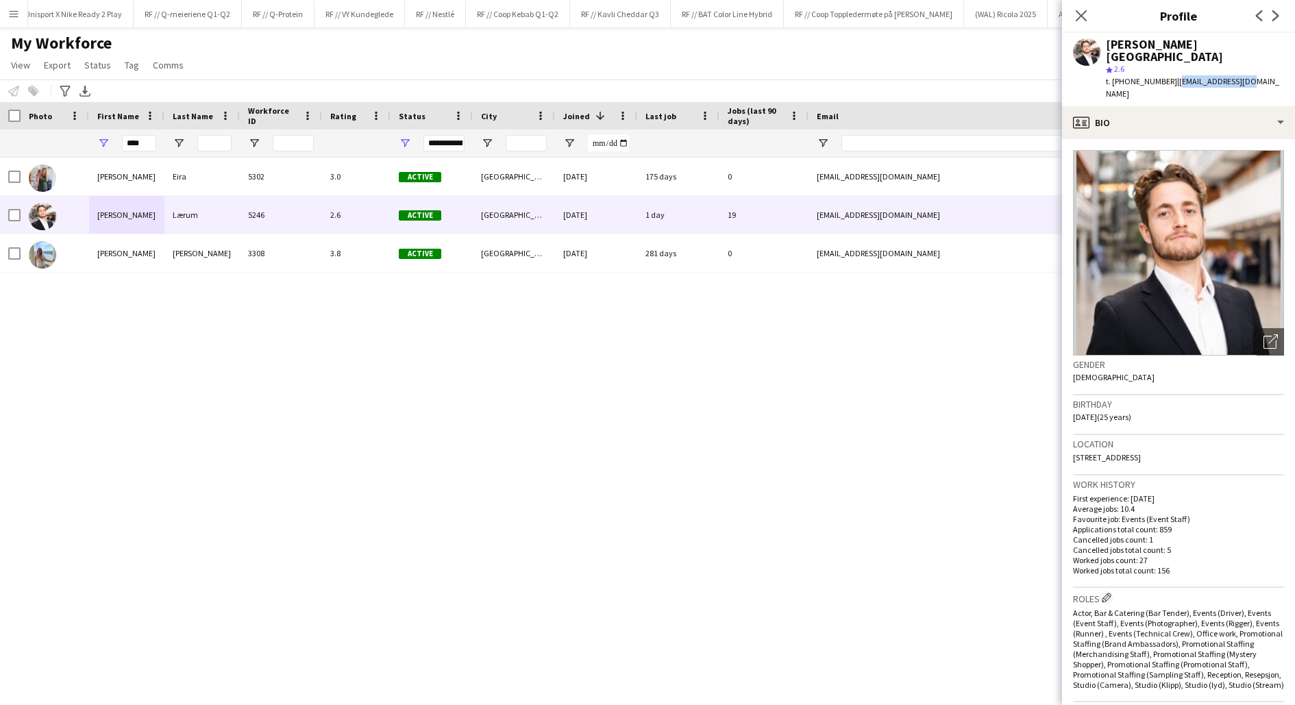
drag, startPoint x: 1236, startPoint y: 69, endPoint x: 1164, endPoint y: 68, distance: 72.7
click at [1164, 68] on div "Hans Torstein Lærum star 2.6 t. +4790559372 | htlarum@gmail.com" at bounding box center [1178, 69] width 233 height 73
copy span "htlarum@gmail.com"
click at [1085, 16] on icon "Close pop-in" at bounding box center [1081, 15] width 13 height 13
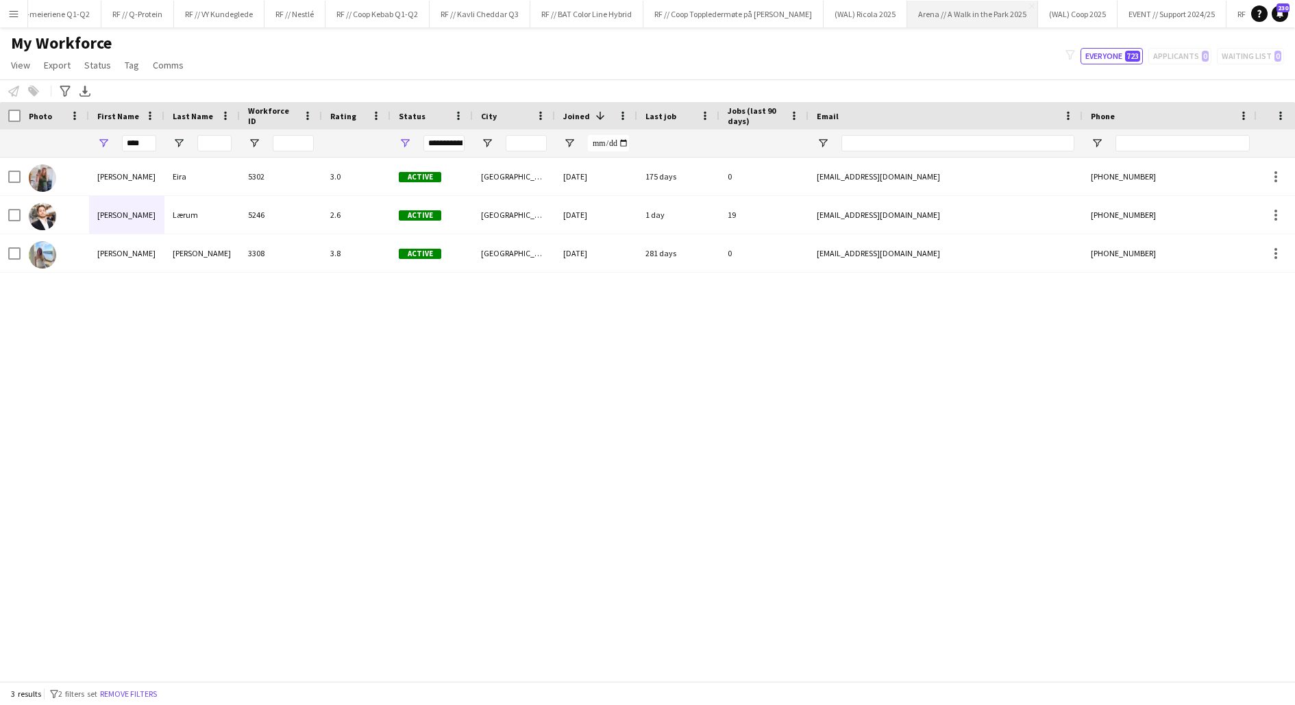
scroll to position [0, 1317]
click at [312, 12] on button "RF // Kavli Cheddar Q3 Close" at bounding box center [302, 14] width 101 height 27
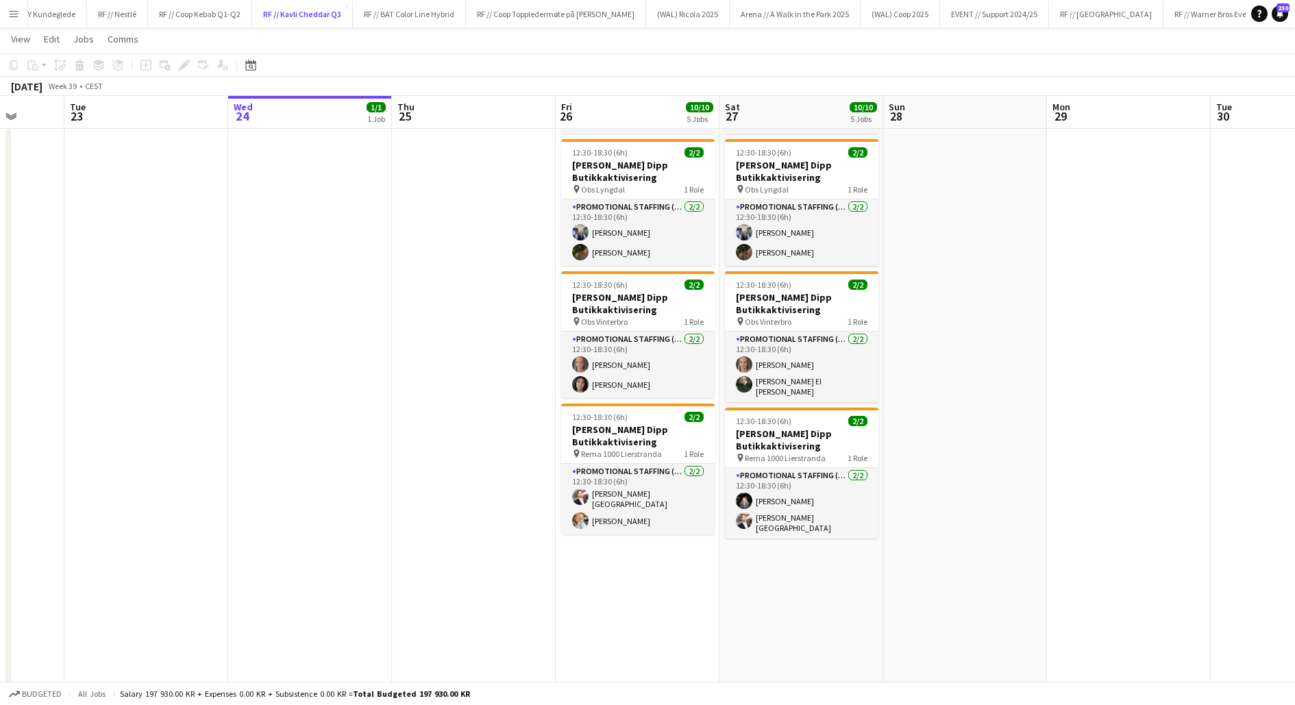
scroll to position [299, 0]
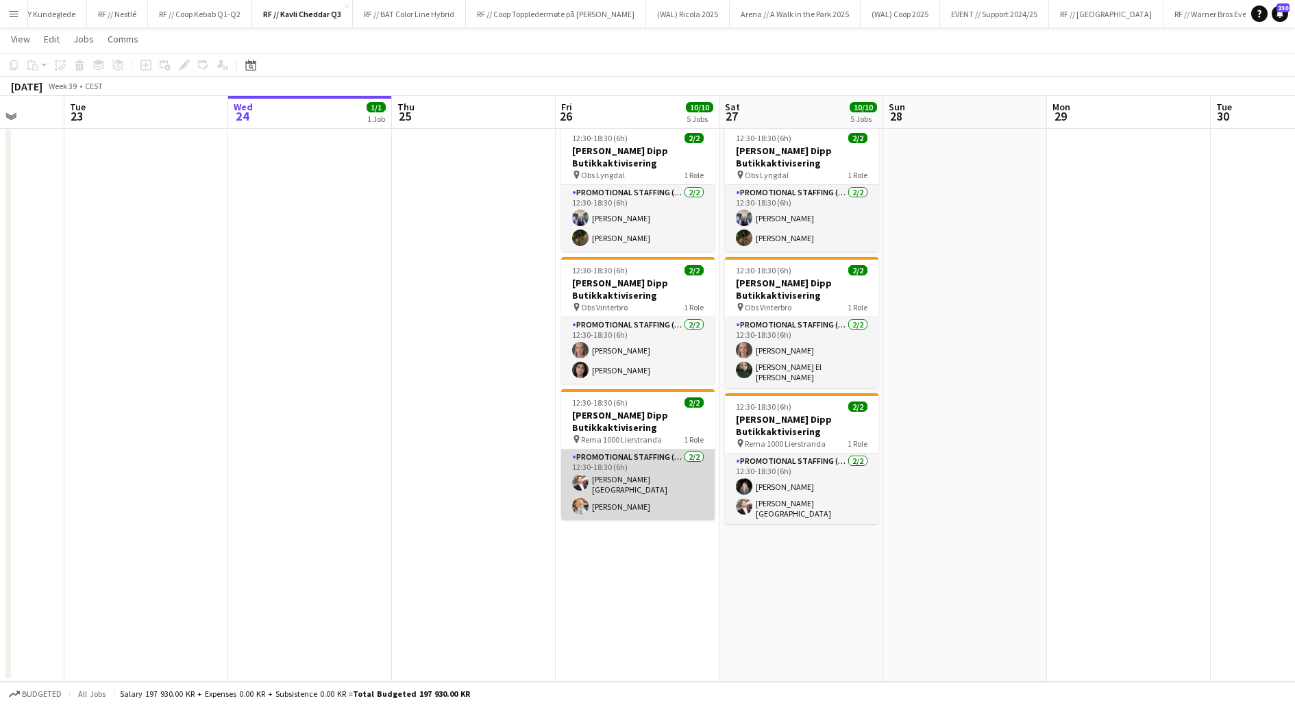
click at [617, 466] on app-card-role "Promotional Staffing (Promotional Staff) 2/2 12:30-18:30 (6h) Hans Torstein Lær…" at bounding box center [638, 485] width 154 height 71
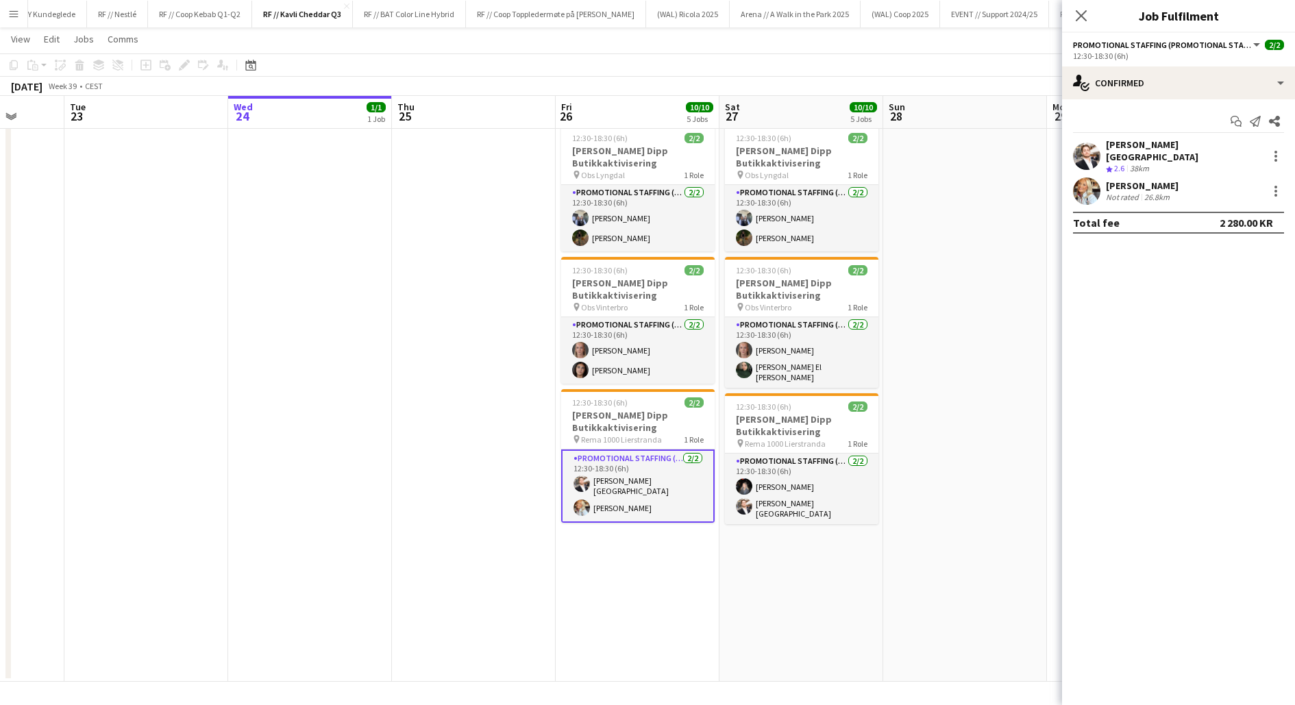
click at [1084, 182] on app-user-avatar at bounding box center [1086, 191] width 27 height 27
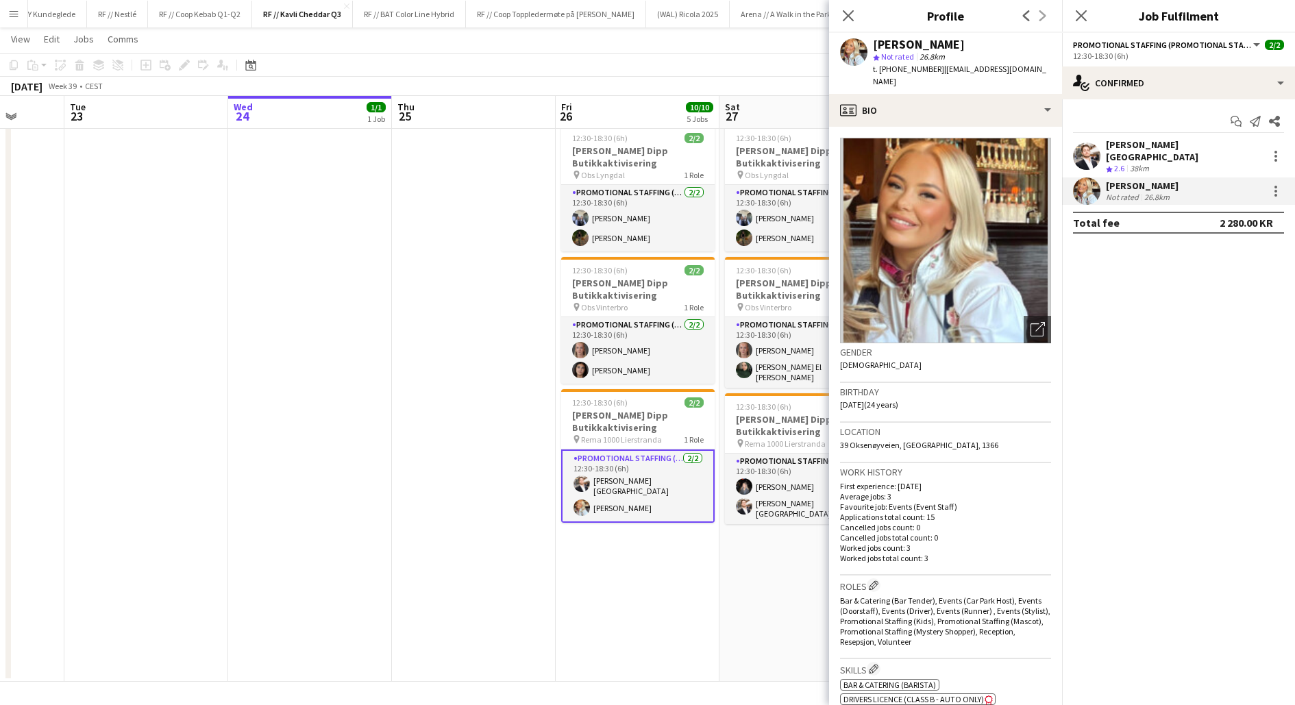
click at [1086, 143] on app-user-avatar at bounding box center [1086, 156] width 27 height 27
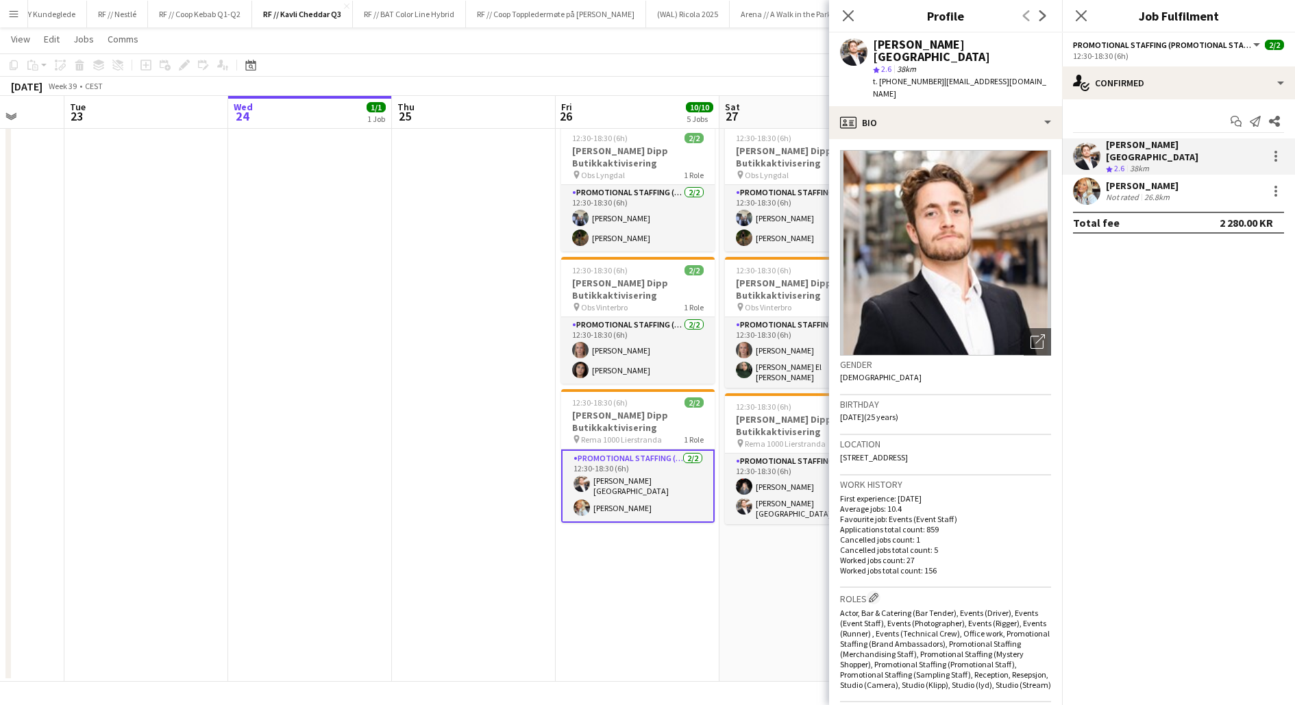
click at [1094, 187] on app-user-avatar at bounding box center [1086, 191] width 27 height 27
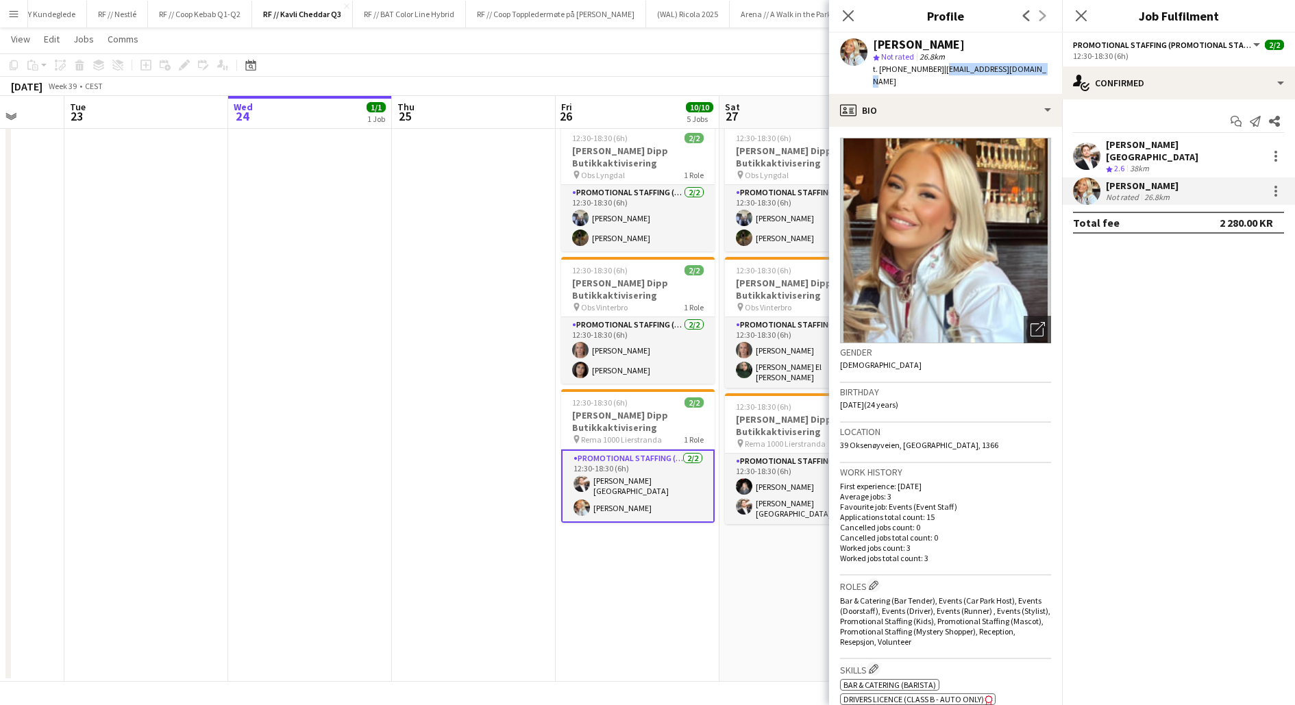
drag, startPoint x: 1023, startPoint y: 71, endPoint x: 931, endPoint y: 71, distance: 91.8
click at [931, 71] on span "| aurorahansenn@gmail.com" at bounding box center [959, 75] width 173 height 23
copy span "aurorahansenn@gmail.com"
click at [782, 491] on app-card-role "Promotional Staffing (Promotional Staff) 2/2 12:30-18:30 (6h) Honya Khalid Hans…" at bounding box center [802, 489] width 154 height 71
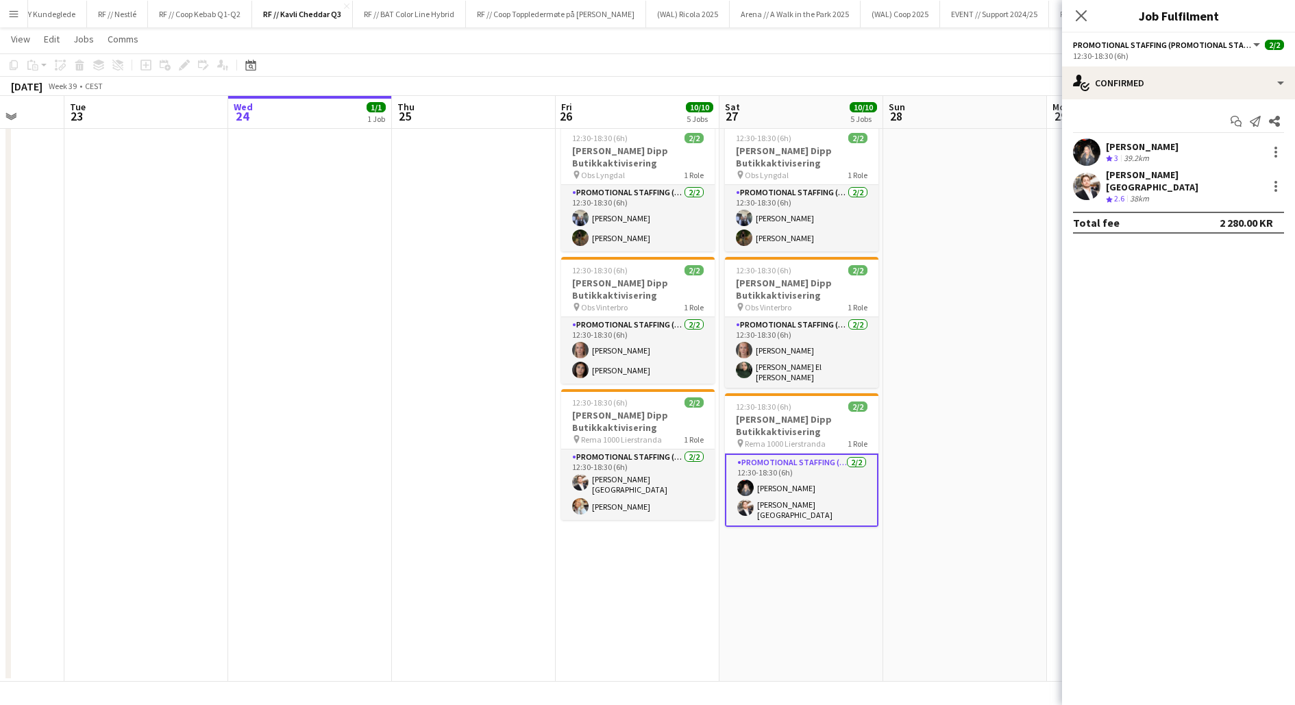
click at [1090, 154] on app-user-avatar at bounding box center [1086, 151] width 27 height 27
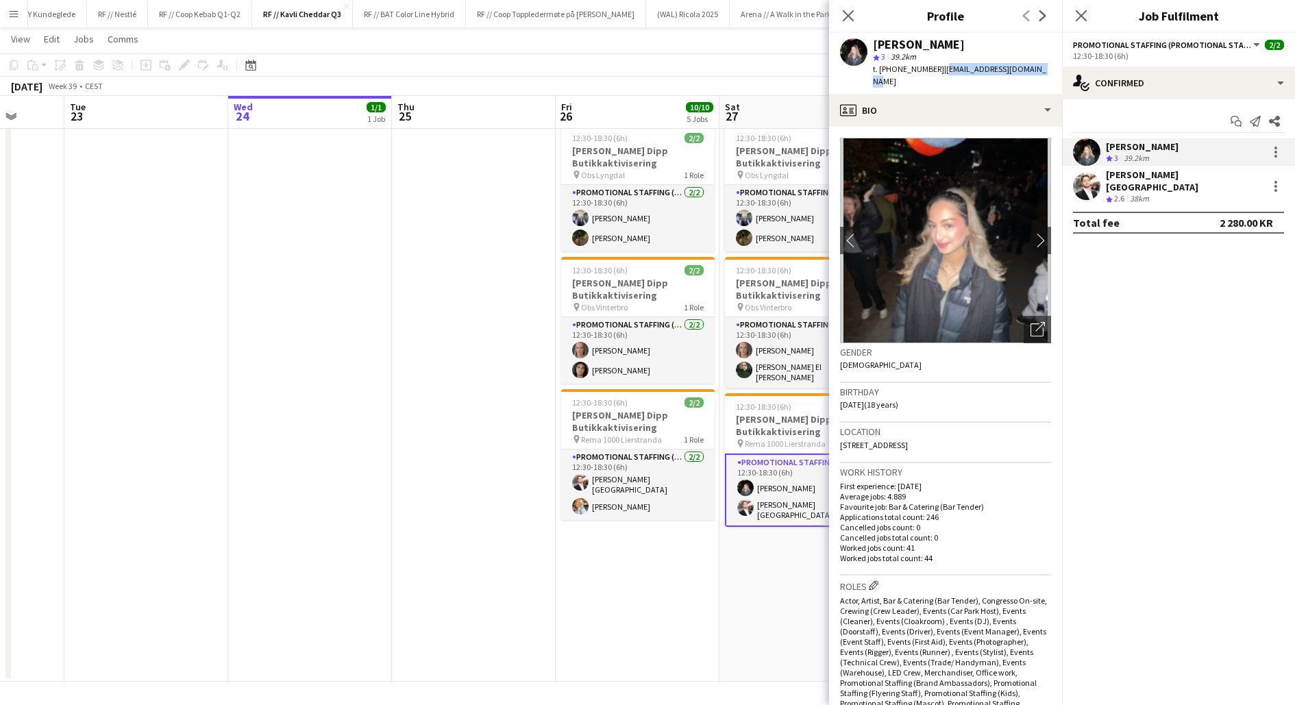
drag, startPoint x: 1032, startPoint y: 69, endPoint x: 931, endPoint y: 64, distance: 101.6
click at [931, 64] on div "Honya Khalid star 3 39.2km t. +4748684635 | honyakamal07@hotmail.com" at bounding box center [945, 63] width 233 height 61
copy span "honyakamal07@hotmail.com"
click at [1093, 180] on app-user-avatar at bounding box center [1086, 186] width 27 height 27
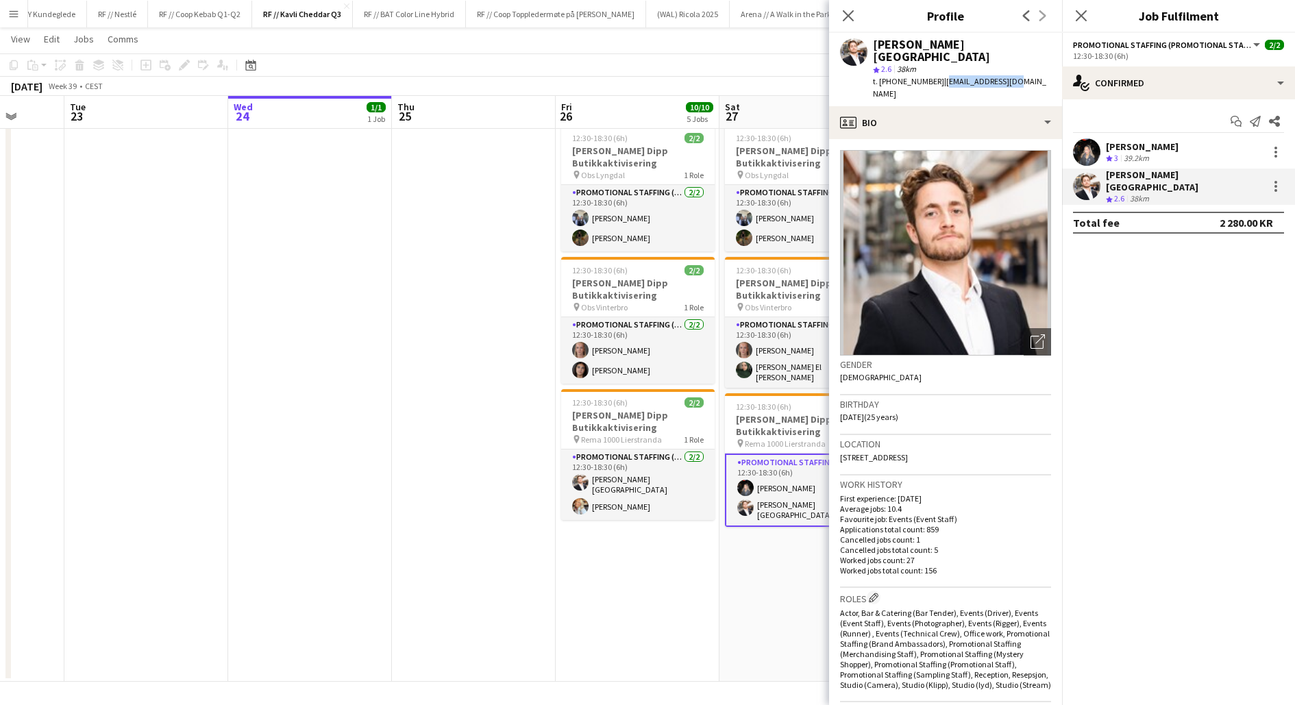
drag, startPoint x: 1003, startPoint y: 69, endPoint x: 931, endPoint y: 68, distance: 72.0
click at [931, 68] on div "Hans Torstein Lærum star 2.6 38km t. +4790559372 | htlarum@gmail.com" at bounding box center [945, 69] width 233 height 73
copy span "htlarum@gmail.com"
